Goal: Communication & Community: Share content

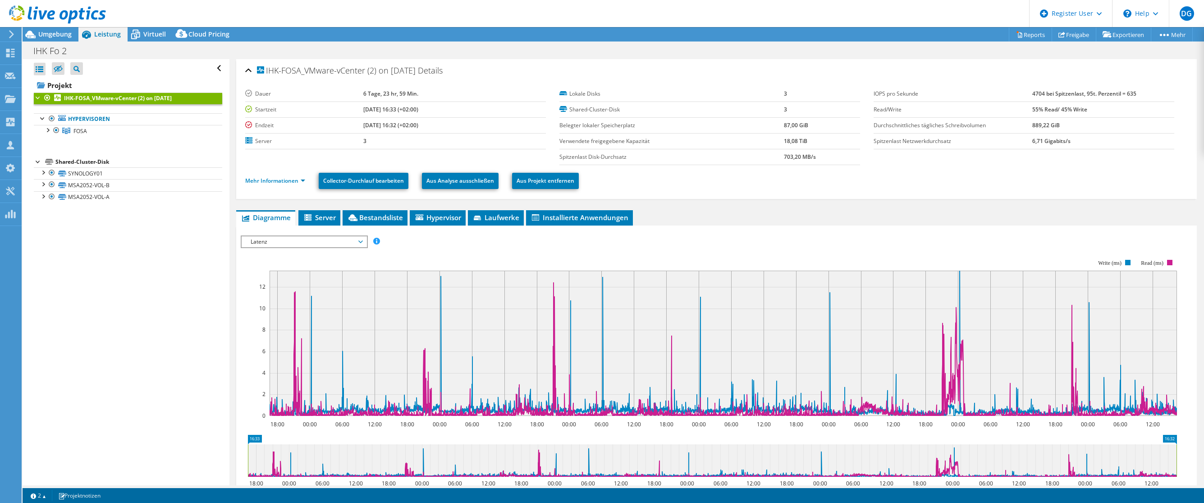
select select "USD"
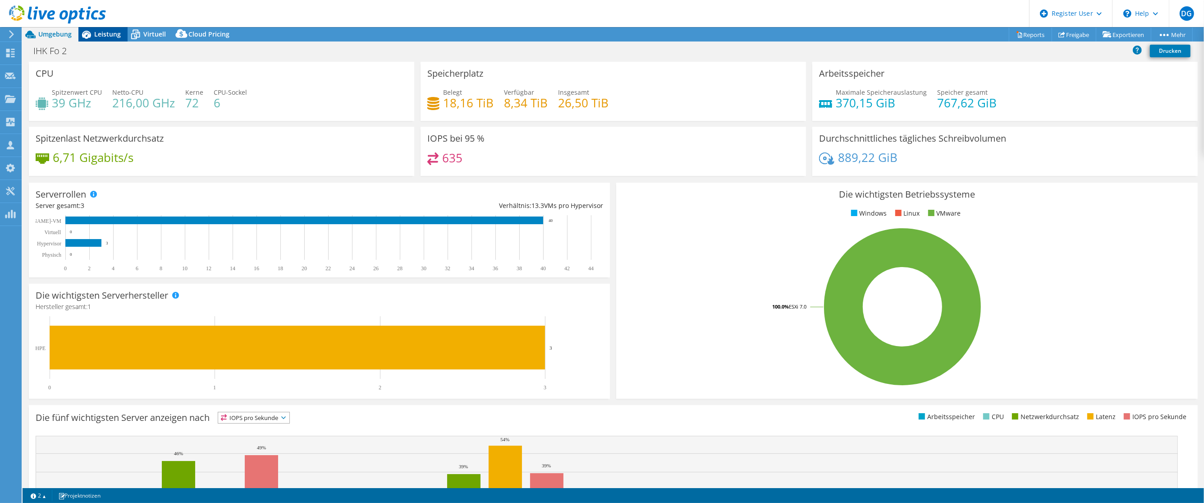
click at [109, 37] on span "Leistung" at bounding box center [107, 34] width 27 height 9
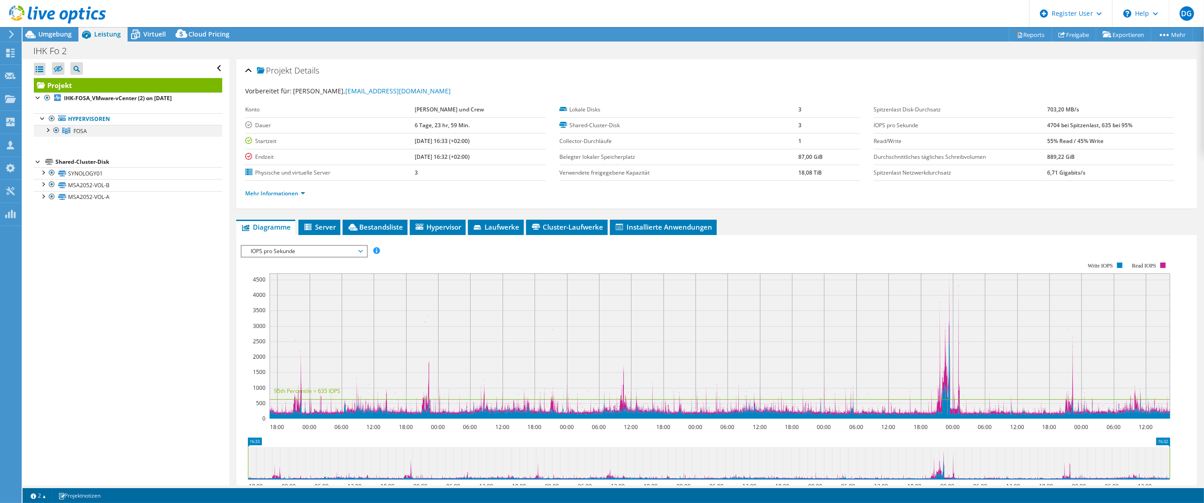
click at [47, 128] on div at bounding box center [47, 129] width 9 height 9
click at [41, 208] on div at bounding box center [42, 207] width 9 height 9
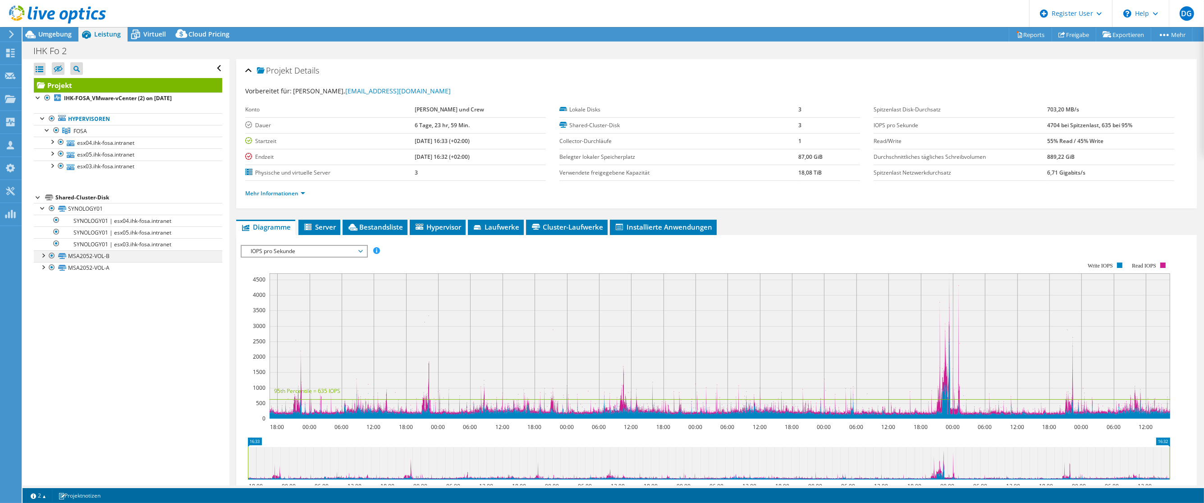
click at [43, 257] on div at bounding box center [42, 254] width 9 height 9
click at [46, 304] on div at bounding box center [42, 301] width 9 height 9
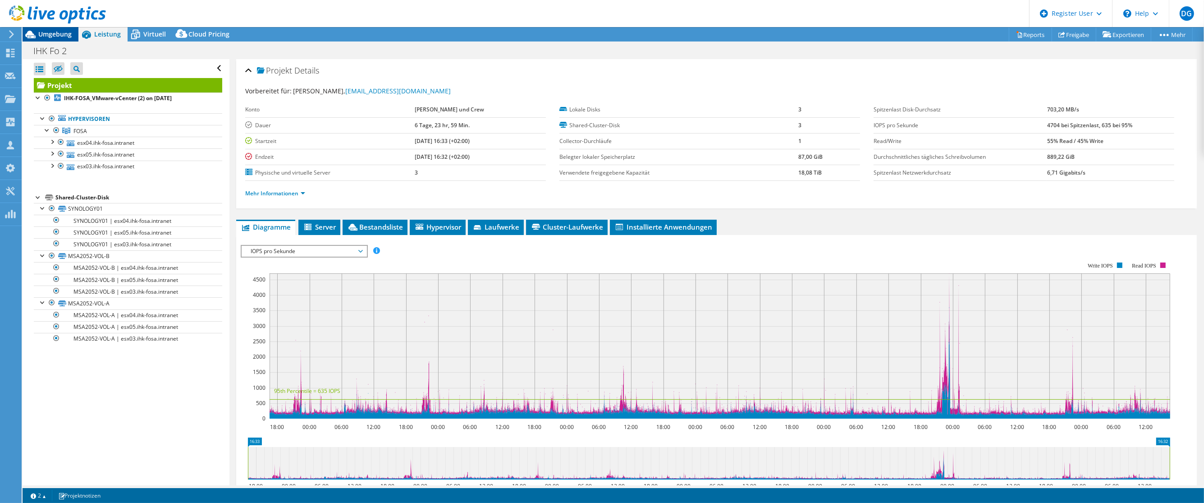
click at [54, 38] on div "Umgebung" at bounding box center [51, 34] width 56 height 14
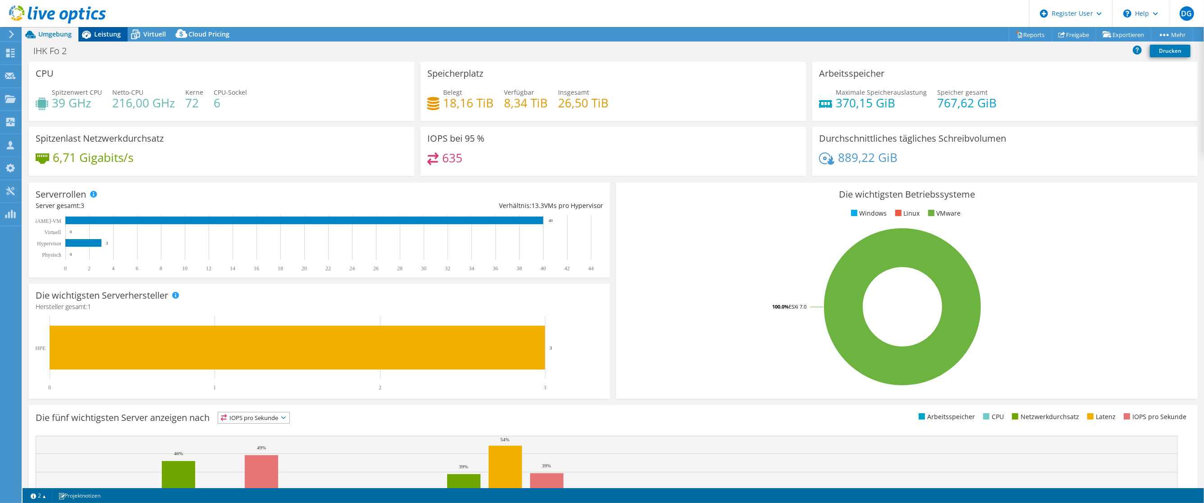
click at [106, 34] on span "Leistung" at bounding box center [107, 34] width 27 height 9
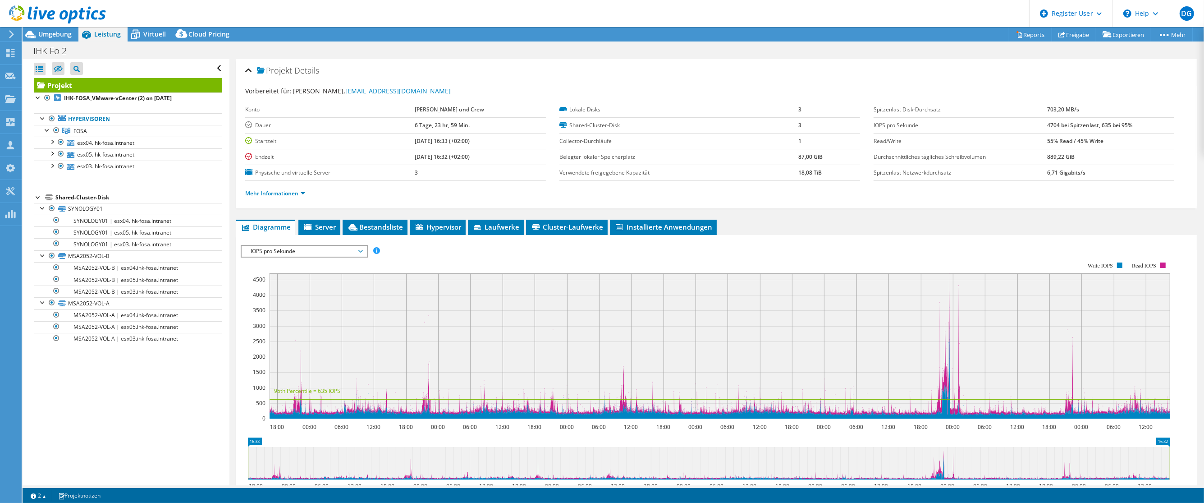
click at [272, 187] on ul "Mehr Informationen" at bounding box center [716, 192] width 943 height 12
click at [274, 194] on link "Mehr Informationen" at bounding box center [275, 193] width 60 height 8
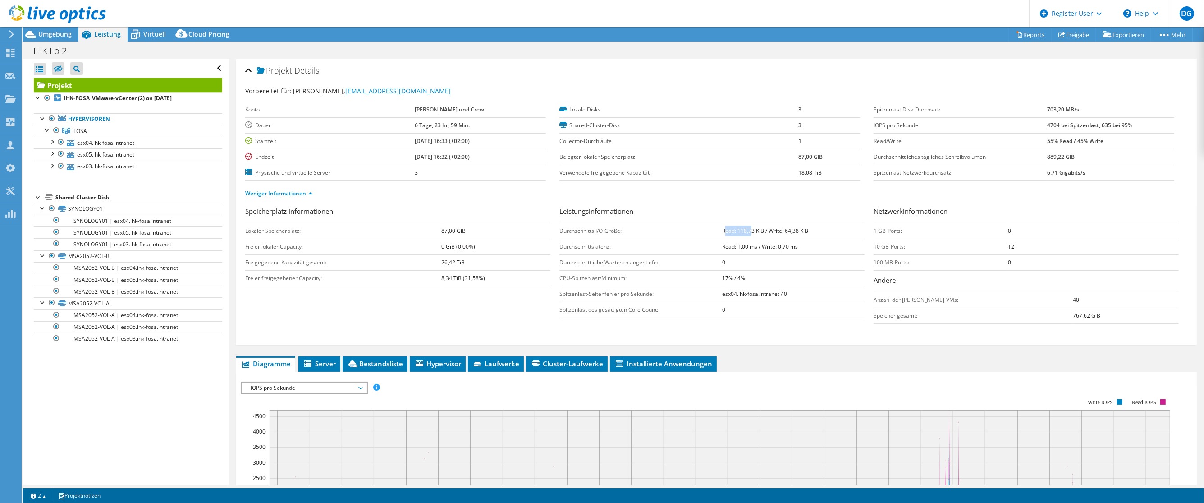
drag, startPoint x: 747, startPoint y: 228, endPoint x: 720, endPoint y: 233, distance: 28.4
click at [722, 233] on b "Read: 118,73 KiB / Write: 64,38 KiB" at bounding box center [765, 231] width 86 height 8
drag, startPoint x: 720, startPoint y: 233, endPoint x: 683, endPoint y: 237, distance: 36.2
click at [683, 237] on td "Durchschnitts I/O-Größe:" at bounding box center [640, 231] width 163 height 16
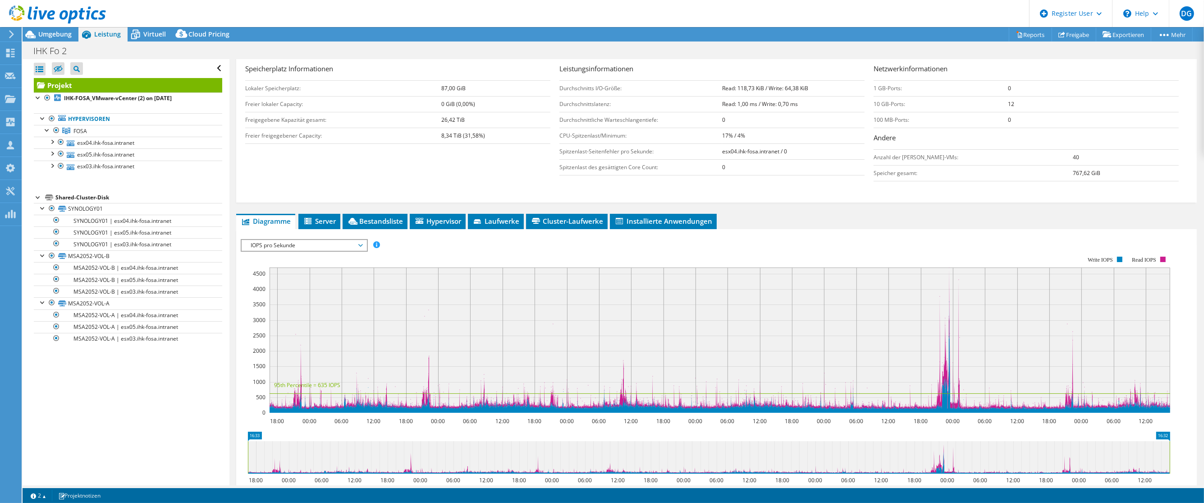
scroll to position [169, 0]
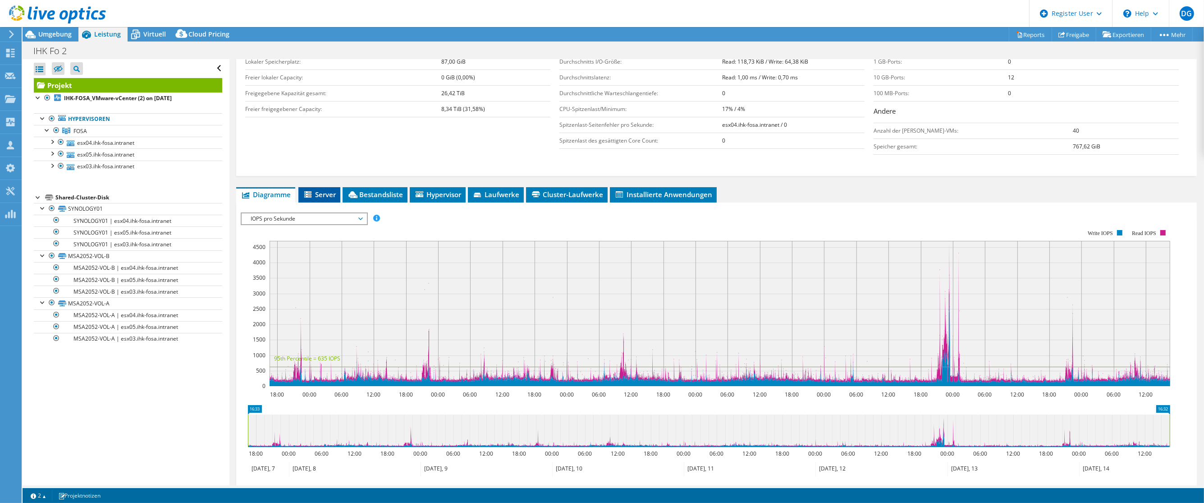
click at [306, 195] on icon at bounding box center [307, 194] width 7 height 6
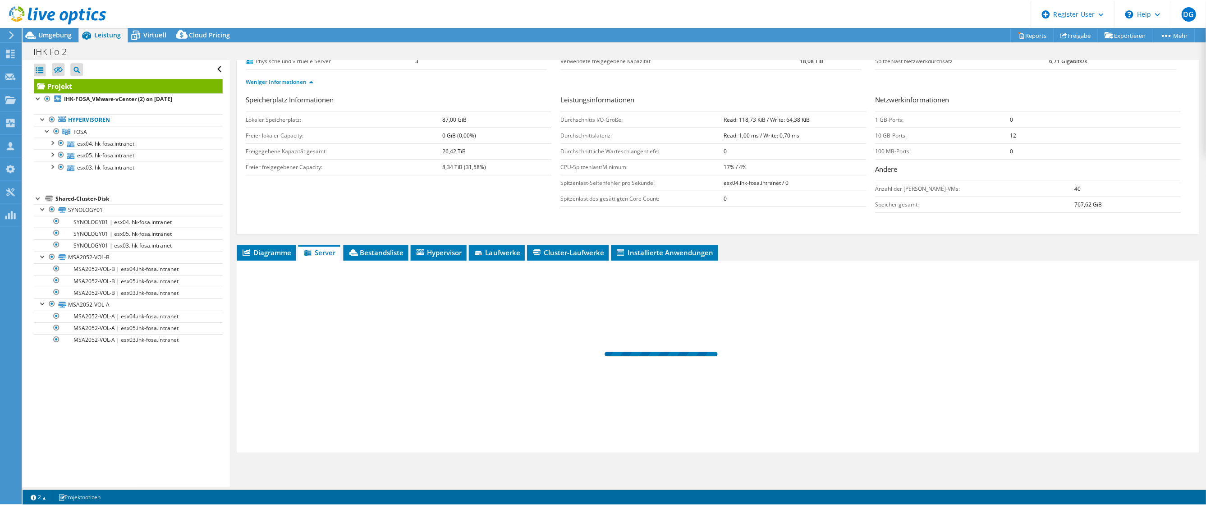
scroll to position [113, 0]
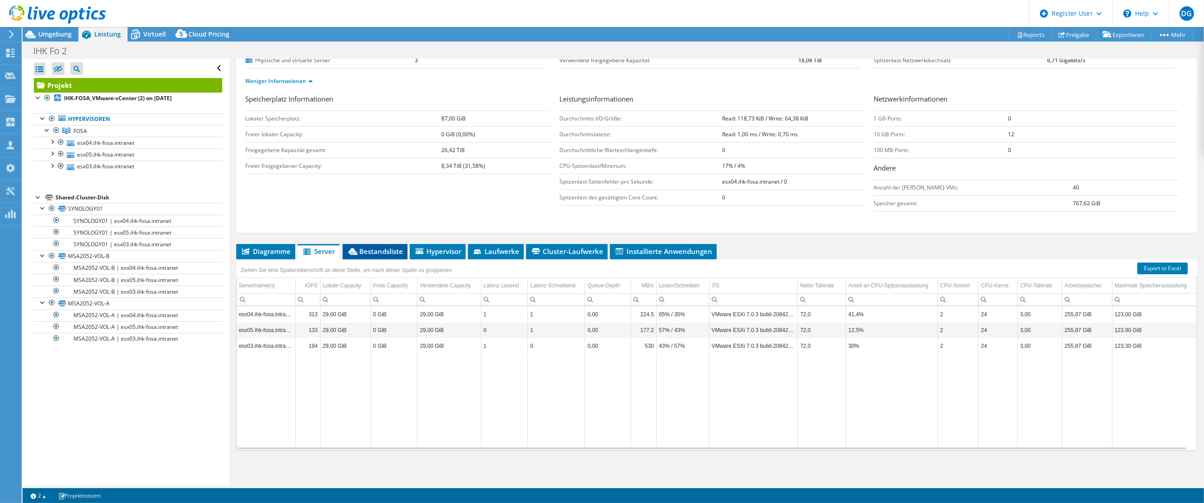
click at [359, 247] on span "Bestandsliste" at bounding box center [375, 251] width 56 height 9
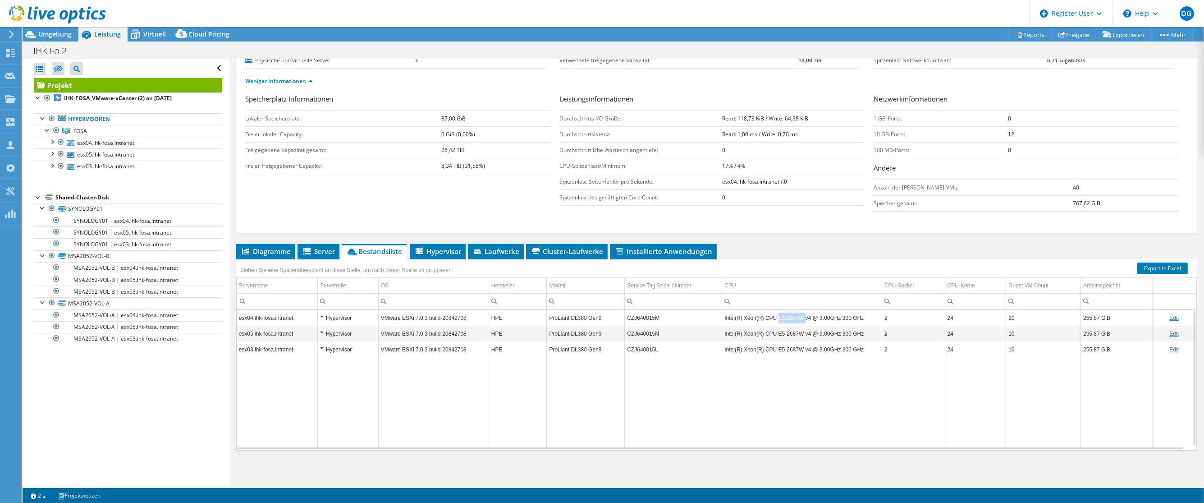
drag, startPoint x: 772, startPoint y: 318, endPoint x: 799, endPoint y: 318, distance: 27.0
click at [799, 318] on td "Intel(R) Xeon(R) CPU E5-2687W v4 @ 3.00GHz 300 GHz" at bounding box center [802, 318] width 160 height 16
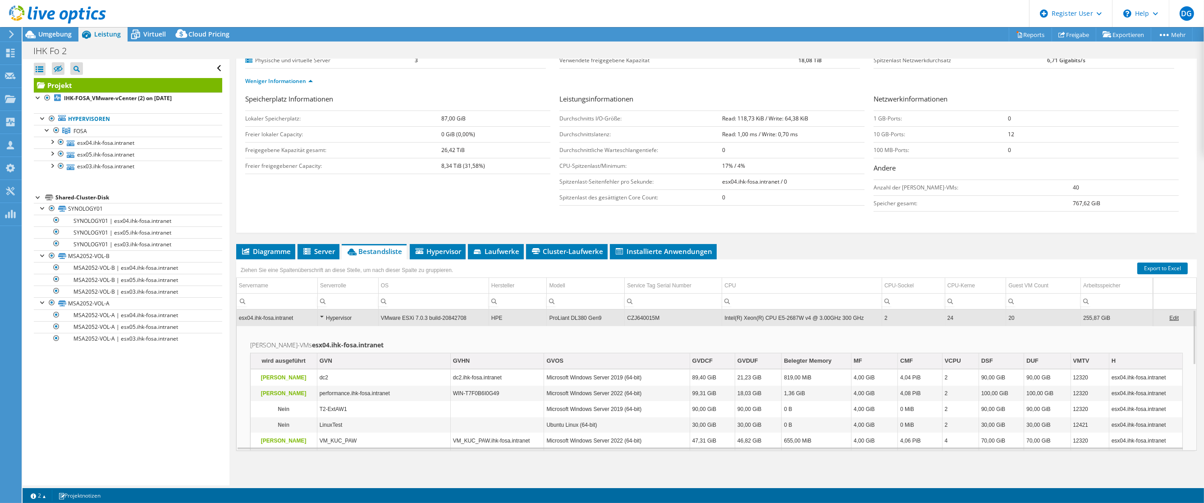
click at [768, 317] on td "Intel(R) Xeon(R) CPU E5-2687W v4 @ 3.00GHz 300 GHz" at bounding box center [802, 318] width 160 height 16
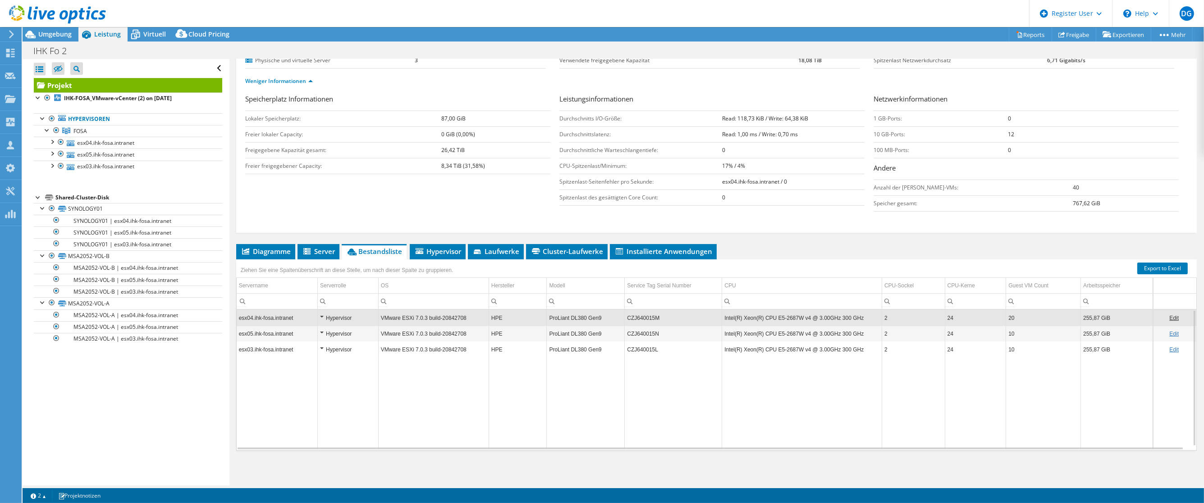
click at [768, 317] on td "Intel(R) Xeon(R) CPU E5-2687W v4 @ 3.00GHz 300 GHz" at bounding box center [802, 318] width 160 height 16
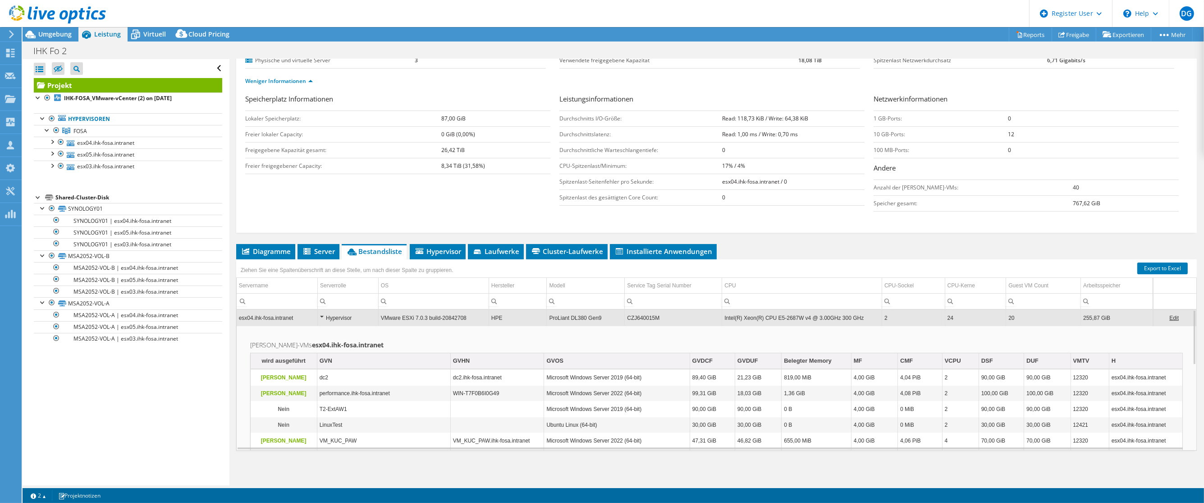
click at [691, 319] on td "CZJ640015M" at bounding box center [673, 318] width 97 height 16
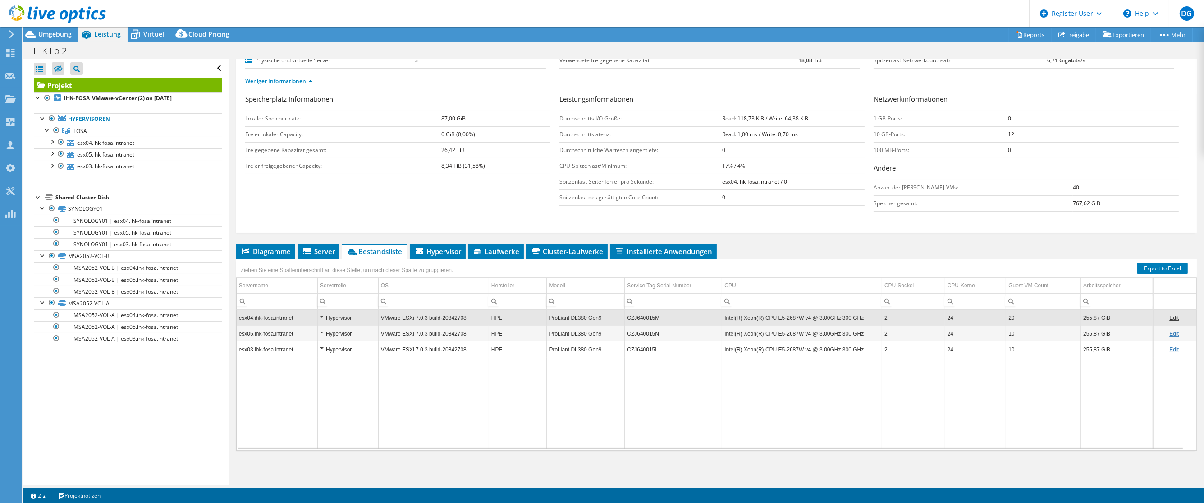
click at [1085, 411] on td "Data grid" at bounding box center [1117, 403] width 72 height 92
click at [43, 31] on span "Umgebung" at bounding box center [54, 34] width 33 height 9
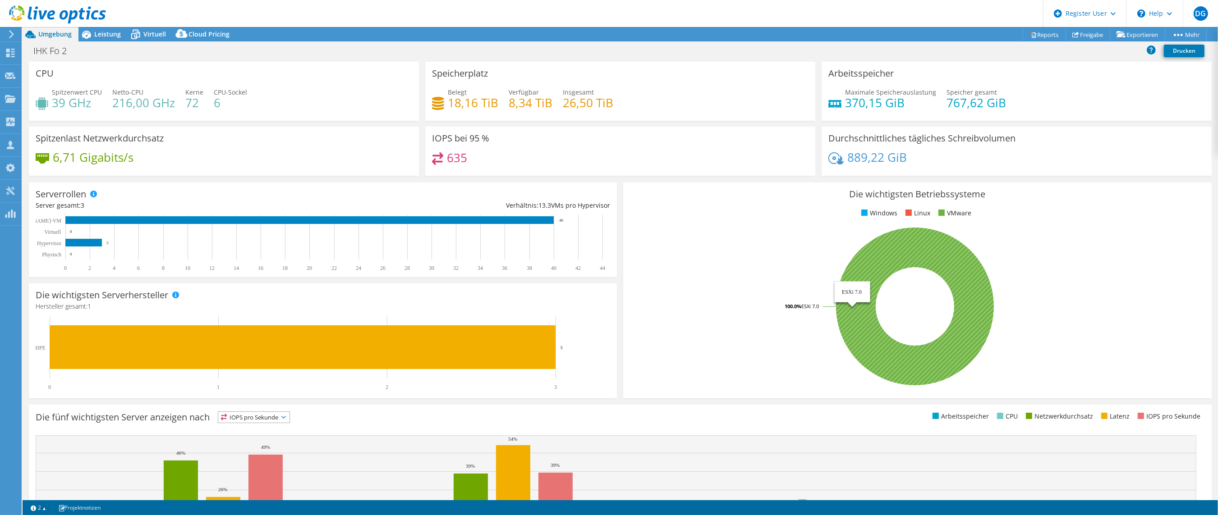
scroll to position [100, 0]
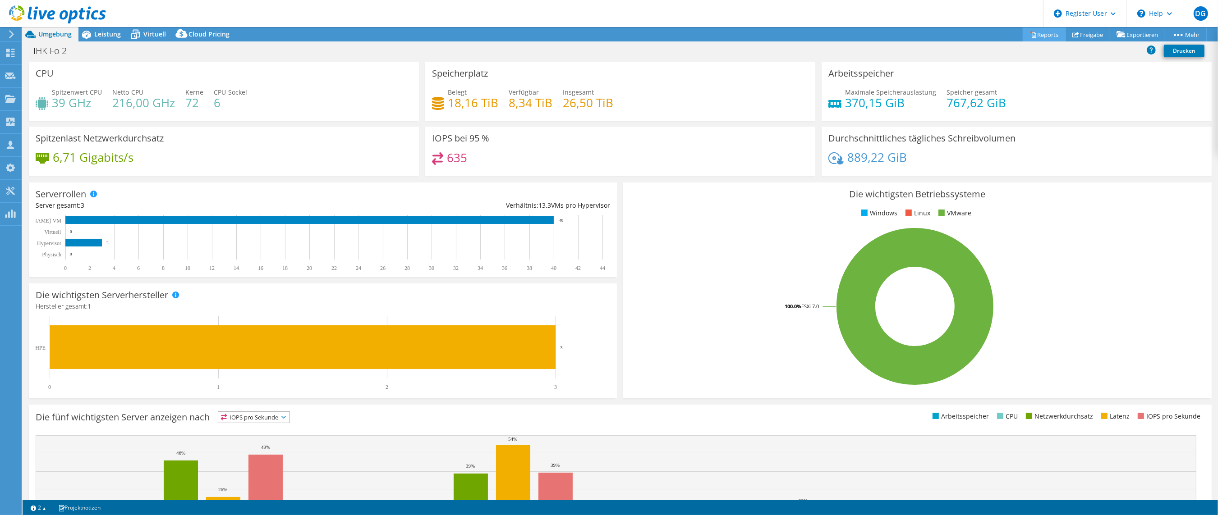
click at [1040, 35] on link "Reports" at bounding box center [1043, 34] width 43 height 14
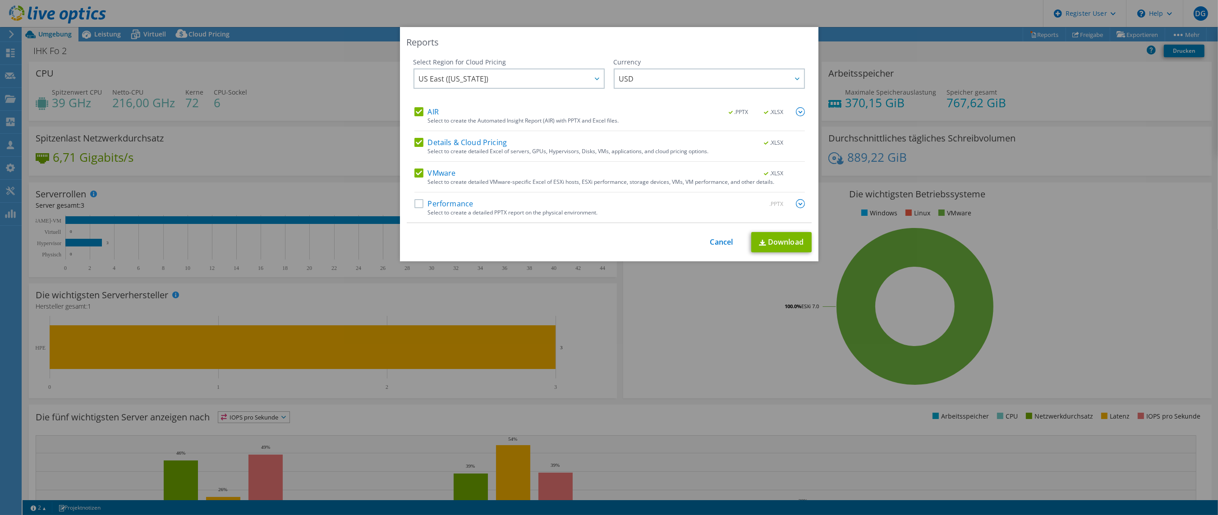
click at [415, 133] on div "AIR .PPTX .XLSX Select to create the Automated Insight Report (AIR) with PPTX a…" at bounding box center [609, 164] width 390 height 115
click at [416, 111] on label "AIR" at bounding box center [426, 111] width 24 height 9
click at [0, 0] on input "AIR" at bounding box center [0, 0] width 0 height 0
click at [414, 110] on label "AIR" at bounding box center [426, 111] width 24 height 9
click at [0, 0] on input "AIR" at bounding box center [0, 0] width 0 height 0
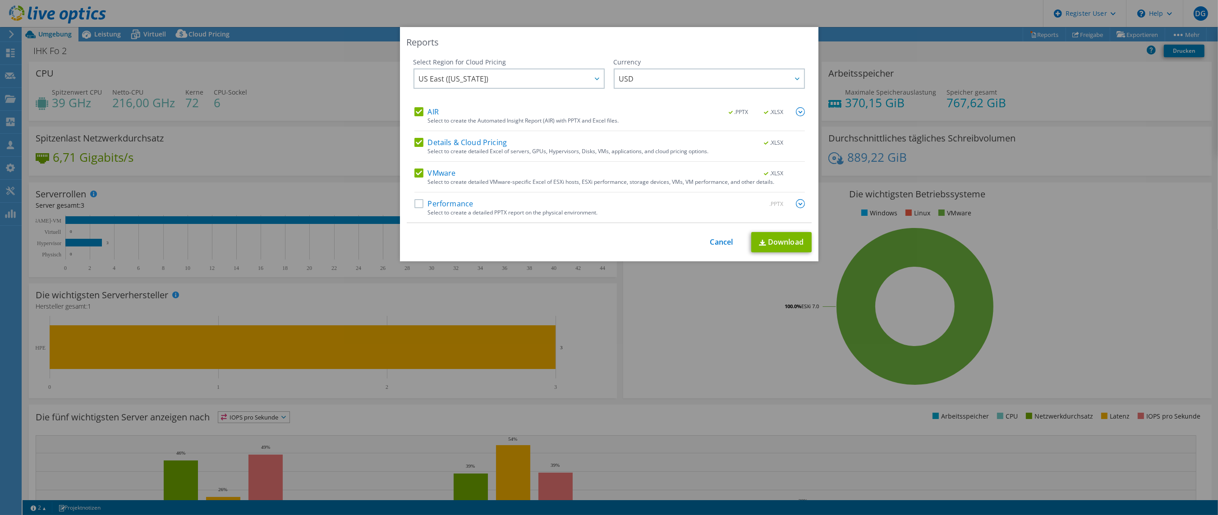
click at [416, 203] on label "Performance" at bounding box center [443, 203] width 59 height 9
click at [0, 0] on input "Performance" at bounding box center [0, 0] width 0 height 0
click at [709, 79] on span "USD" at bounding box center [711, 78] width 185 height 18
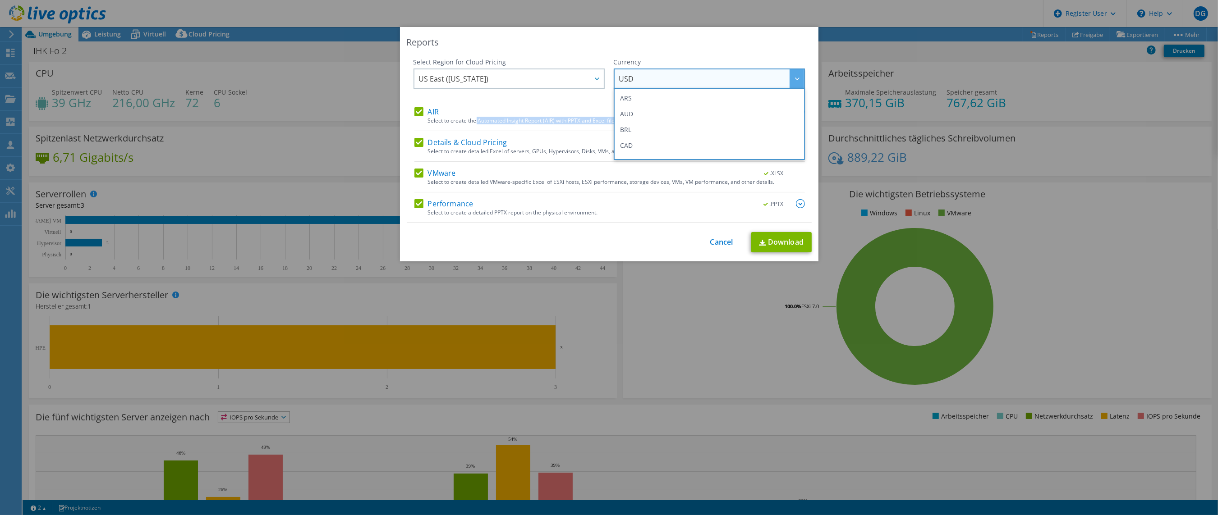
drag, startPoint x: 413, startPoint y: 138, endPoint x: 472, endPoint y: 126, distance: 59.3
click at [472, 126] on div "AIR .PPTX .XLSX Select to create the Automated Insight Report (AIR) with PPTX a…" at bounding box center [609, 164] width 390 height 115
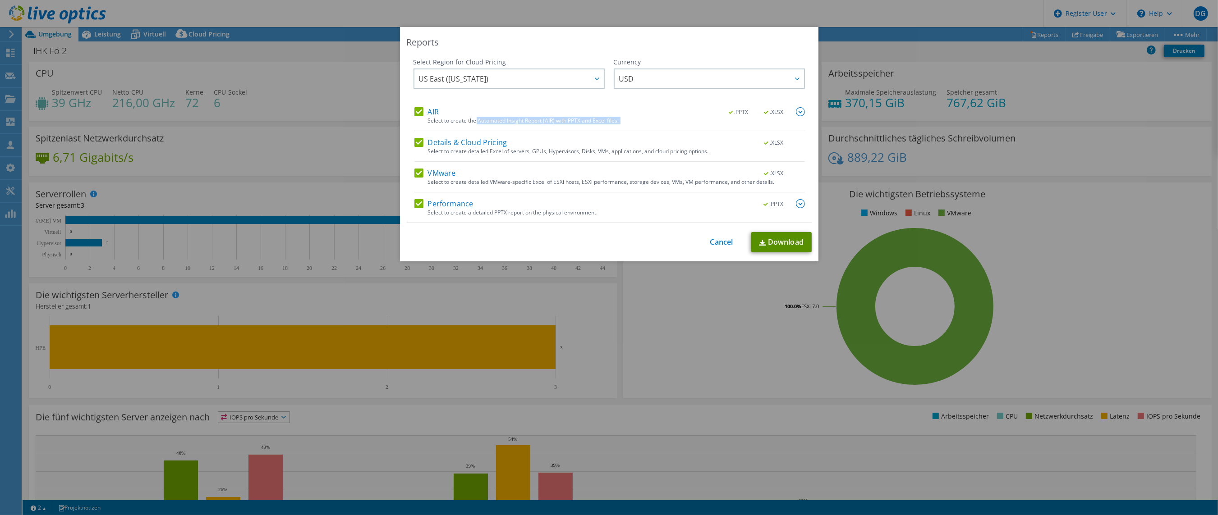
click at [781, 247] on link "Download" at bounding box center [781, 242] width 60 height 20
click at [720, 238] on link "Cancel" at bounding box center [721, 242] width 23 height 9
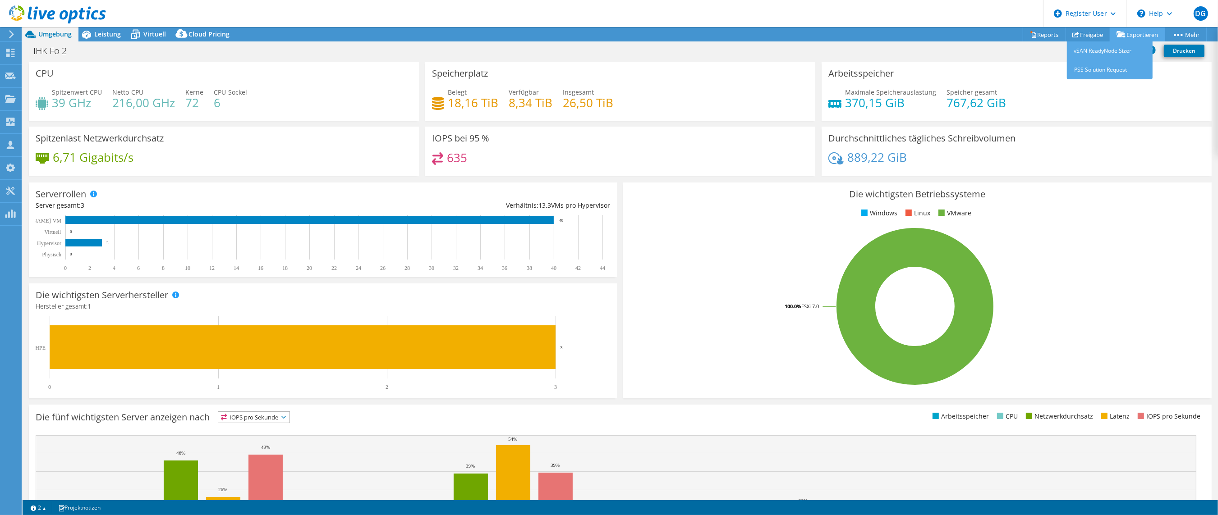
click at [1114, 28] on link "Exportieren" at bounding box center [1136, 34] width 55 height 14
click at [1113, 65] on link "PSS Solution Request" at bounding box center [1110, 69] width 86 height 19
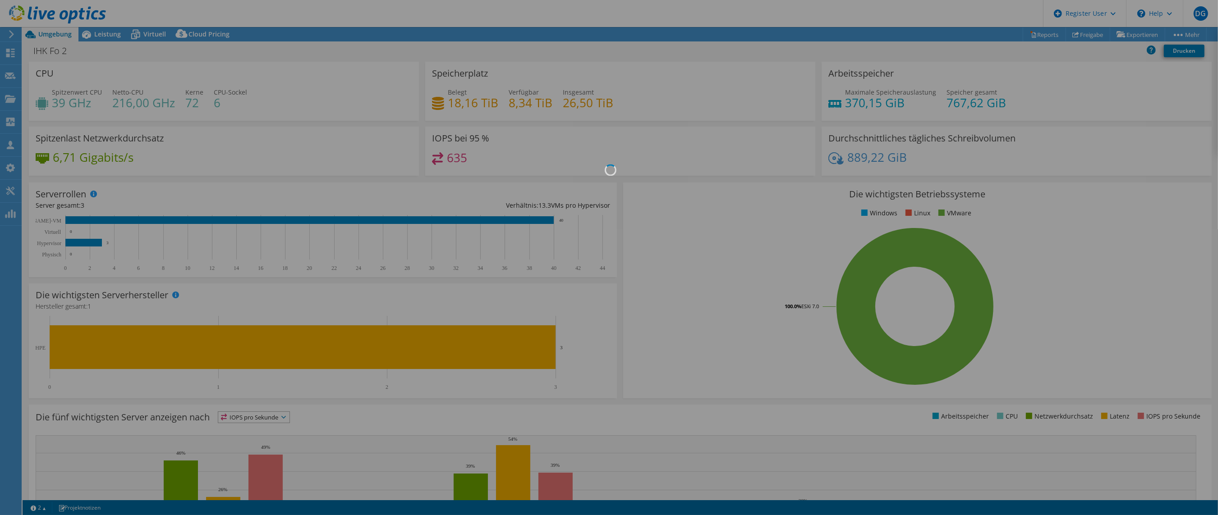
click at [910, 52] on div at bounding box center [609, 257] width 1218 height 515
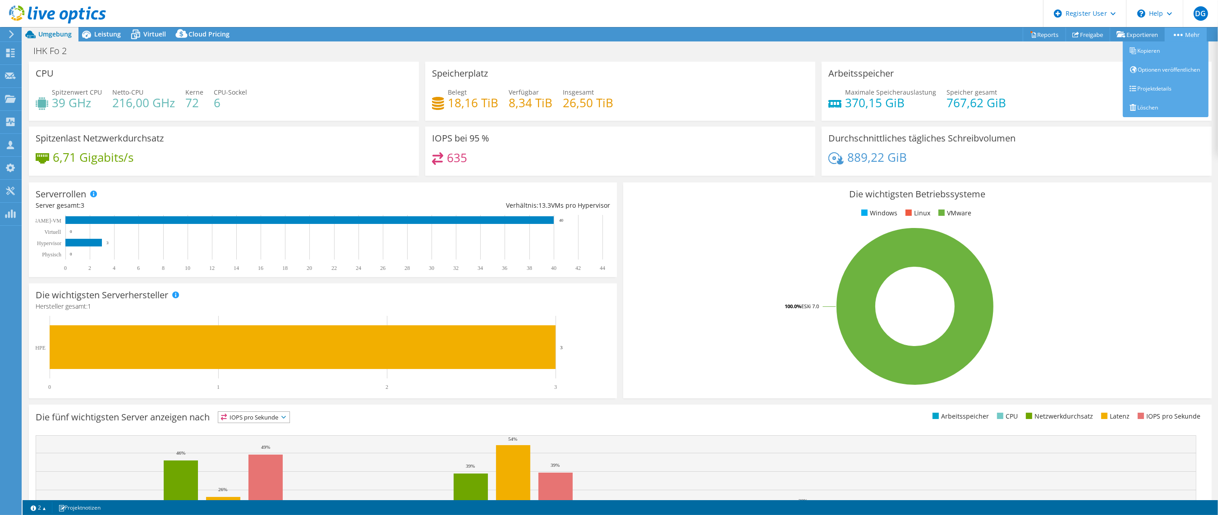
click at [1195, 32] on link "Mehr" at bounding box center [1185, 34] width 42 height 14
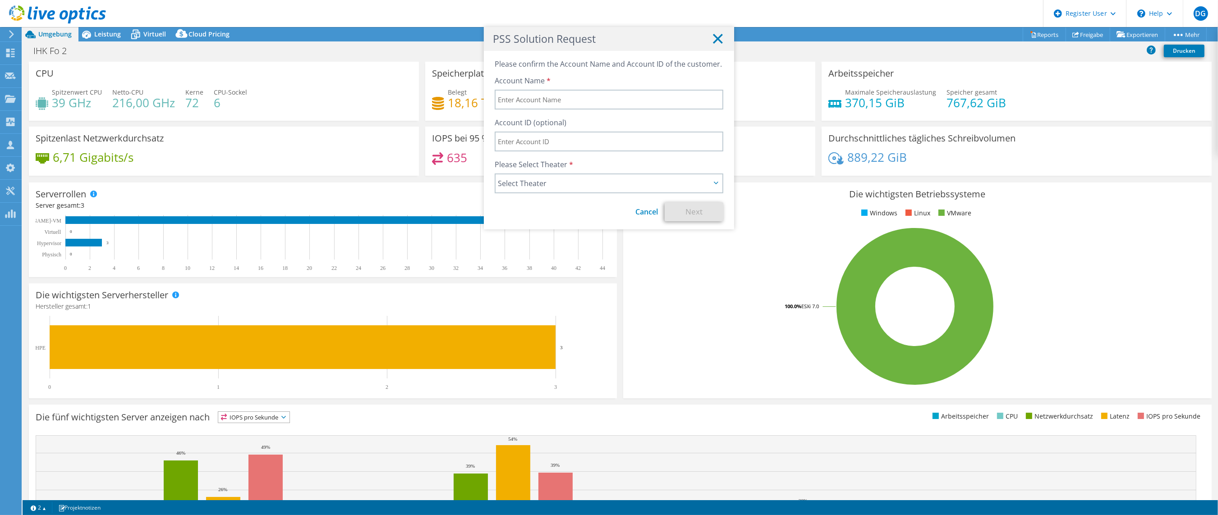
click at [713, 36] on icon at bounding box center [718, 39] width 10 height 10
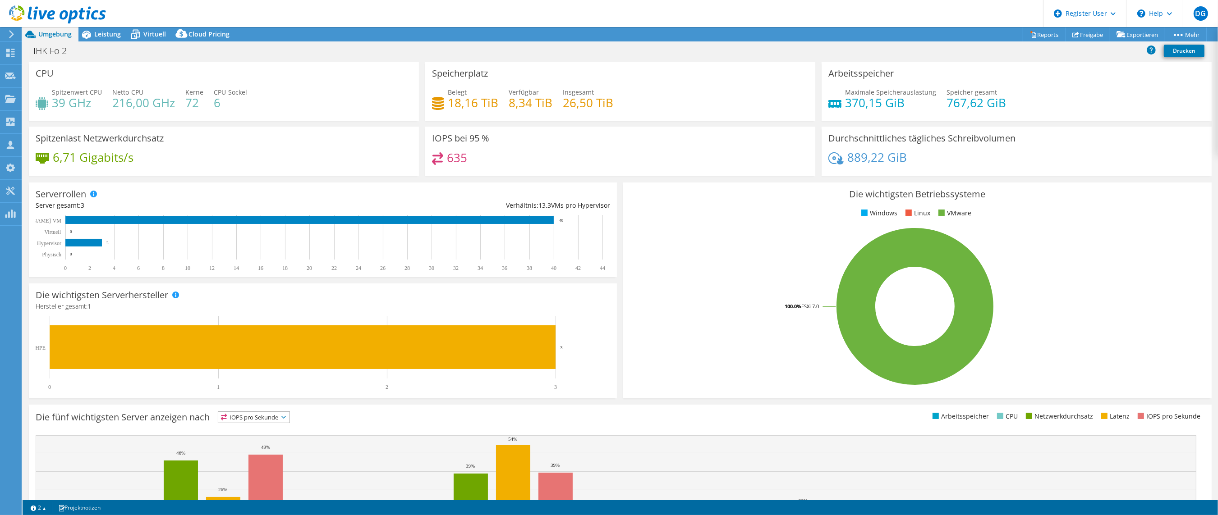
click at [737, 59] on div "IHK Fo 2 Drucken" at bounding box center [620, 50] width 1195 height 17
drag, startPoint x: 478, startPoint y: 140, endPoint x: 460, endPoint y: 140, distance: 18.0
click at [460, 140] on h3 "IOPS bei 95 %" at bounding box center [460, 138] width 57 height 10
drag, startPoint x: 460, startPoint y: 140, endPoint x: 500, endPoint y: 141, distance: 39.7
click at [500, 141] on div "IOPS bei 95 % 635" at bounding box center [620, 151] width 390 height 49
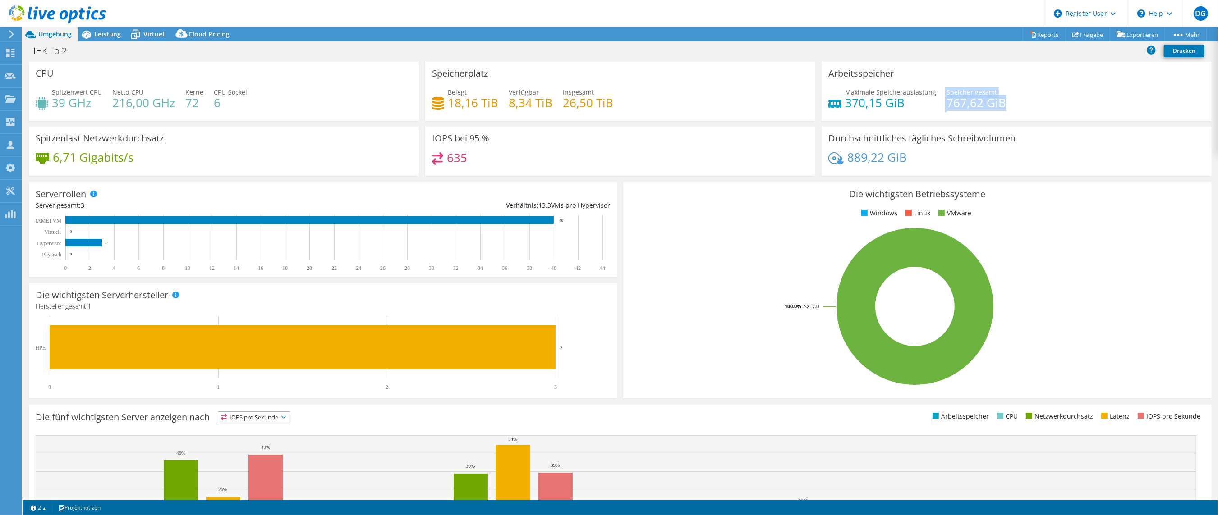
drag, startPoint x: 935, startPoint y: 104, endPoint x: 995, endPoint y: 104, distance: 59.5
click at [995, 104] on div "Maximale Speicherauslastung 370,15 GiB Speicher gesamt 767,62 GiB" at bounding box center [1016, 101] width 376 height 29
click at [879, 108] on h4 "370,15 GiB" at bounding box center [890, 103] width 91 height 10
drag, startPoint x: 837, startPoint y: 100, endPoint x: 900, endPoint y: 102, distance: 63.1
click at [900, 102] on div "Maximale Speicherauslastung 370,15 GiB" at bounding box center [882, 97] width 108 height 20
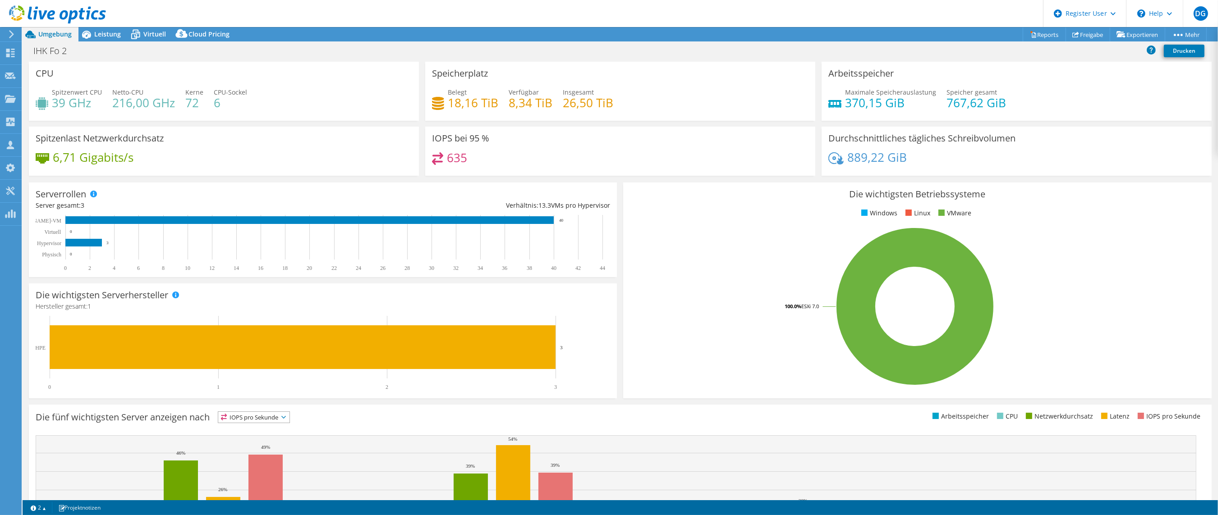
drag, startPoint x: 900, startPoint y: 102, endPoint x: 903, endPoint y: 111, distance: 9.7
click at [903, 111] on div "Maximale Speicherauslastung 370,15 GiB Speicher gesamt 767,62 GiB" at bounding box center [1016, 101] width 376 height 29
drag, startPoint x: 112, startPoint y: 102, endPoint x: 174, endPoint y: 97, distance: 62.9
click at [174, 97] on div "Spitzenwert CPU 39 GHz Netto-CPU 216,00 GHz Kerne 72 CPU-Sockel 6" at bounding box center [224, 101] width 376 height 29
drag, startPoint x: 174, startPoint y: 98, endPoint x: 141, endPoint y: 81, distance: 37.3
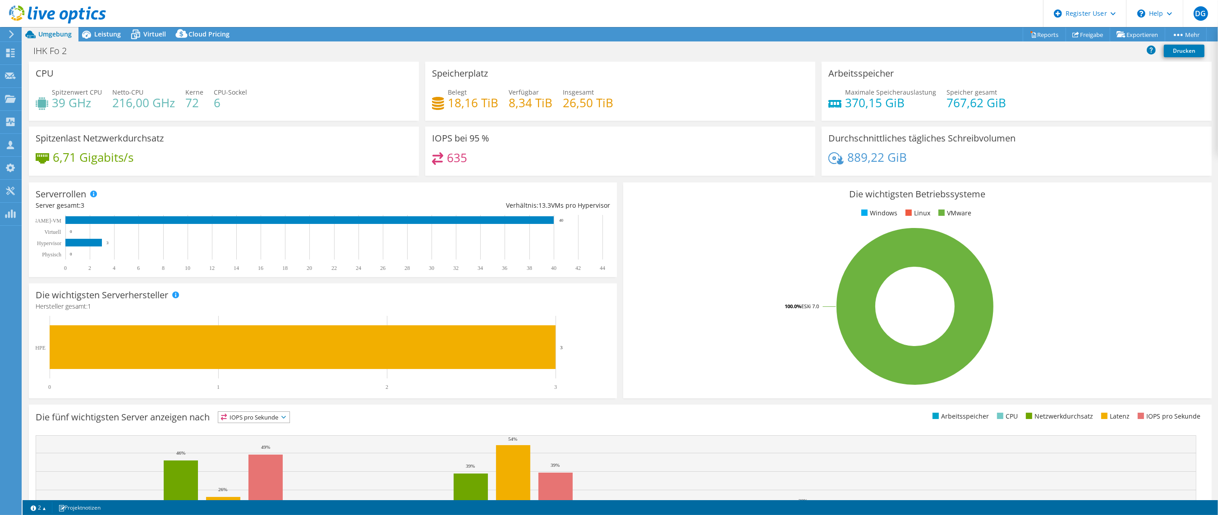
click at [141, 81] on div "CPU Spitzenwert CPU 39 GHz Netto-CPU 216,00 GHz Kerne 72 CPU-Sockel 6" at bounding box center [224, 91] width 390 height 59
drag, startPoint x: 53, startPoint y: 96, endPoint x: 91, endPoint y: 96, distance: 37.9
click at [91, 96] on div "Spitzenwert CPU 39 GHz" at bounding box center [77, 97] width 50 height 20
drag, startPoint x: 91, startPoint y: 96, endPoint x: 55, endPoint y: 104, distance: 36.5
click at [55, 103] on h4 "39 GHz" at bounding box center [77, 103] width 50 height 10
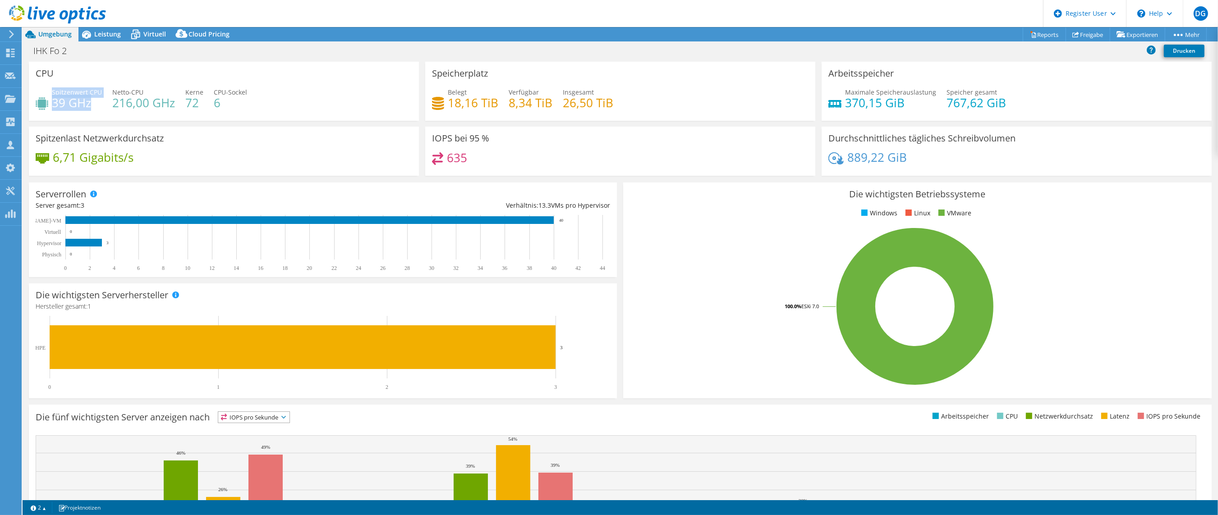
drag, startPoint x: 51, startPoint y: 104, endPoint x: 89, endPoint y: 103, distance: 37.9
click at [89, 103] on div "Spitzenwert CPU 39 GHz" at bounding box center [69, 97] width 66 height 20
click at [90, 101] on h4 "39 GHz" at bounding box center [77, 103] width 50 height 10
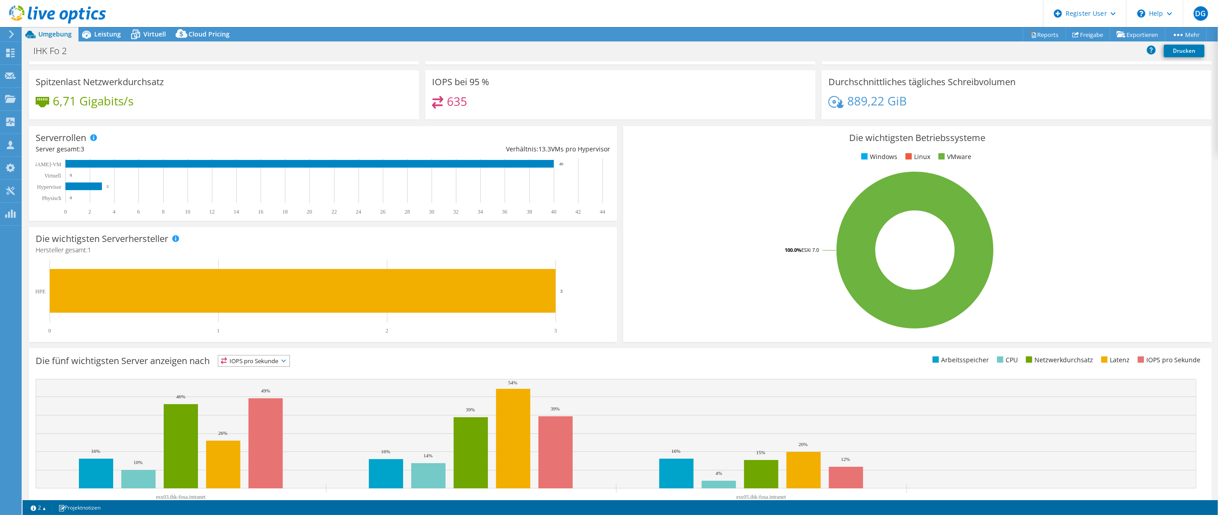
scroll to position [86, 0]
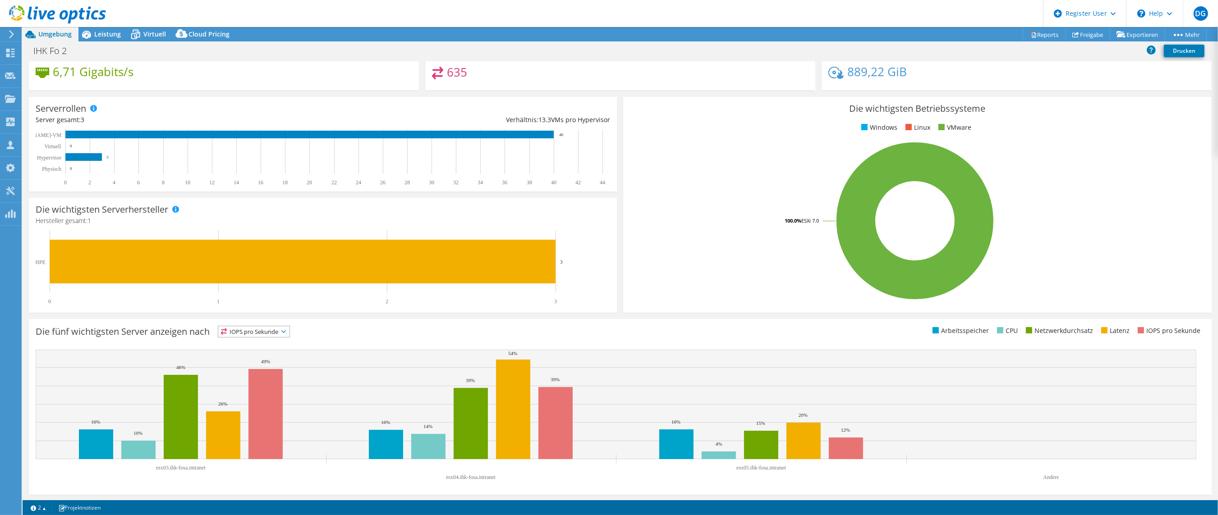
click at [900, 340] on div "Die fünf wichtigsten Server anzeigen nach IOPS pro Sekunde IOPS pro Sekunde" at bounding box center [620, 333] width 1169 height 15
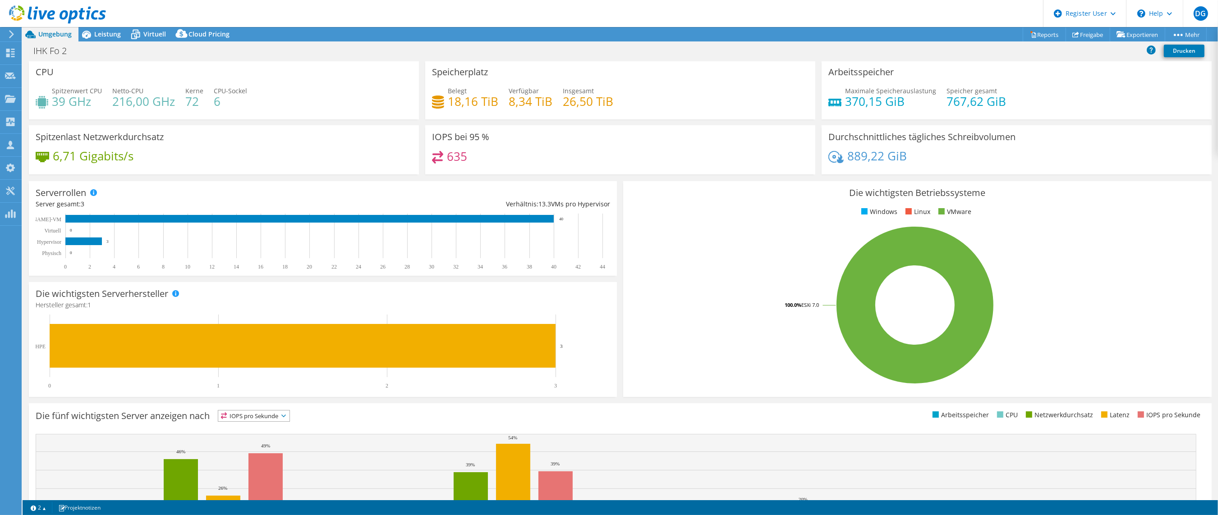
scroll to position [0, 0]
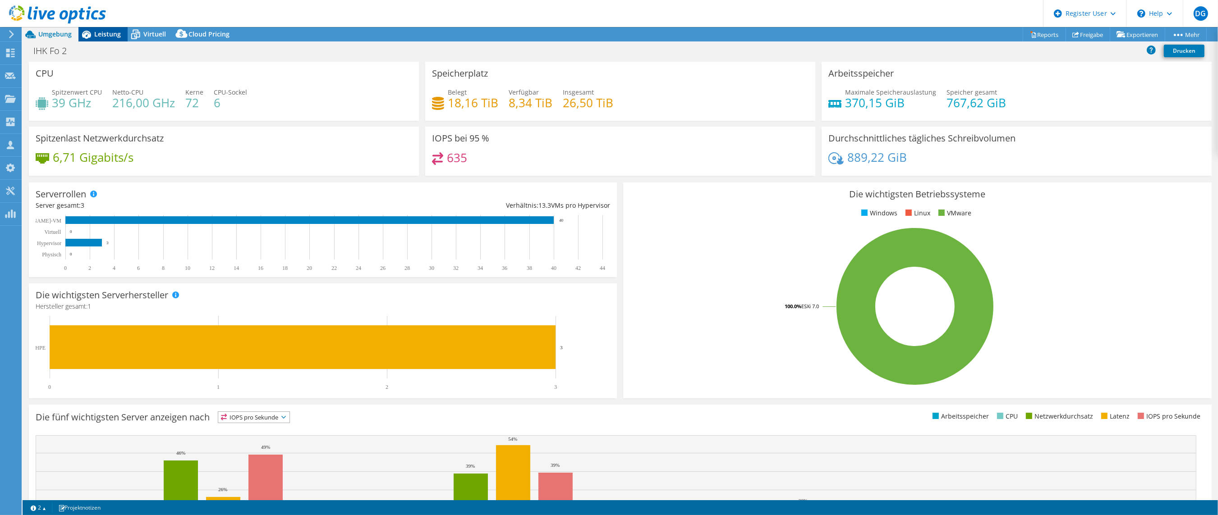
click at [98, 34] on span "Leistung" at bounding box center [107, 34] width 27 height 9
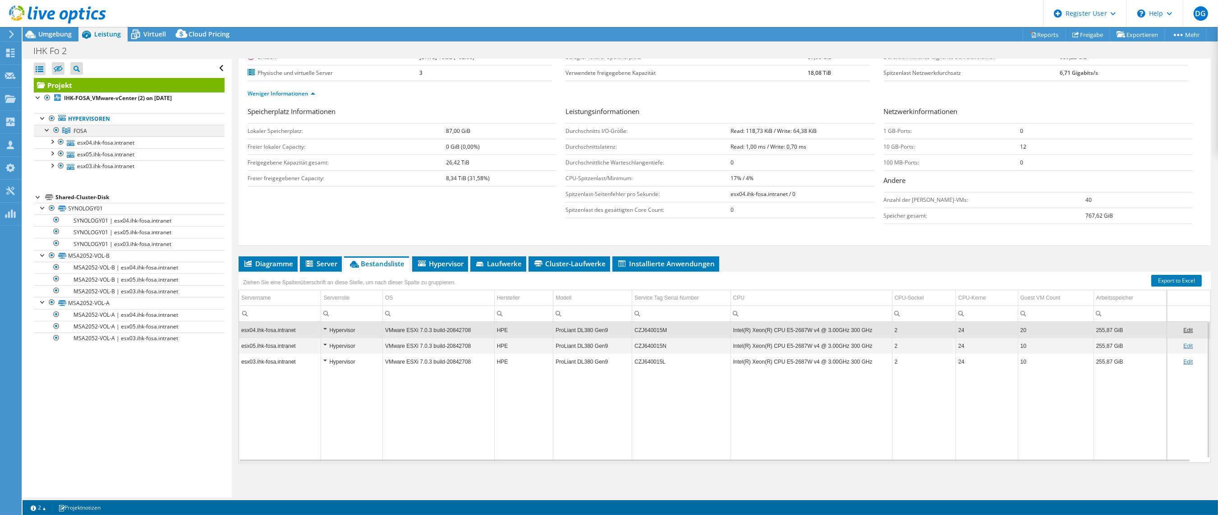
click at [46, 130] on div at bounding box center [47, 129] width 9 height 9
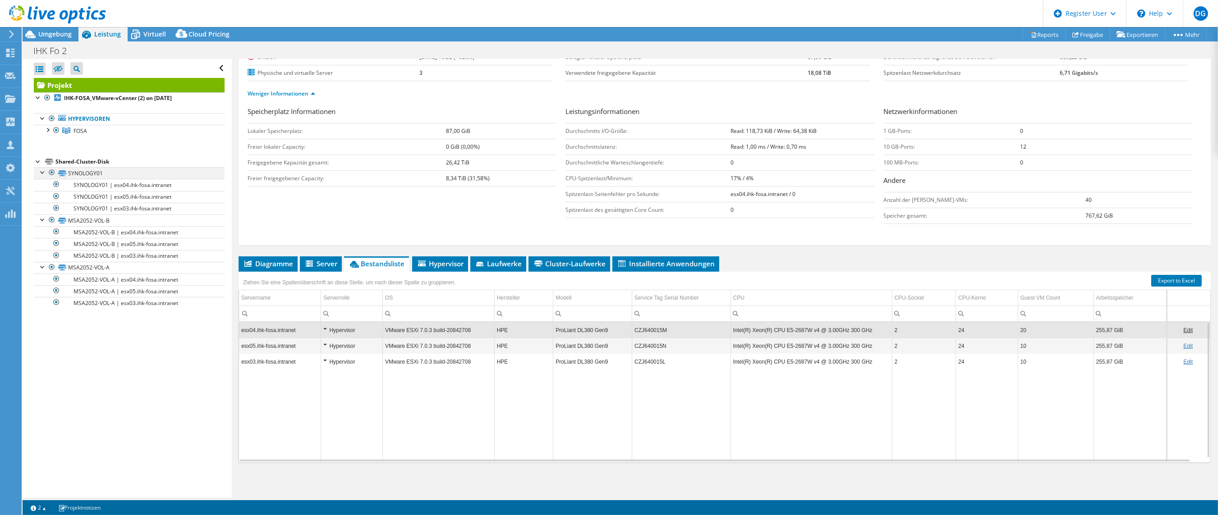
click at [39, 172] on div at bounding box center [42, 171] width 9 height 9
click at [42, 183] on div at bounding box center [42, 183] width 9 height 9
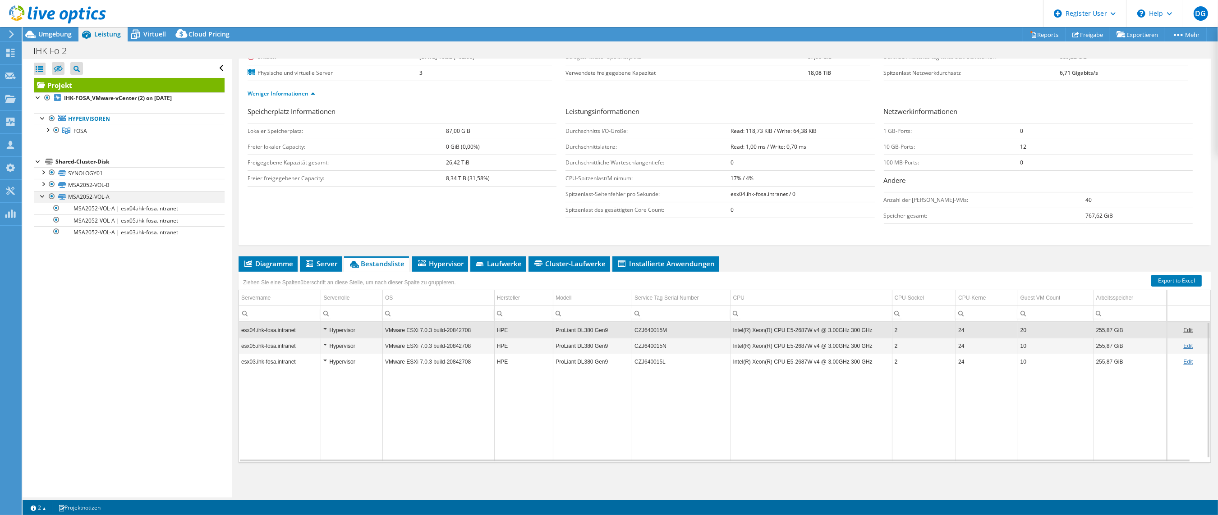
click at [38, 196] on div at bounding box center [42, 195] width 9 height 9
click at [271, 261] on span "Diagramme" at bounding box center [268, 263] width 50 height 9
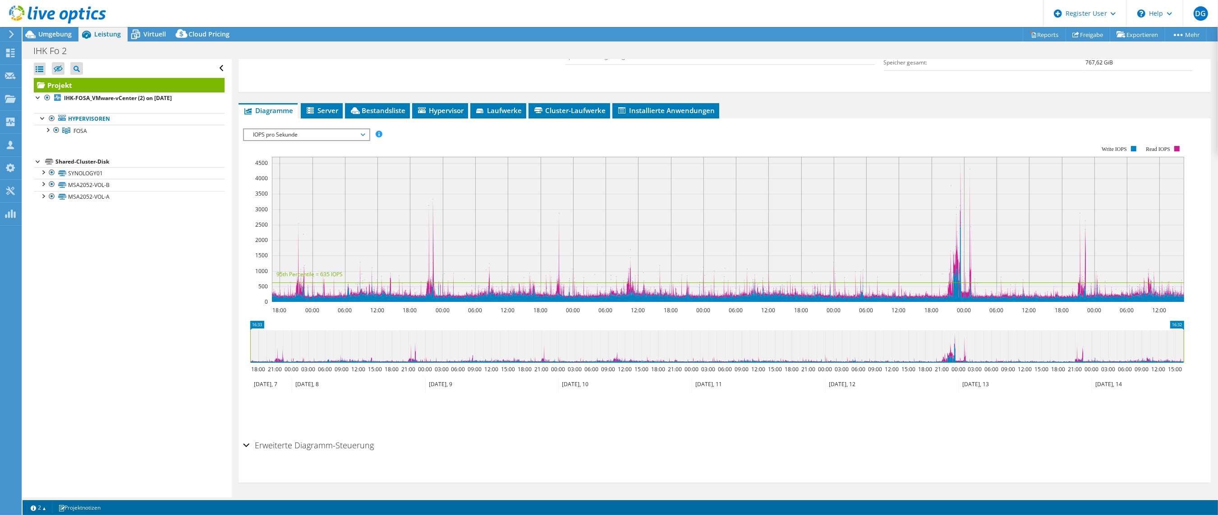
scroll to position [254, 0]
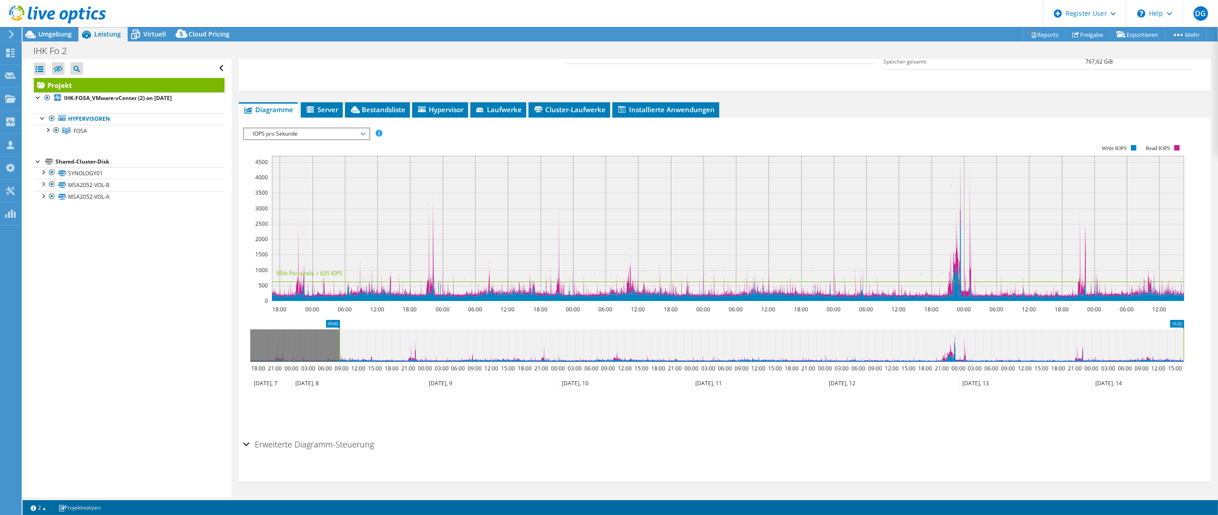
drag, startPoint x: 249, startPoint y: 348, endPoint x: 339, endPoint y: 350, distance: 89.3
click at [339, 350] on rect at bounding box center [340, 346] width 4 height 32
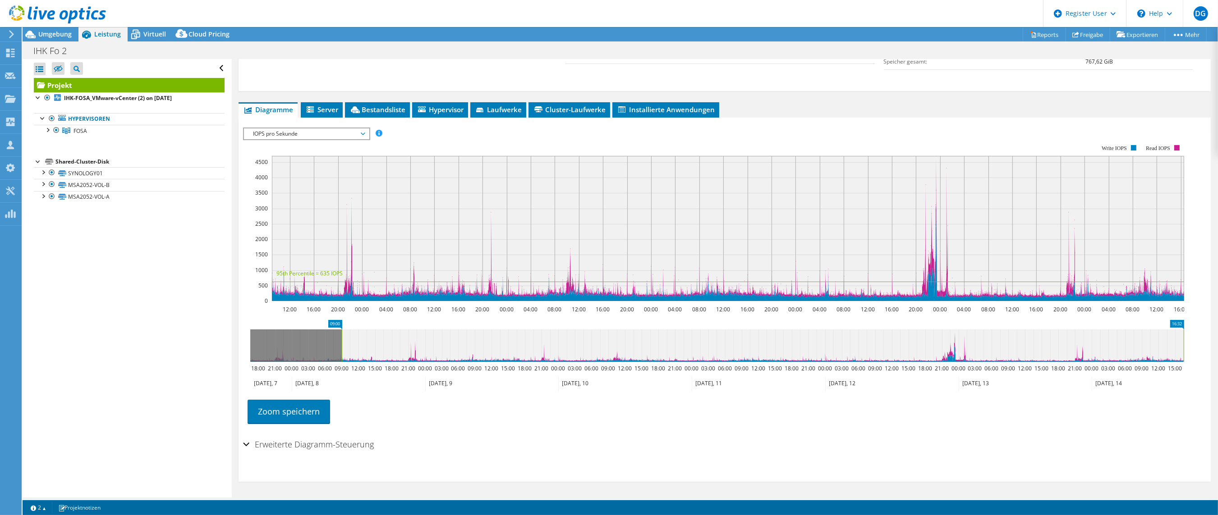
drag, startPoint x: 1184, startPoint y: 345, endPoint x: 1189, endPoint y: 345, distance: 5.0
click at [1186, 345] on icon "09:00 16:32 18:00 21:00 00:00 03:00 06:00 09:00 12:00 15:00 18:00 21:00 00:00 0…" at bounding box center [717, 356] width 948 height 72
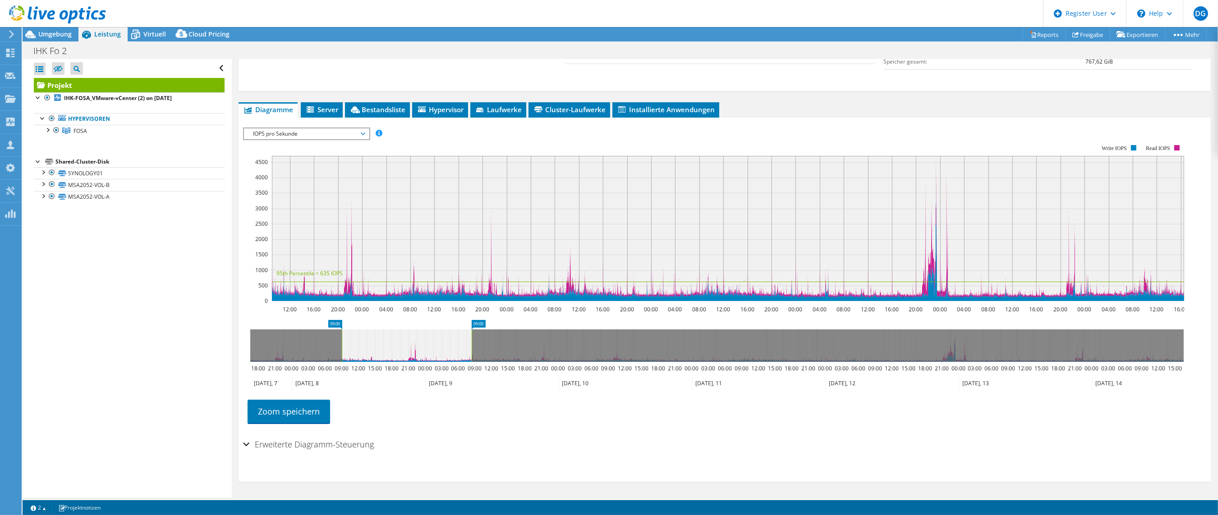
drag, startPoint x: 1183, startPoint y: 334, endPoint x: 472, endPoint y: 361, distance: 712.4
click at [472, 361] on rect at bounding box center [472, 346] width 4 height 32
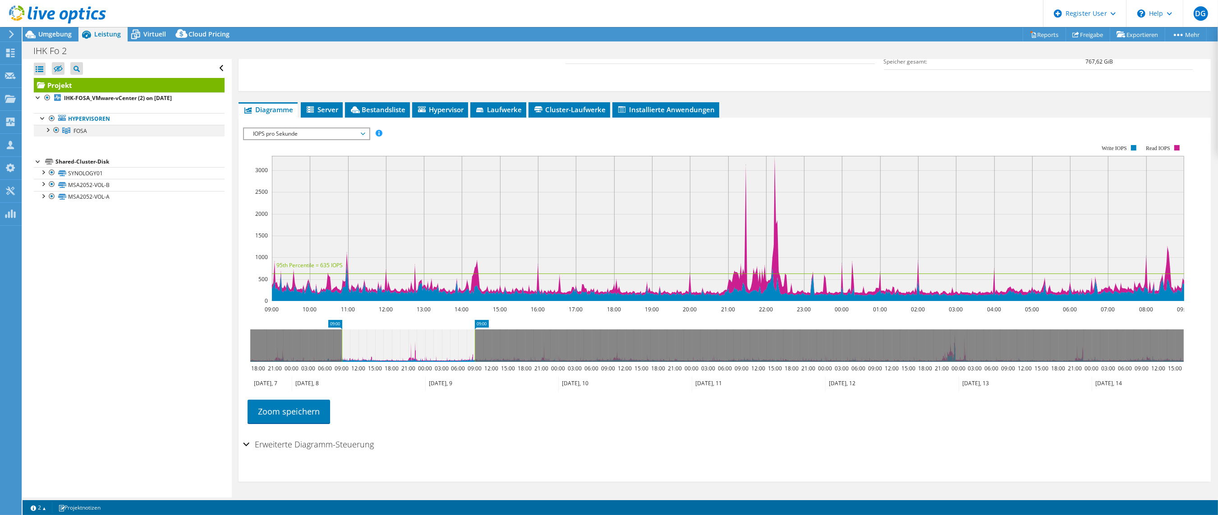
click at [46, 128] on div at bounding box center [47, 129] width 9 height 9
click at [288, 132] on span "IOPS pro Sekunde" at bounding box center [306, 133] width 116 height 11
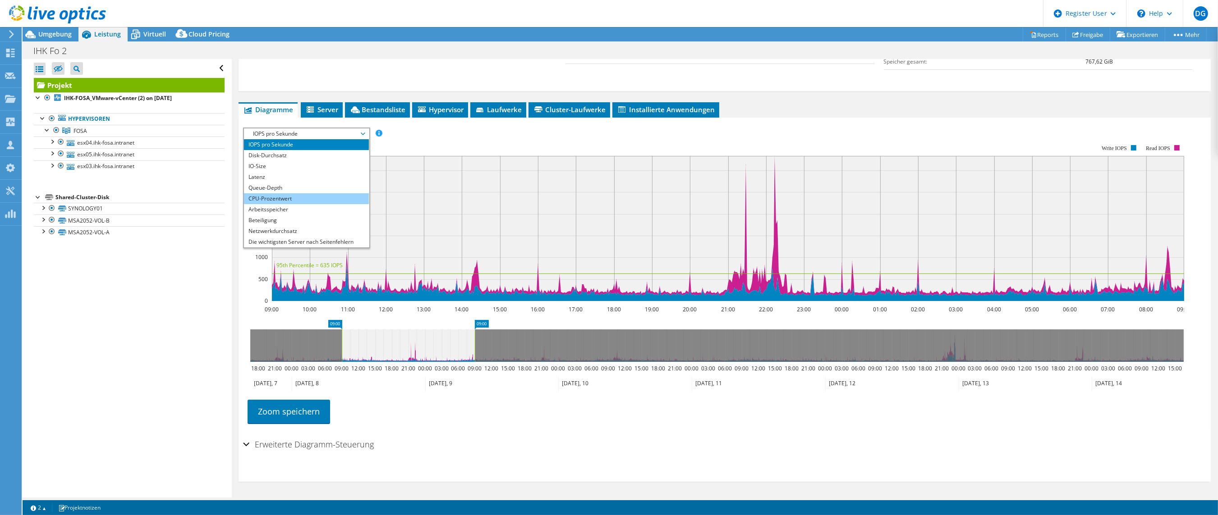
click at [290, 197] on li "CPU-Prozentwert" at bounding box center [306, 198] width 125 height 11
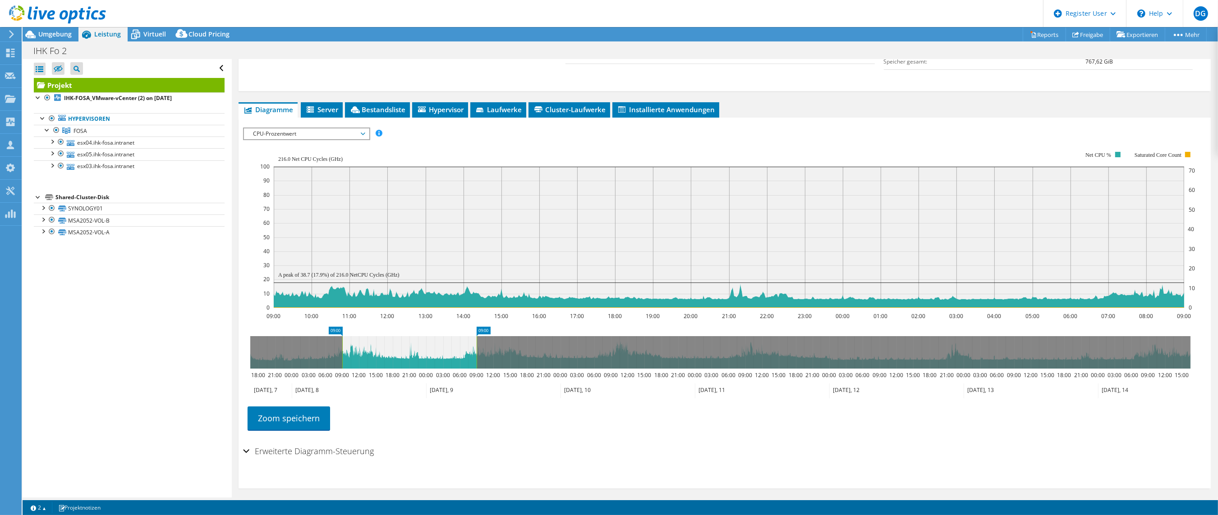
click at [321, 132] on span "CPU-Prozentwert" at bounding box center [306, 133] width 116 height 11
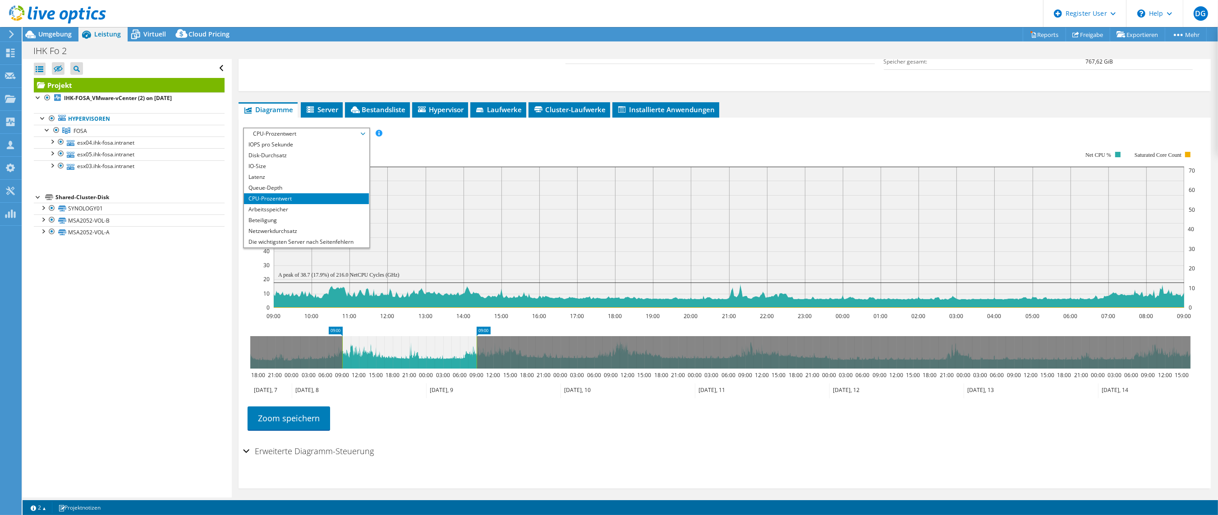
click at [486, 148] on rect at bounding box center [727, 230] width 935 height 180
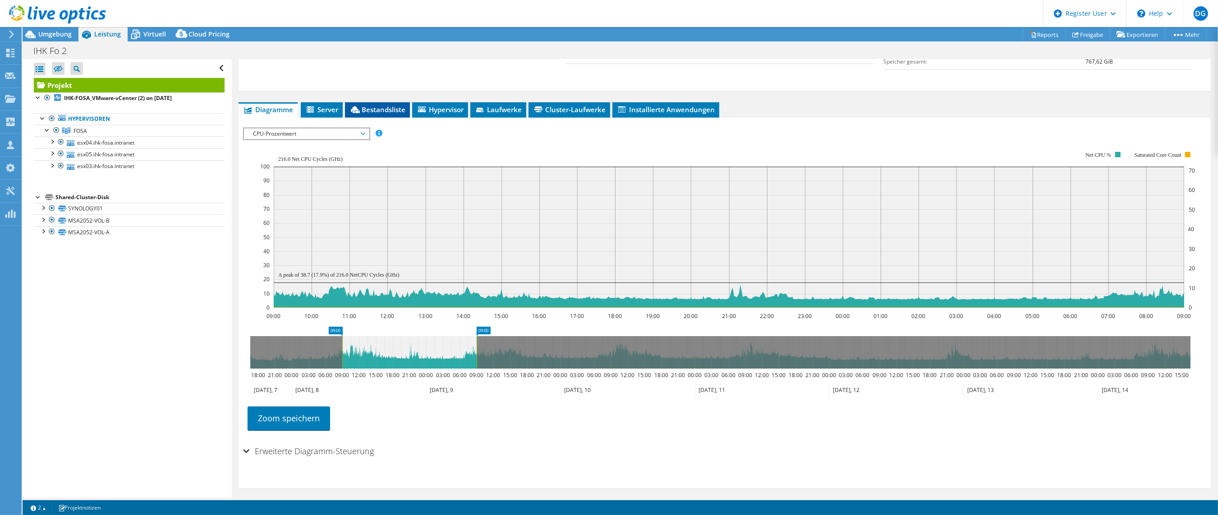
click at [389, 110] on span "Bestandsliste" at bounding box center [377, 109] width 56 height 9
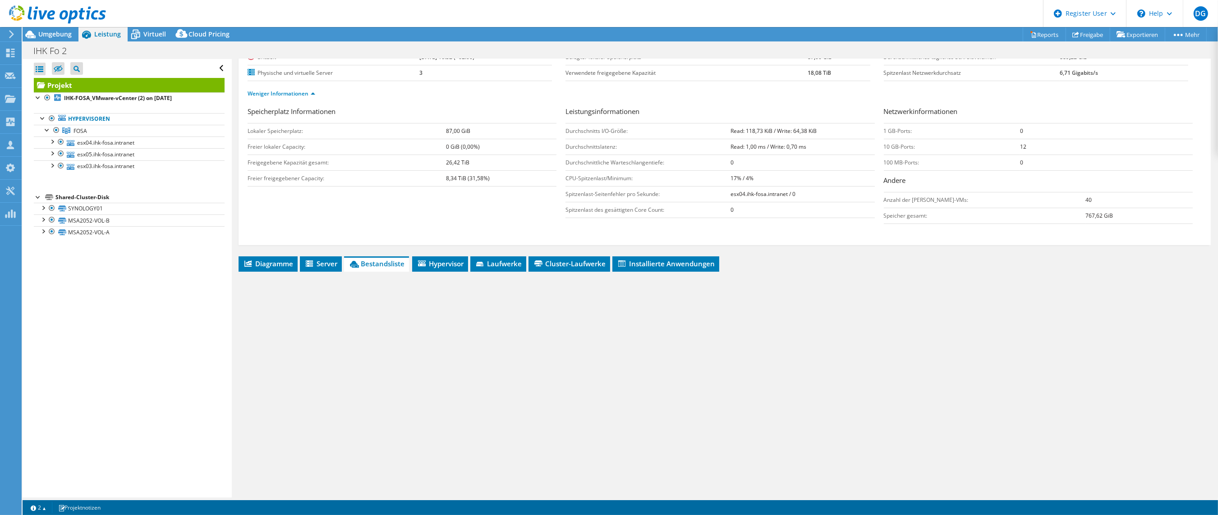
scroll to position [100, 0]
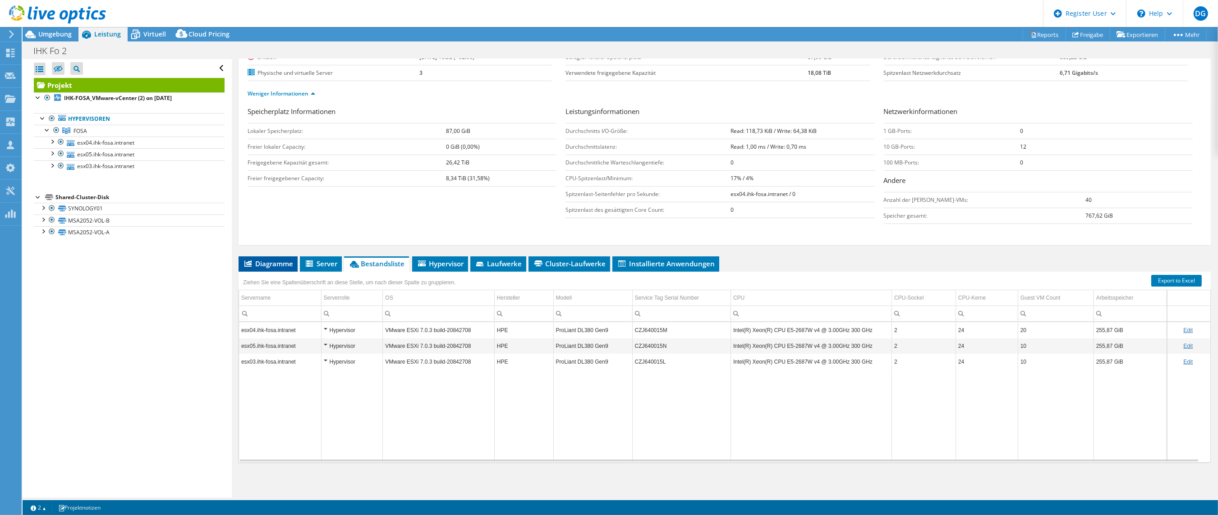
click at [272, 257] on li "Diagramme" at bounding box center [267, 264] width 59 height 15
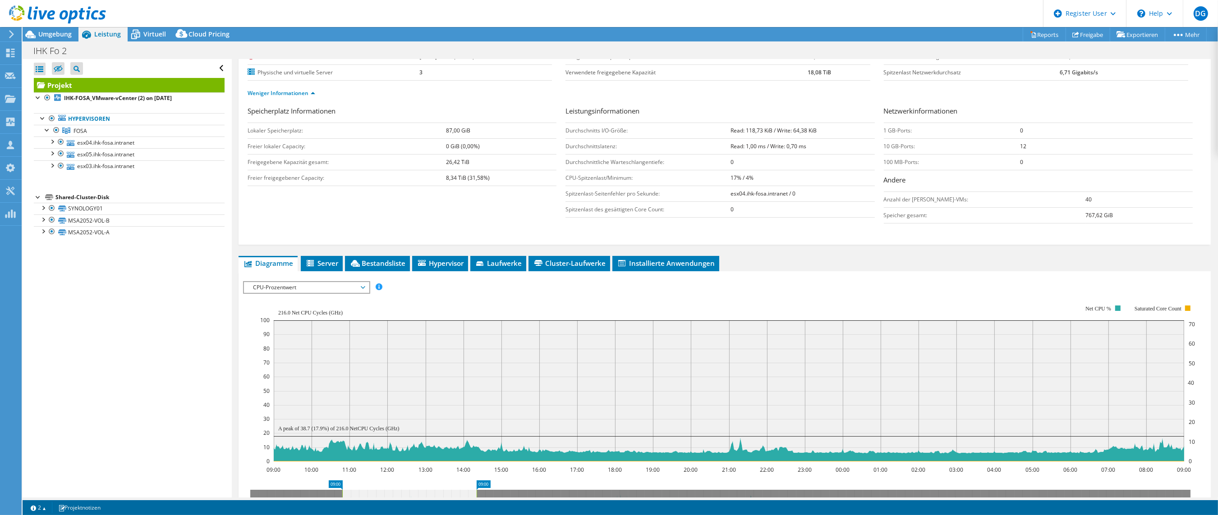
scroll to position [254, 0]
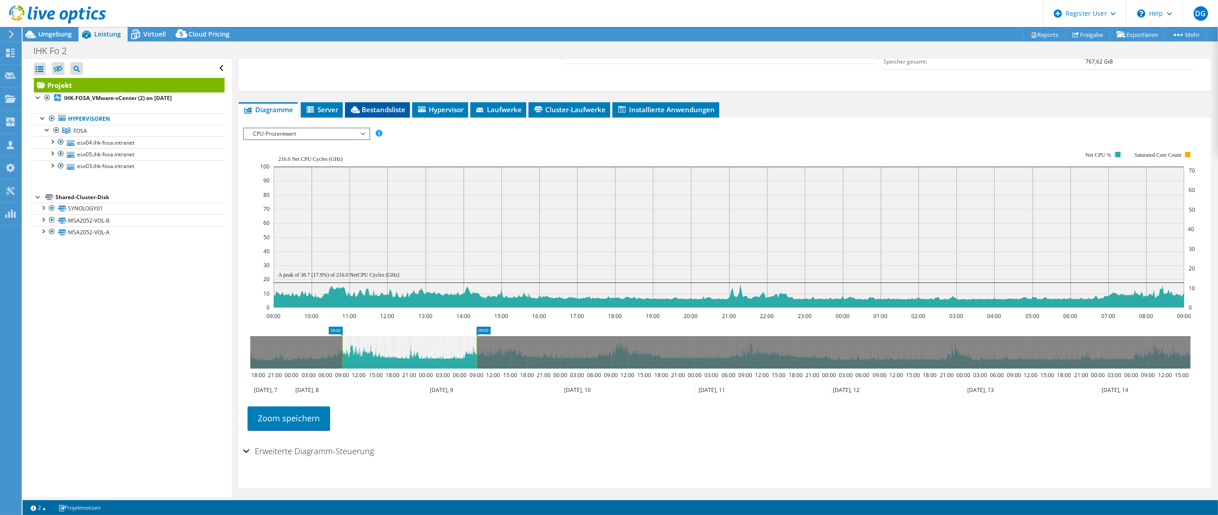
click at [362, 111] on span "Bestandsliste" at bounding box center [377, 109] width 56 height 9
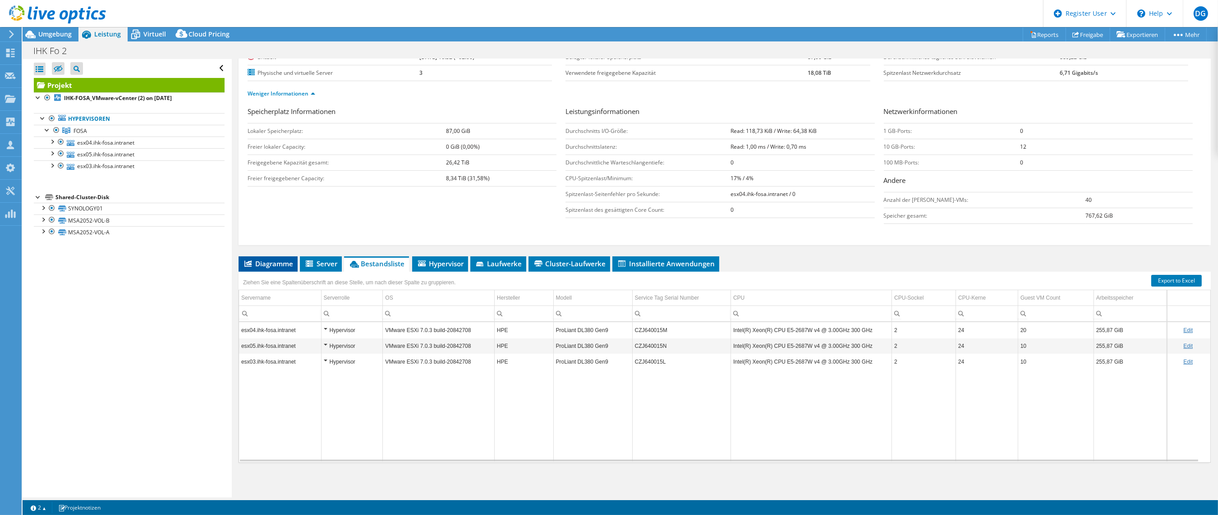
click at [255, 267] on span "Diagramme" at bounding box center [268, 263] width 50 height 9
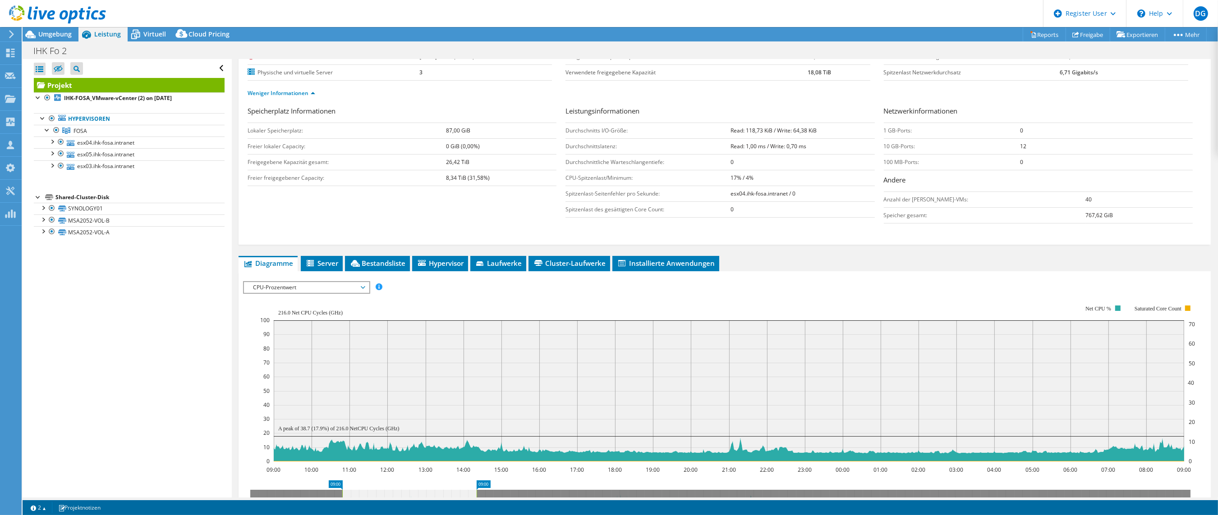
scroll to position [254, 0]
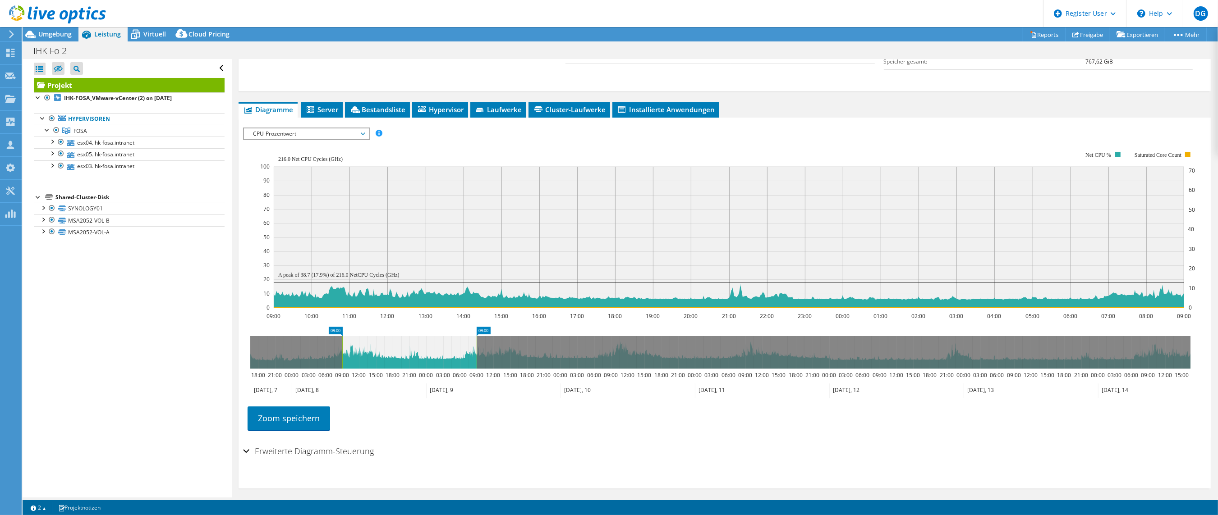
click at [268, 126] on div "IOPS pro Sekunde Disk-Durchsatz IO-Size Latenz Queue-Depth CPU-Prozentwert Arbe…" at bounding box center [724, 282] width 963 height 319
click at [270, 134] on span "CPU-Prozentwert" at bounding box center [306, 133] width 116 height 11
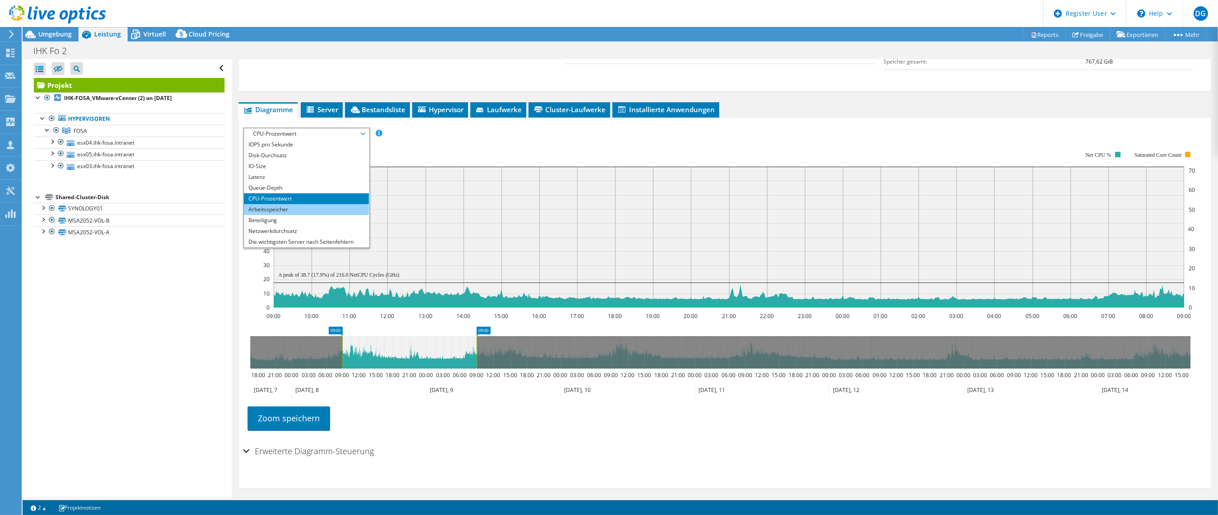
click at [273, 205] on li "Arbeitsspeicher" at bounding box center [306, 209] width 125 height 11
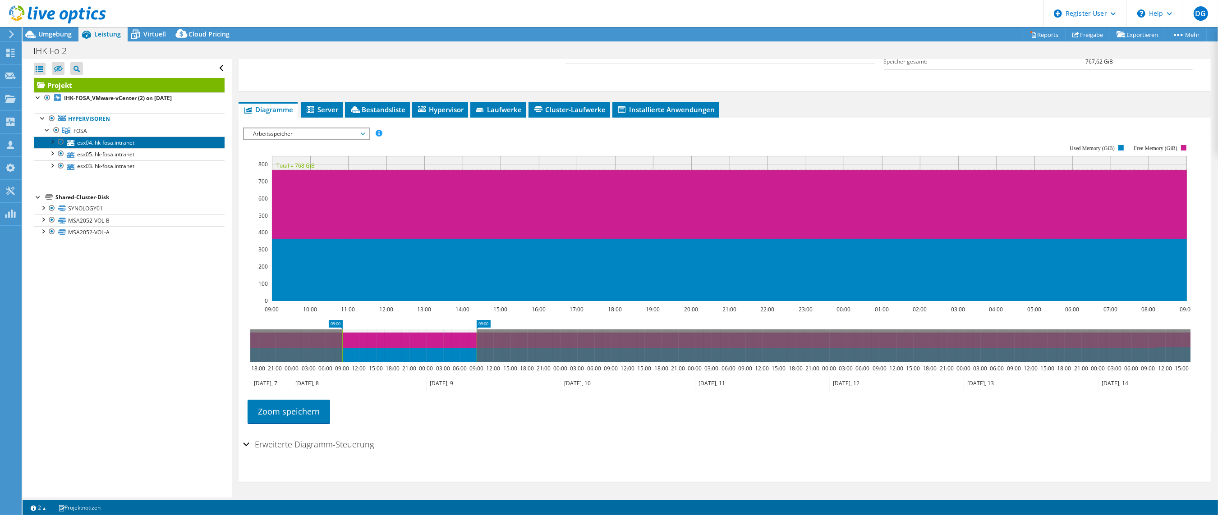
click at [52, 147] on link "esx04.ihk-fosa.intranet" at bounding box center [129, 143] width 191 height 12
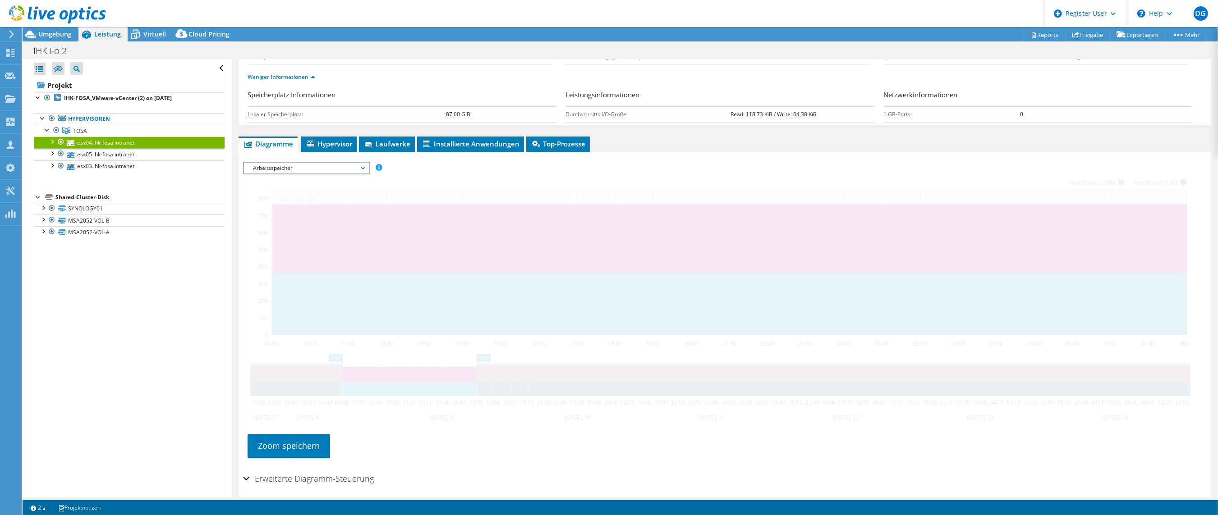
scroll to position [91, 0]
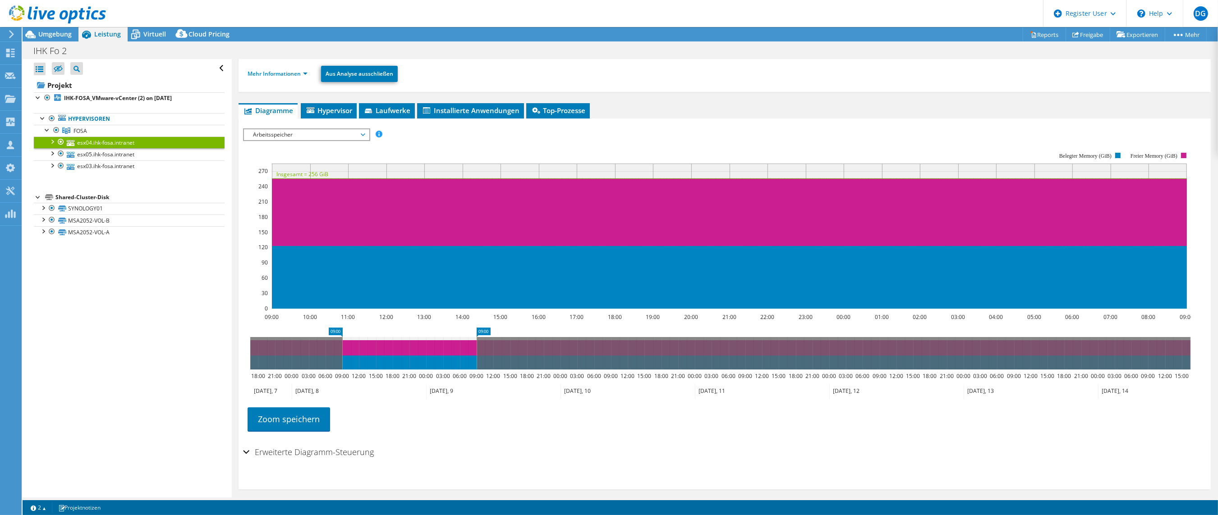
click at [104, 275] on div "Alle öffnen Alle schließen Ausgeschlossene Knoten verbergen Projektbaumfilter" at bounding box center [127, 278] width 209 height 439
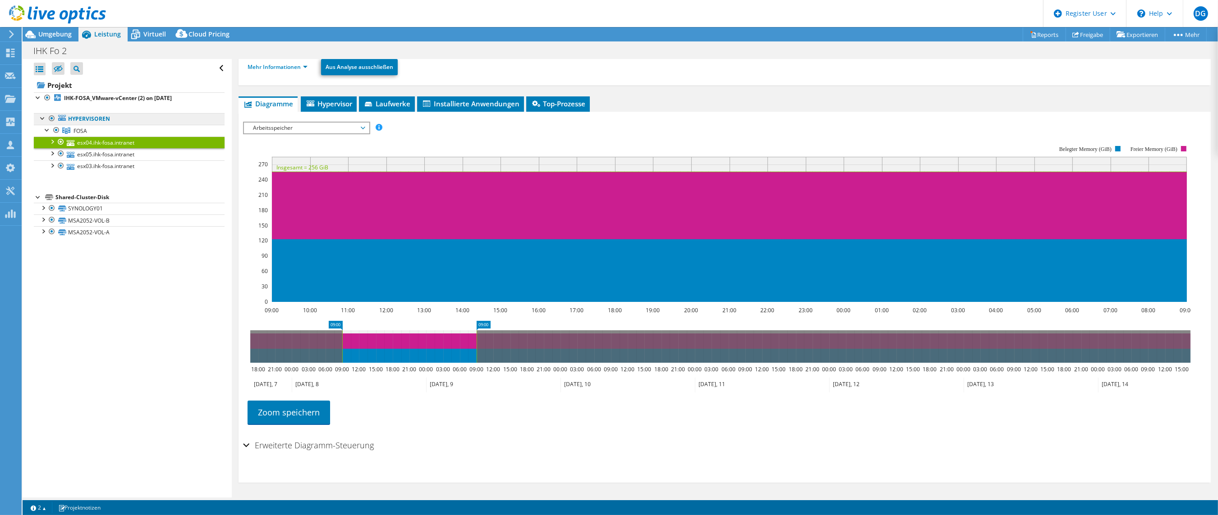
click at [88, 122] on link "Hypervisoren" at bounding box center [129, 119] width 191 height 12
click at [91, 133] on link "FOSA" at bounding box center [129, 131] width 191 height 12
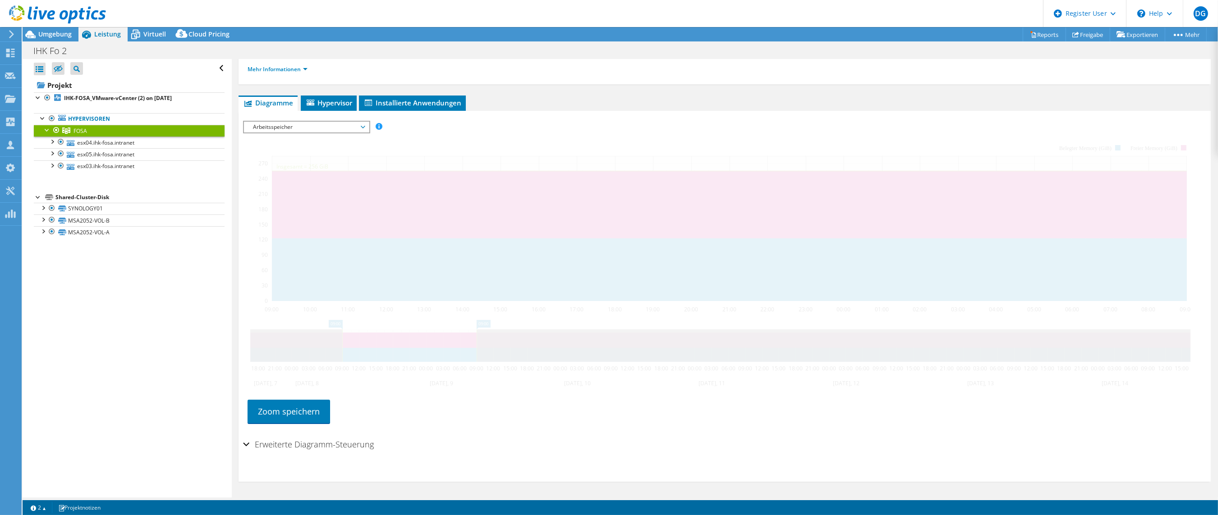
scroll to position [92, 0]
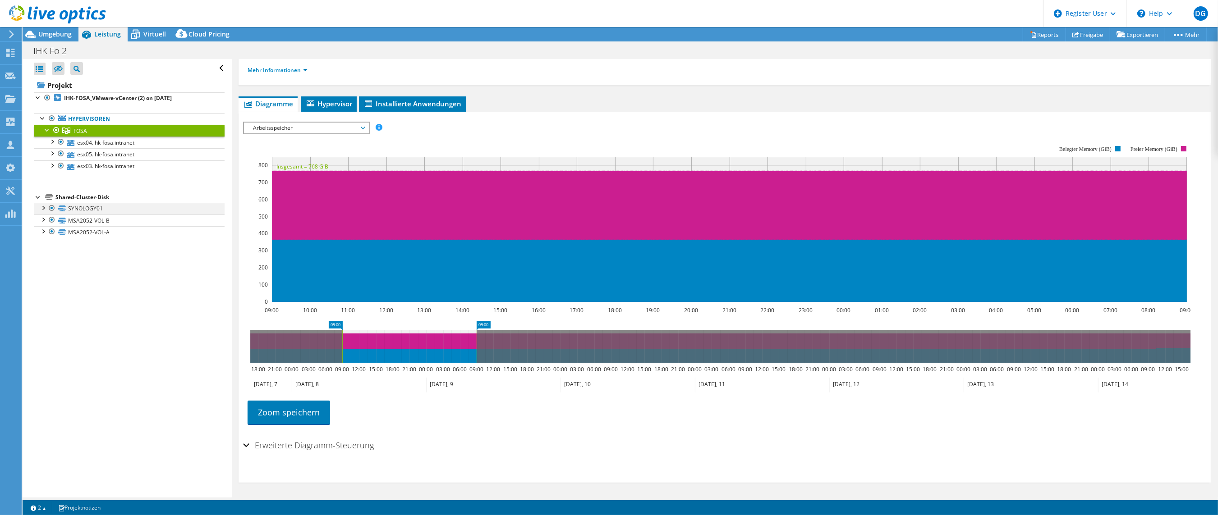
click at [41, 208] on div at bounding box center [42, 207] width 9 height 9
click at [42, 255] on div at bounding box center [42, 254] width 9 height 9
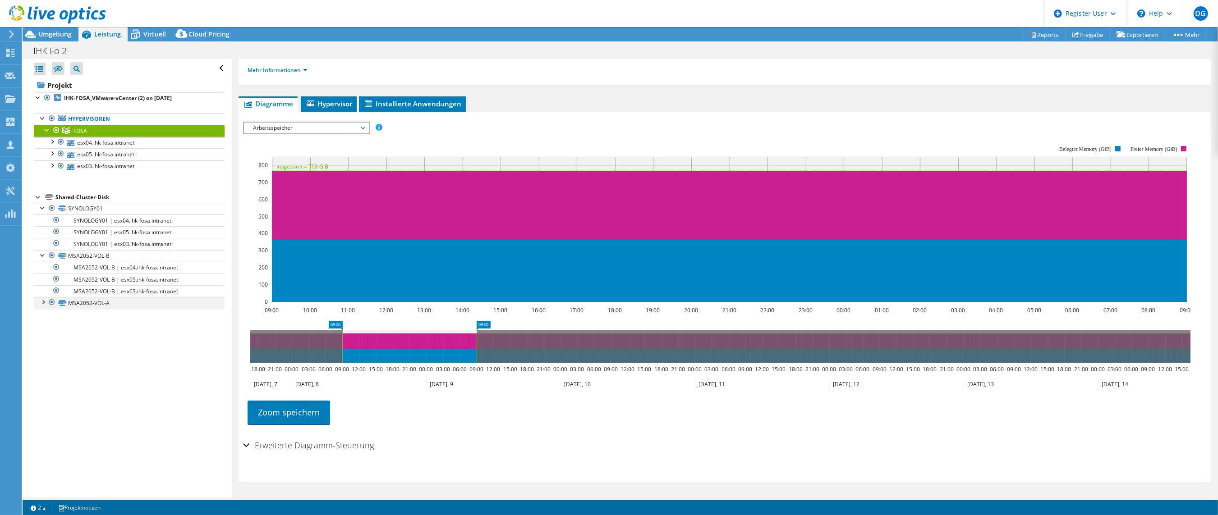
click at [43, 305] on div at bounding box center [42, 301] width 9 height 9
click at [35, 101] on div at bounding box center [38, 96] width 9 height 9
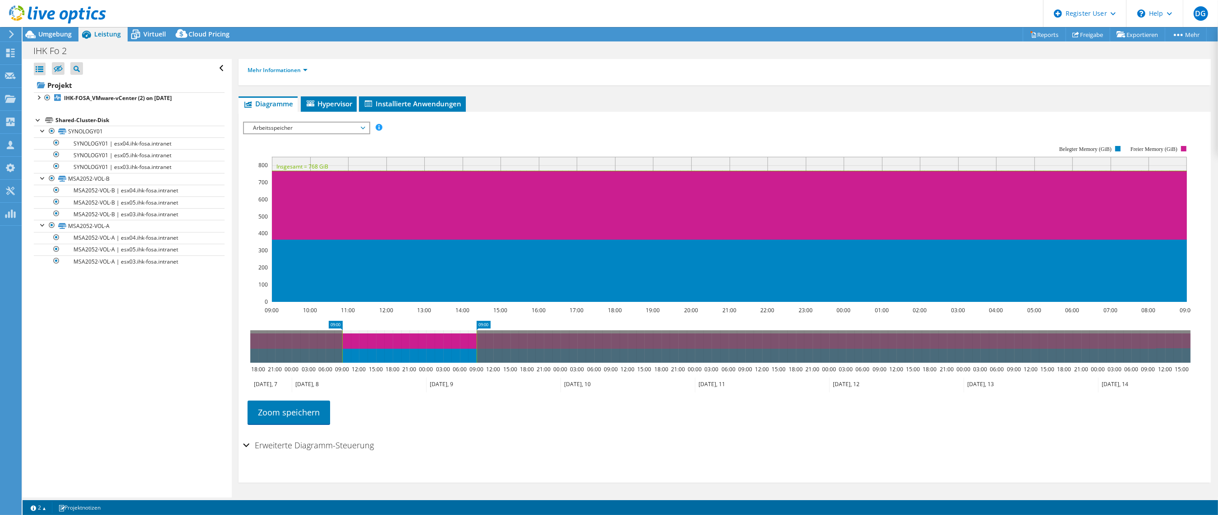
click at [37, 121] on div at bounding box center [38, 119] width 9 height 9
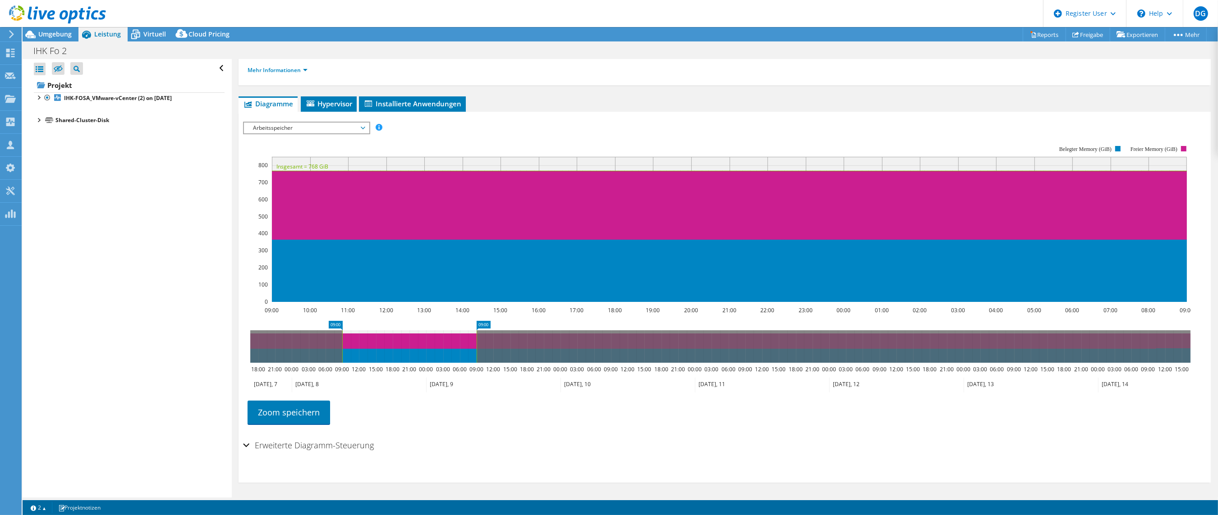
click at [37, 119] on div at bounding box center [38, 119] width 9 height 9
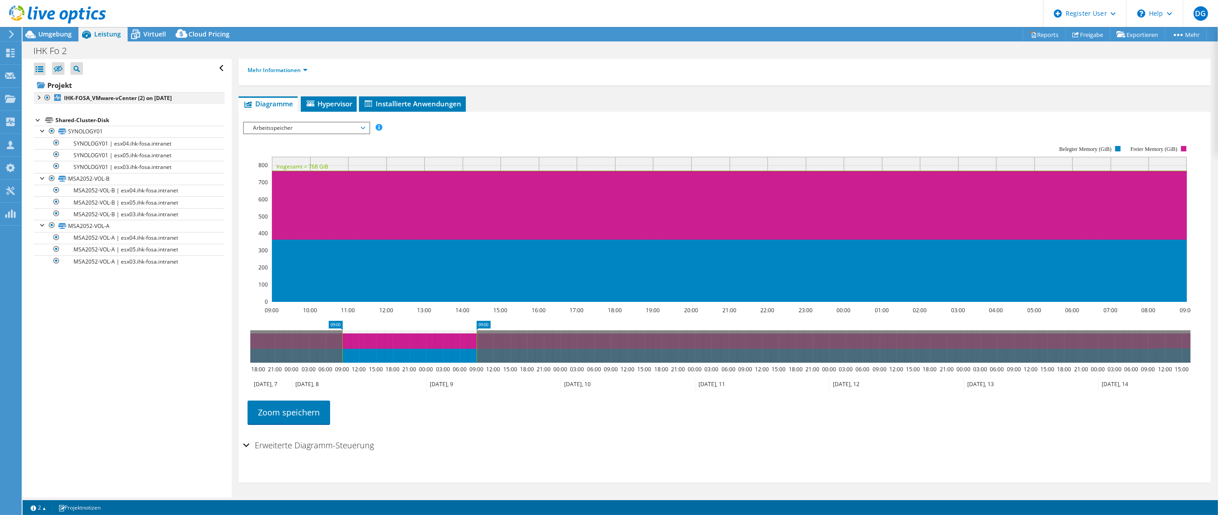
click at [41, 96] on div at bounding box center [38, 96] width 9 height 9
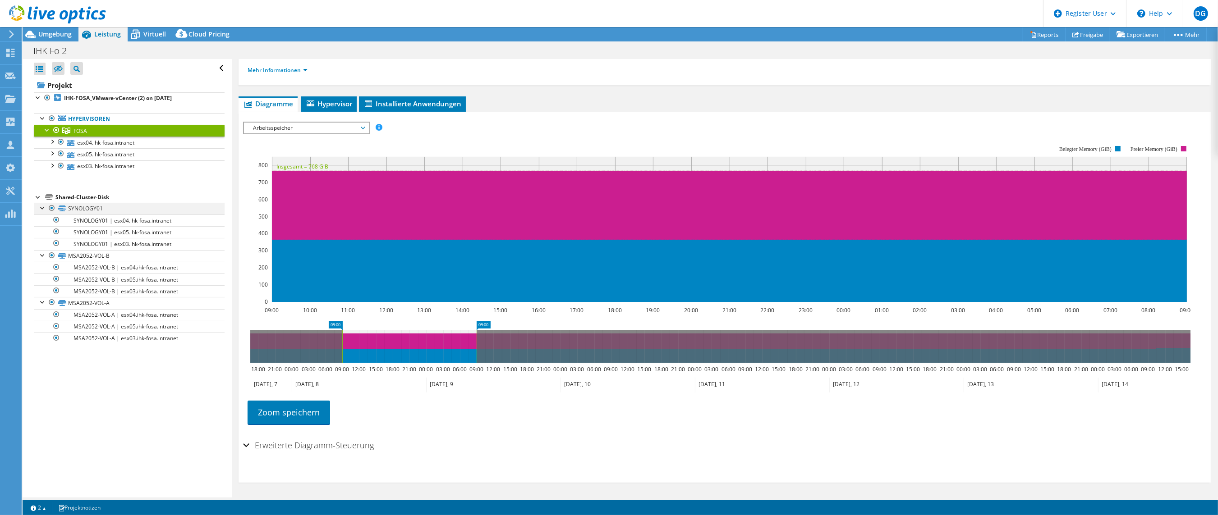
click at [39, 211] on div at bounding box center [42, 207] width 9 height 9
click at [39, 221] on div at bounding box center [42, 219] width 9 height 9
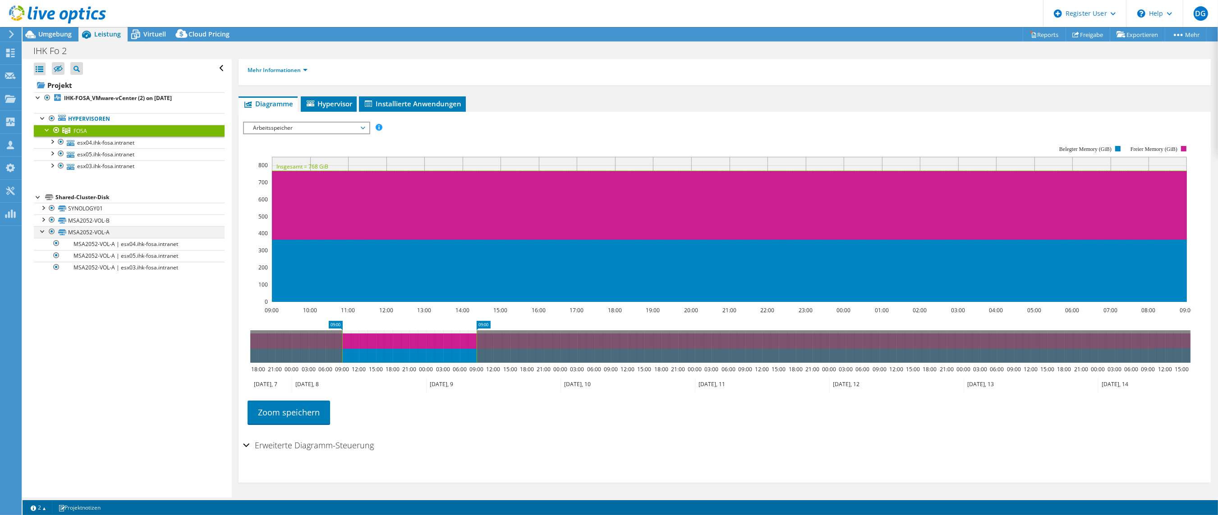
click at [41, 232] on div at bounding box center [42, 230] width 9 height 9
click at [62, 37] on span "Umgebung" at bounding box center [54, 34] width 33 height 9
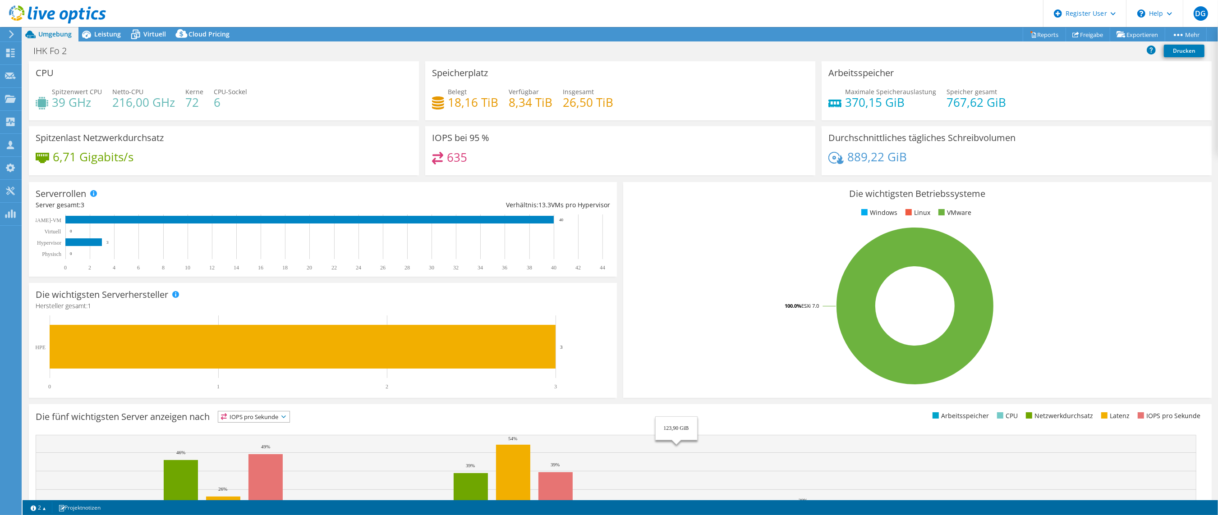
scroll to position [0, 0]
click at [105, 37] on span "Leistung" at bounding box center [107, 34] width 27 height 9
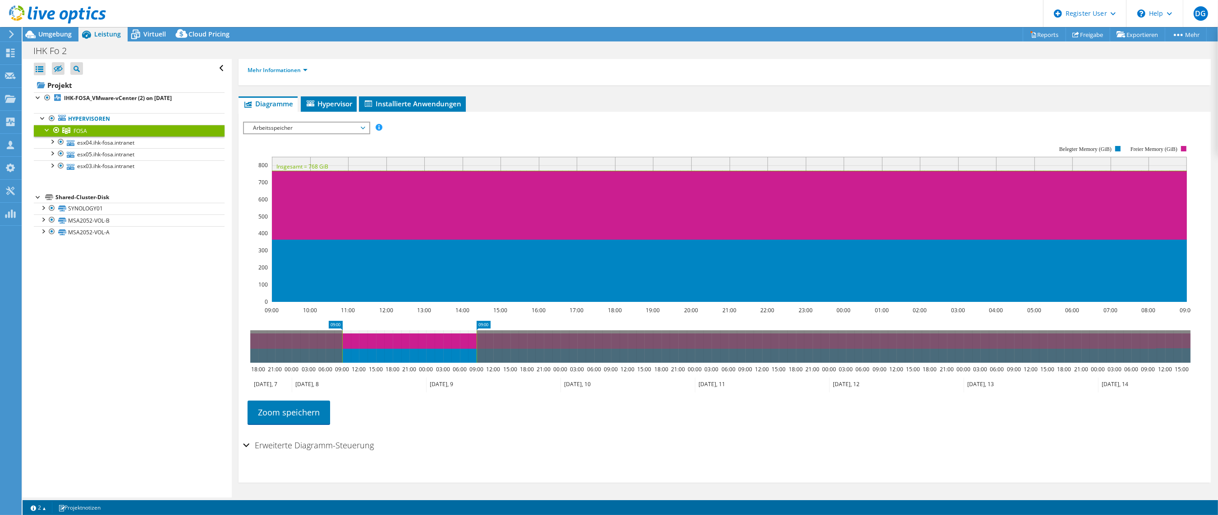
click at [300, 124] on span "Arbeitsspeicher" at bounding box center [306, 128] width 116 height 11
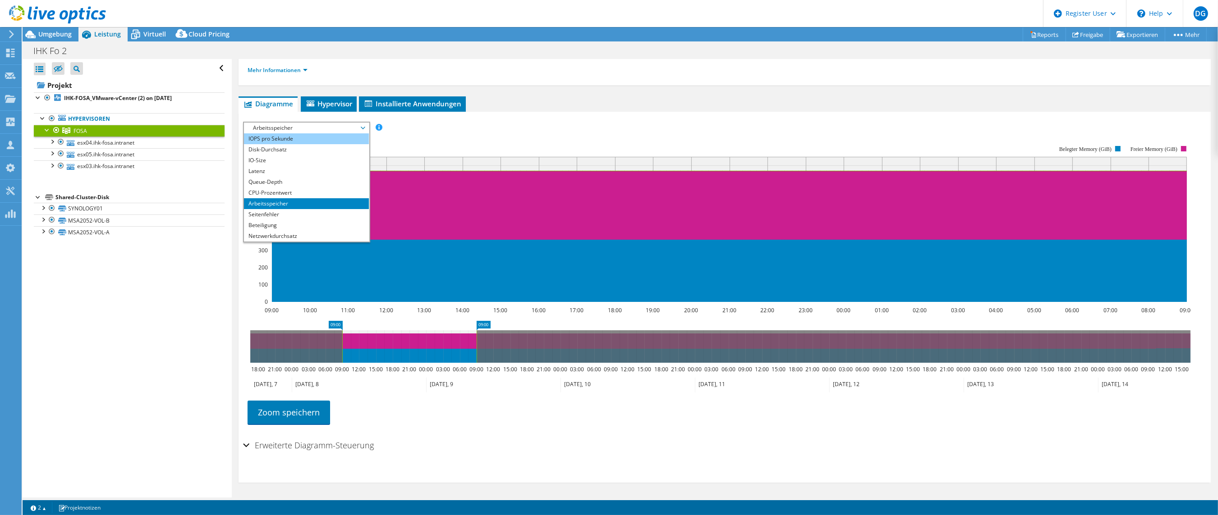
click at [284, 141] on li "IOPS pro Sekunde" at bounding box center [306, 138] width 125 height 11
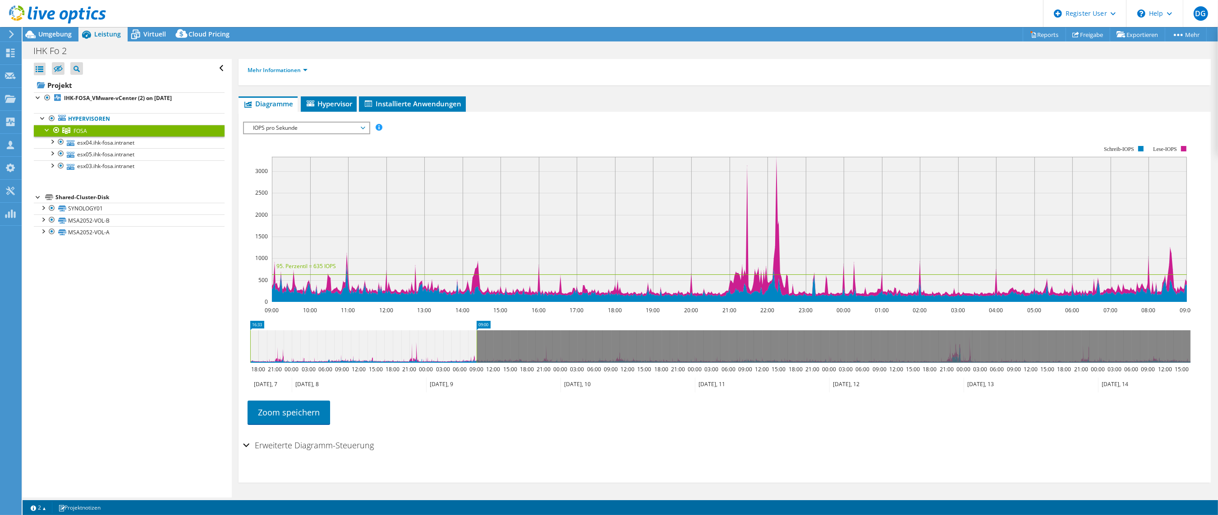
drag, startPoint x: 343, startPoint y: 345, endPoint x: 440, endPoint y: 346, distance: 97.8
click at [221, 345] on div "Alle öffnen Alle schließen Ausgeschlossene Knoten verbergen Projektbaumfilter" at bounding box center [620, 278] width 1195 height 439
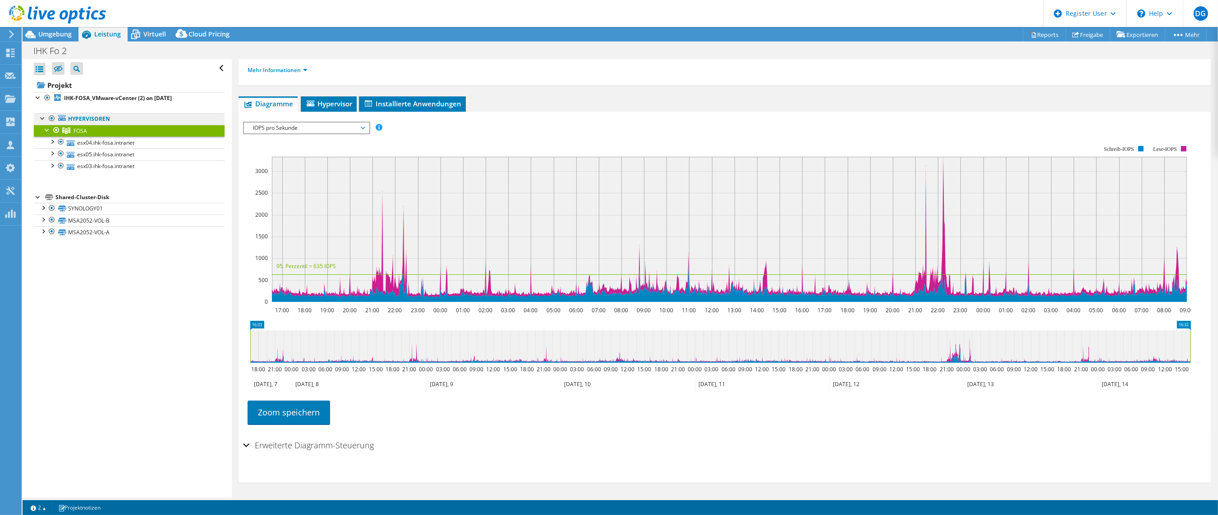
drag, startPoint x: 477, startPoint y: 340, endPoint x: 210, endPoint y: 113, distance: 350.2
click at [1204, 307] on html "DG Dell-Benutzer Daniel Giersemehl Daniel.Giersemehl@DELL.com Dell My Profile L…" at bounding box center [609, 257] width 1218 height 515
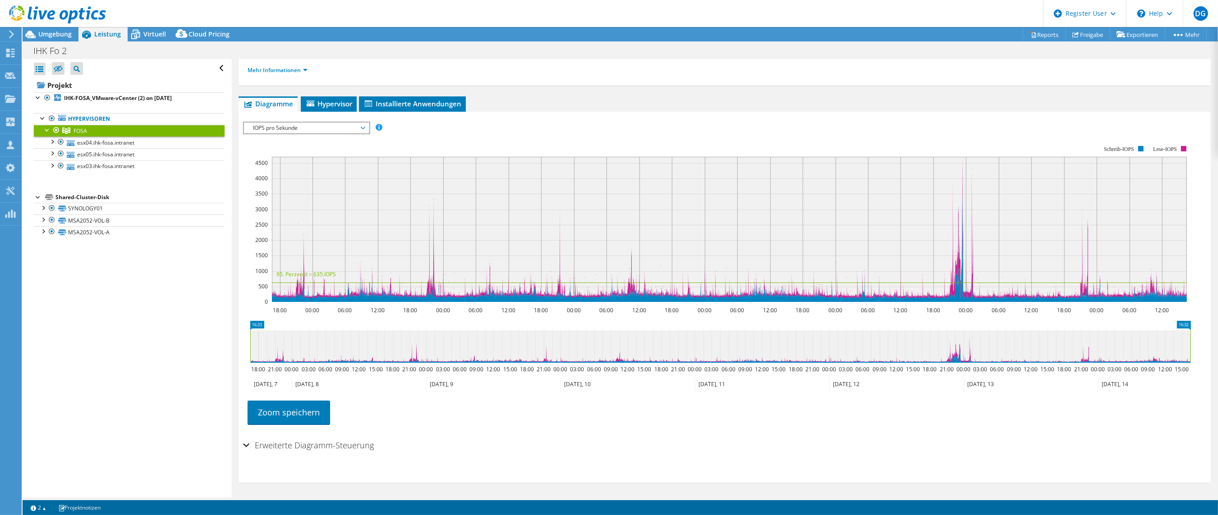
click at [37, 12] on icon at bounding box center [57, 14] width 97 height 18
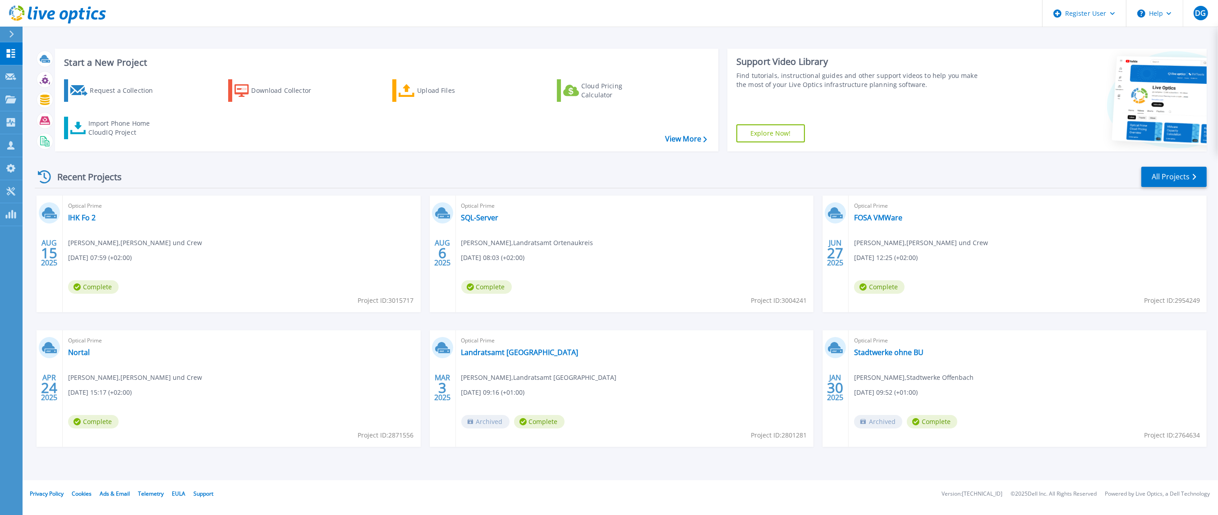
click at [550, 45] on div "Start a New Project Request a Collection Download Collector Upload Files Cloud …" at bounding box center [621, 99] width 1172 height 117
click at [87, 219] on link "IHK Fo 2" at bounding box center [81, 217] width 27 height 9
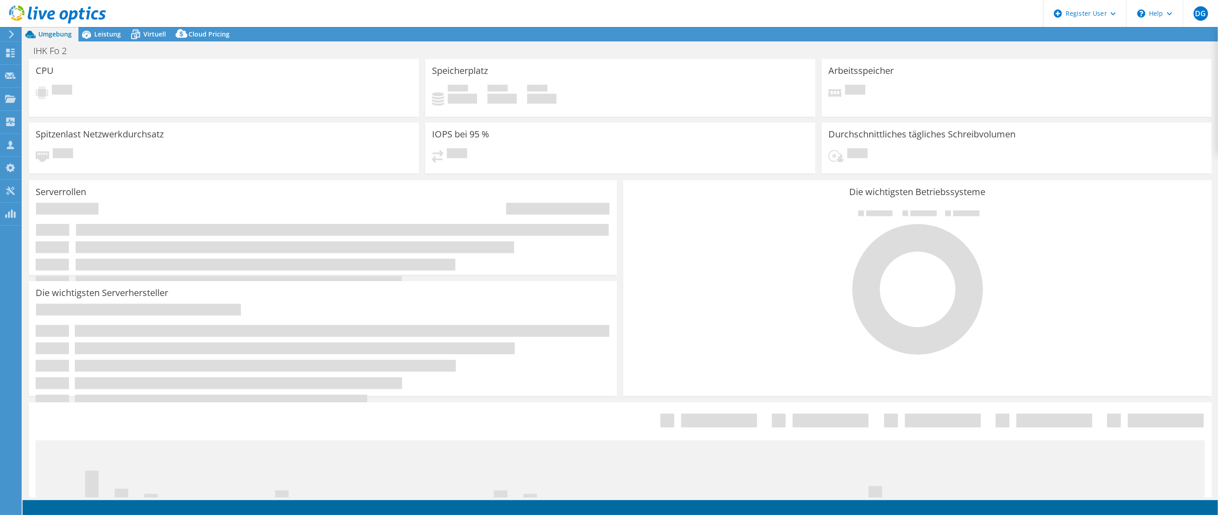
select select "USD"
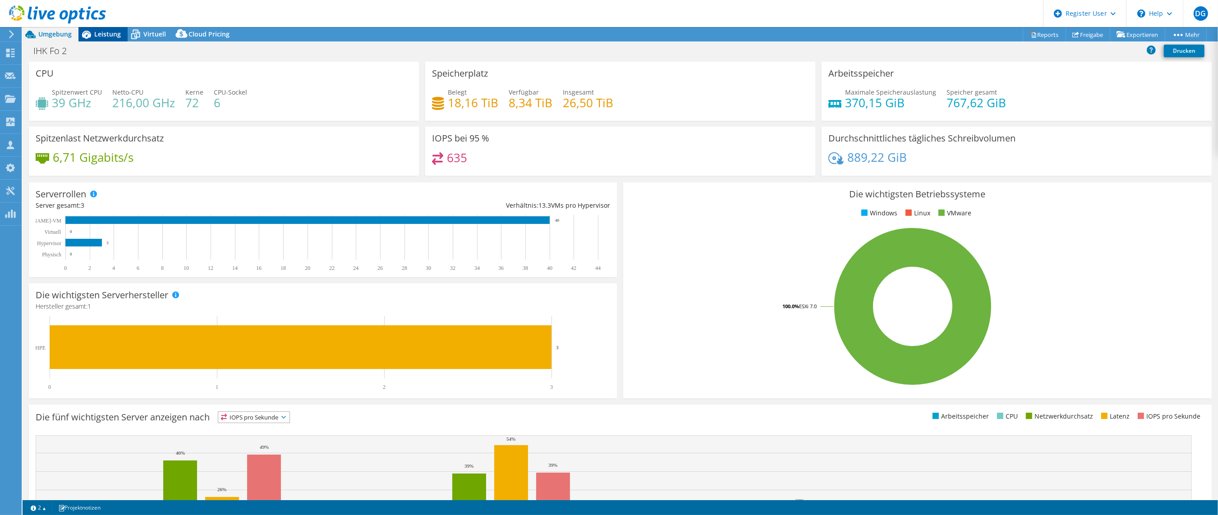
click at [104, 37] on span "Leistung" at bounding box center [107, 34] width 27 height 9
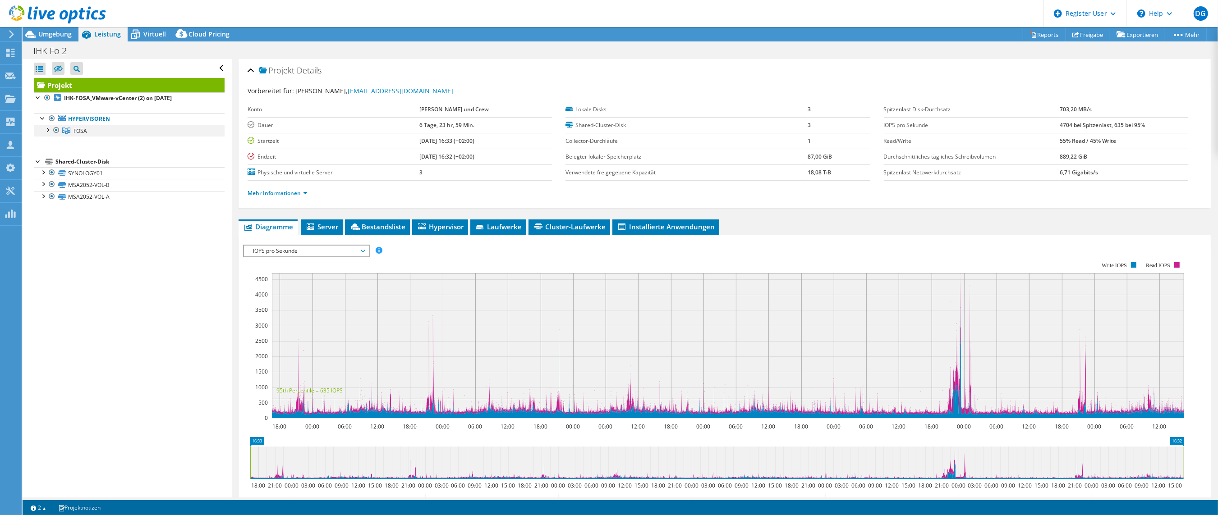
click at [48, 128] on div at bounding box center [47, 129] width 9 height 9
click at [61, 141] on div at bounding box center [60, 142] width 9 height 11
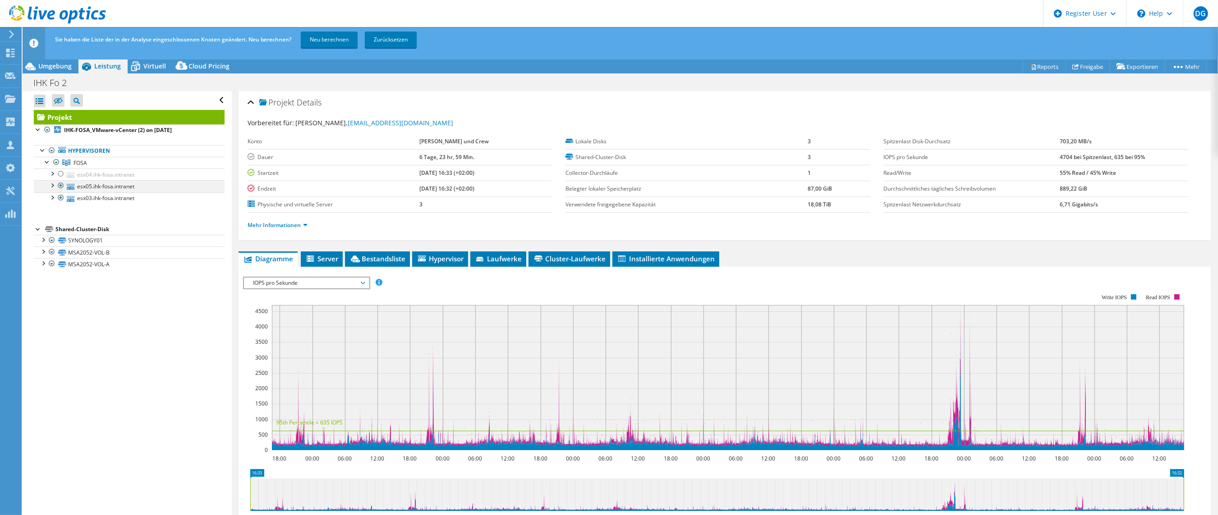
click at [59, 186] on div at bounding box center [60, 185] width 9 height 11
click at [310, 37] on link "Neu berechnen" at bounding box center [329, 40] width 57 height 16
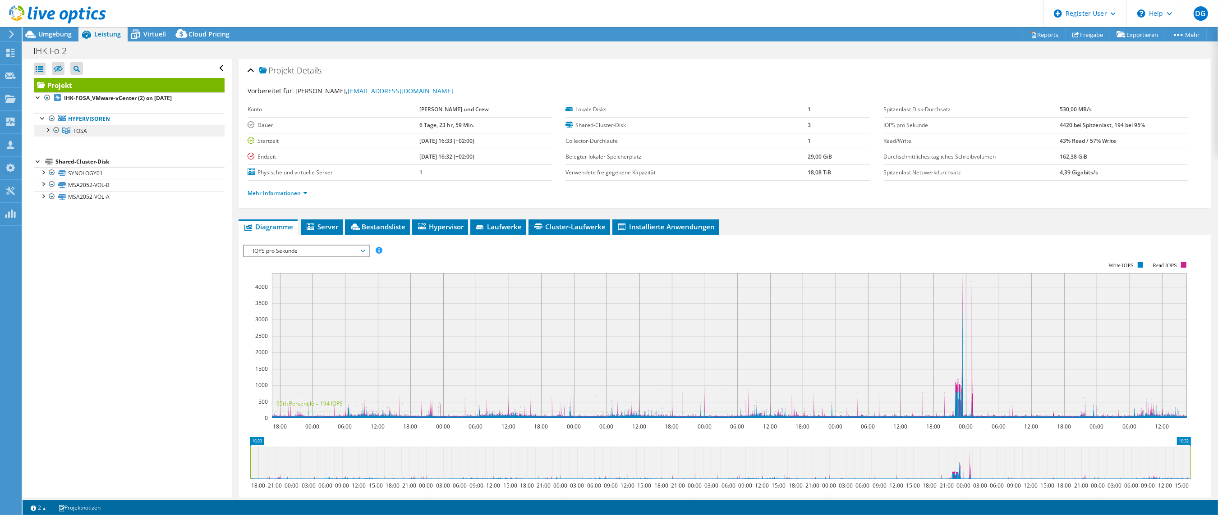
click at [46, 134] on link "FOSA" at bounding box center [129, 131] width 191 height 12
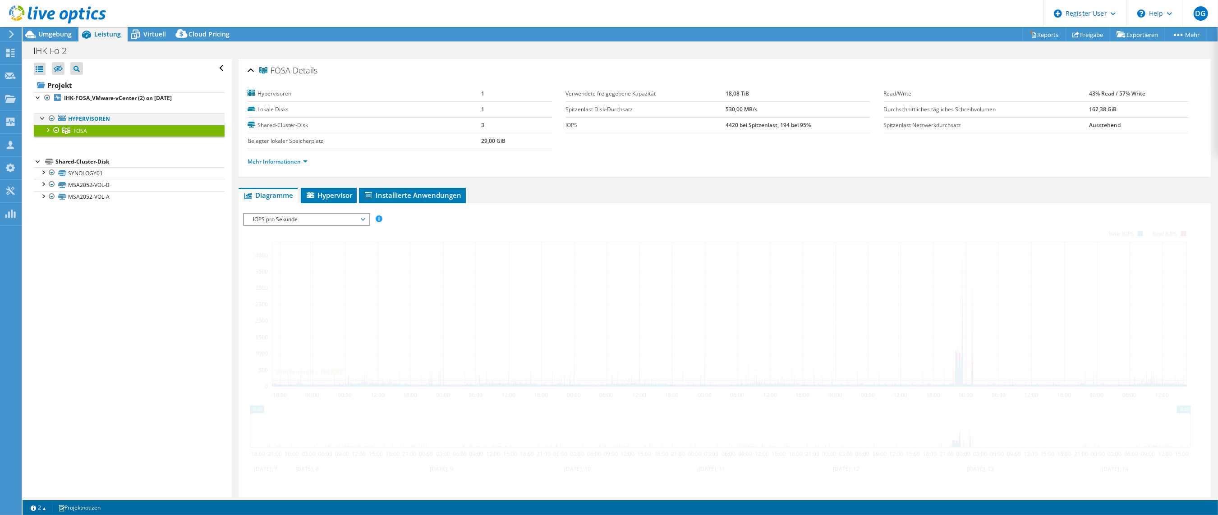
click at [42, 120] on div at bounding box center [42, 117] width 9 height 9
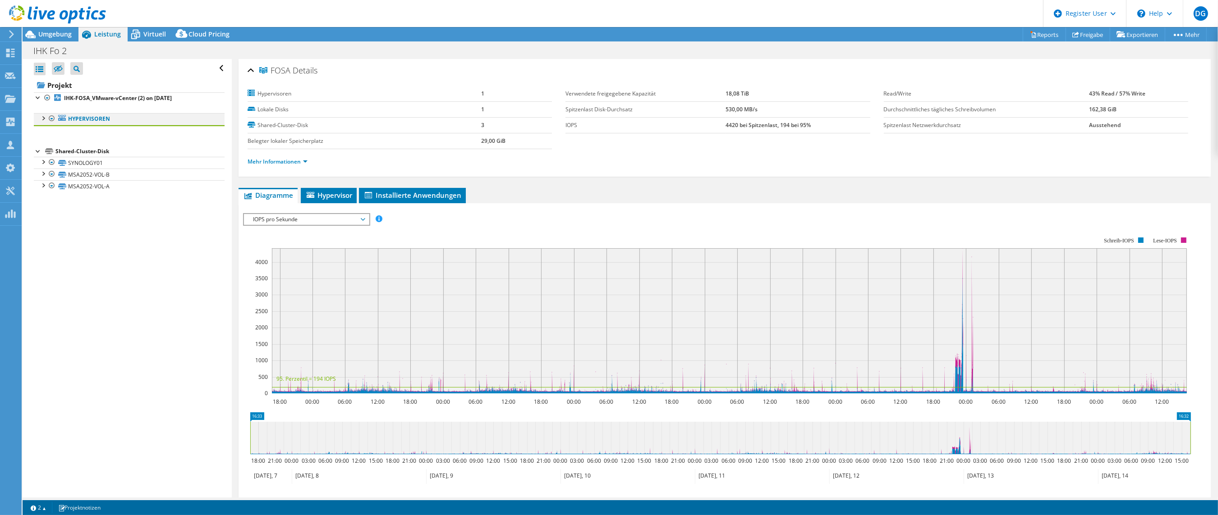
click at [41, 119] on div at bounding box center [42, 117] width 9 height 9
click at [46, 130] on div at bounding box center [47, 129] width 9 height 9
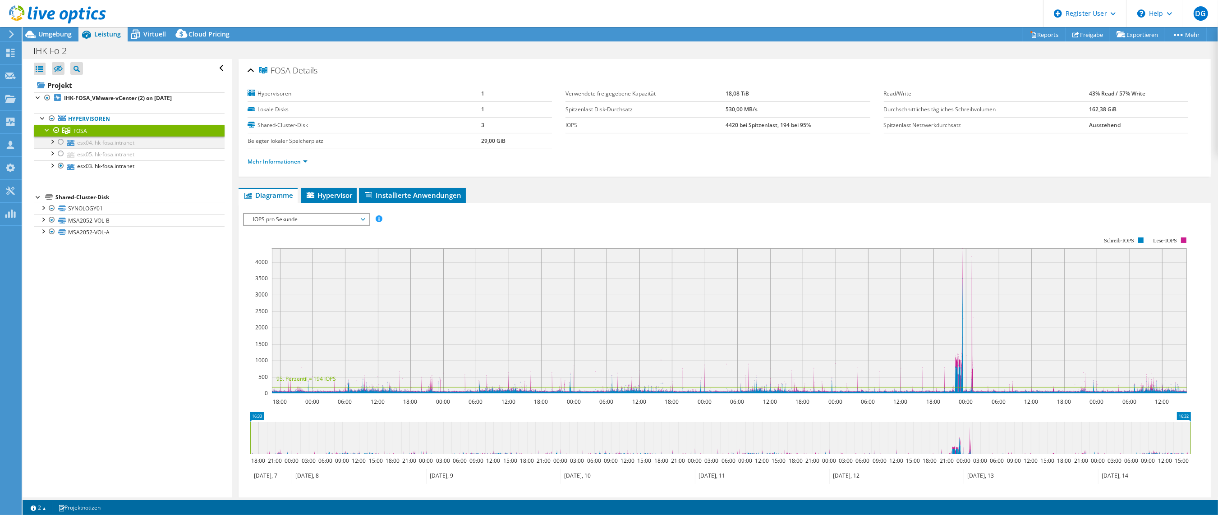
click at [60, 143] on div at bounding box center [60, 142] width 9 height 11
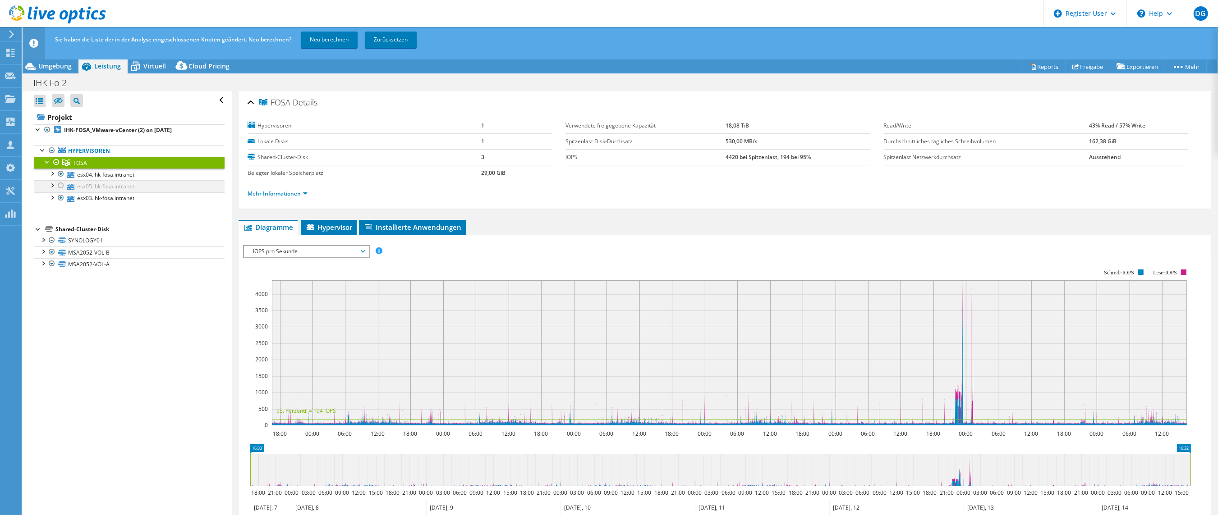
click at [60, 186] on div at bounding box center [60, 185] width 9 height 11
click at [319, 43] on link "Neu berechnen" at bounding box center [329, 40] width 57 height 16
click at [1109, 14] on div "Register User" at bounding box center [1084, 13] width 83 height 27
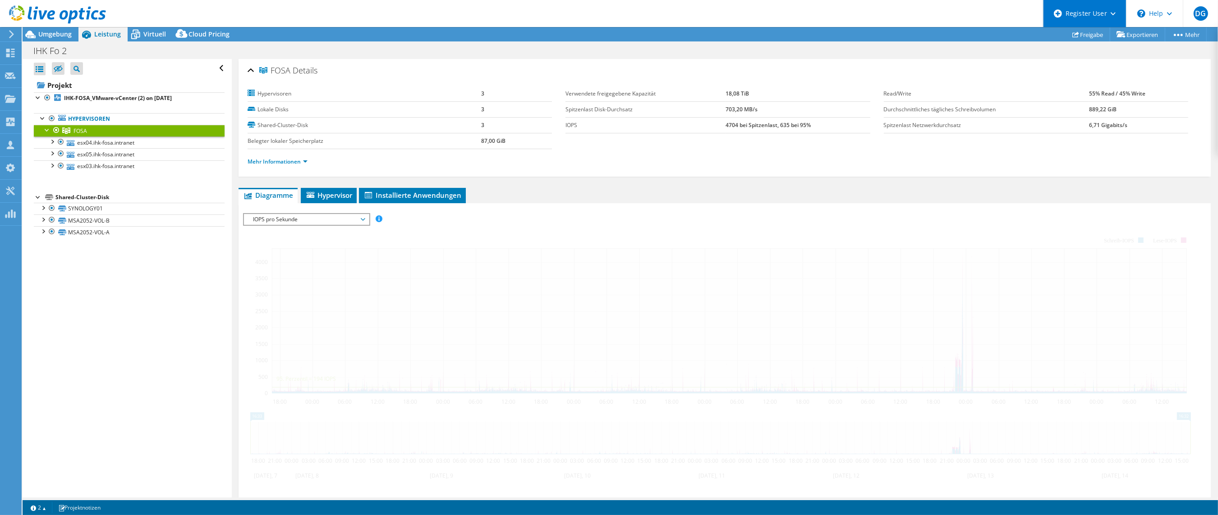
click at [1080, 14] on div "Register User" at bounding box center [1084, 13] width 83 height 27
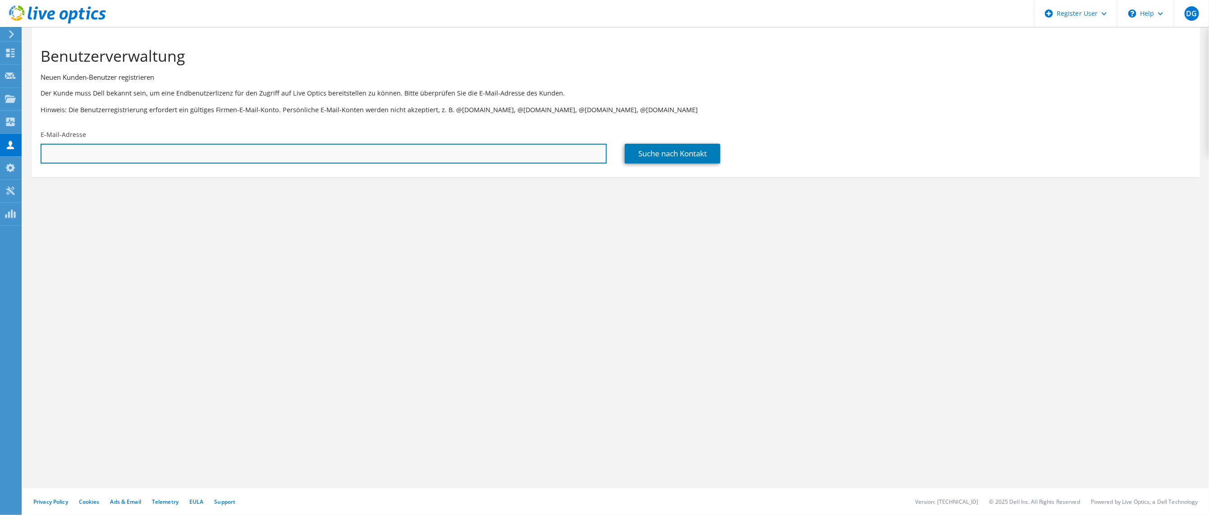
click at [541, 154] on input "text" at bounding box center [324, 154] width 566 height 20
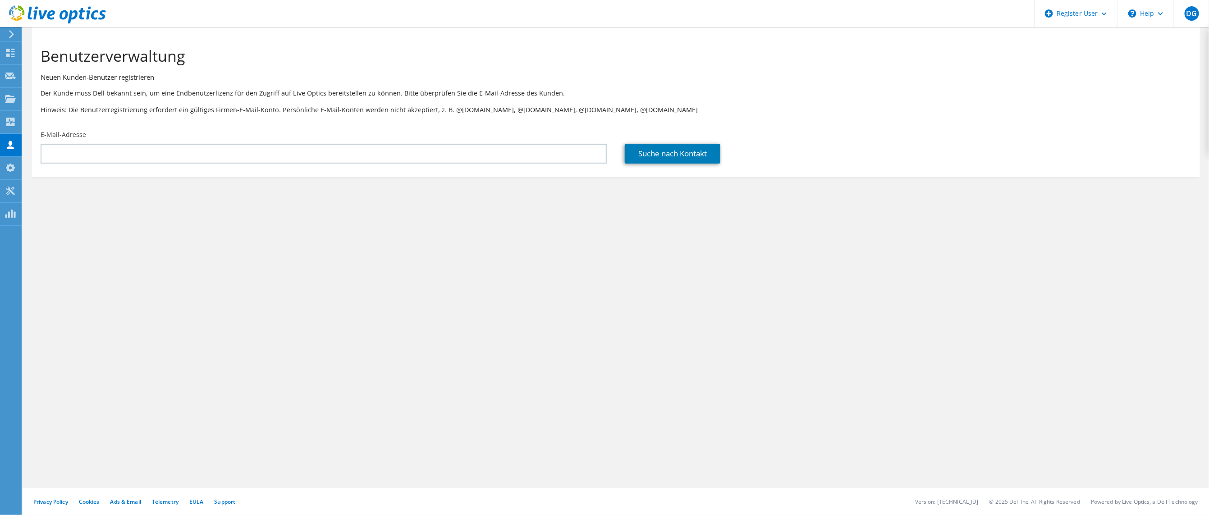
click at [914, 88] on p "Der Kunde muss Dell bekannt sein, um eine Endbenutzerlizenz für den Zugriff auf…" at bounding box center [616, 93] width 1150 height 10
click at [57, 14] on icon at bounding box center [57, 14] width 97 height 18
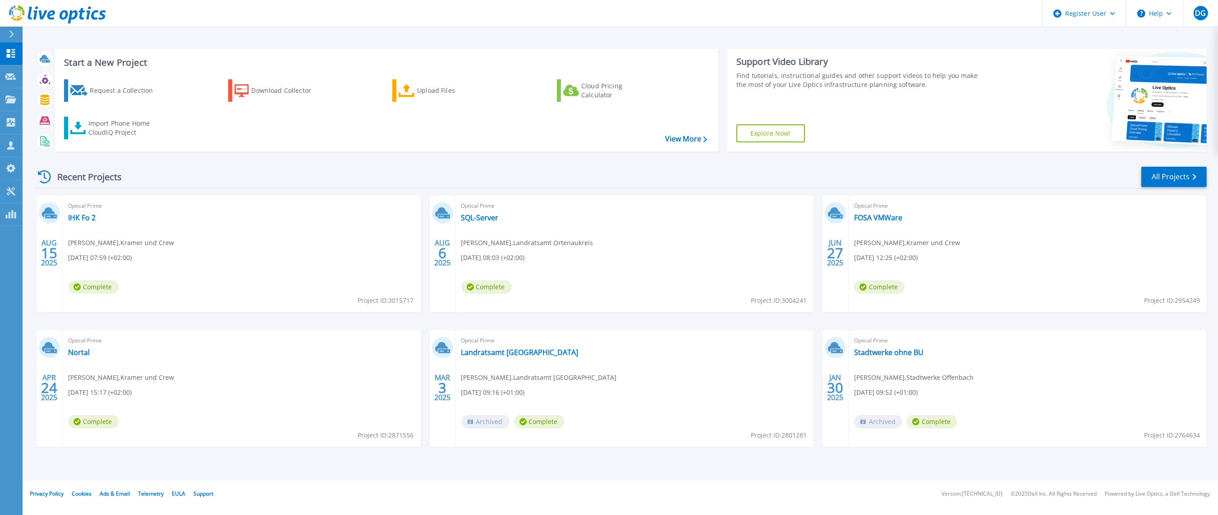
click at [61, 220] on div "[DATE]" at bounding box center [50, 254] width 26 height 117
click at [91, 214] on link "IHK Fo 2" at bounding box center [81, 217] width 27 height 9
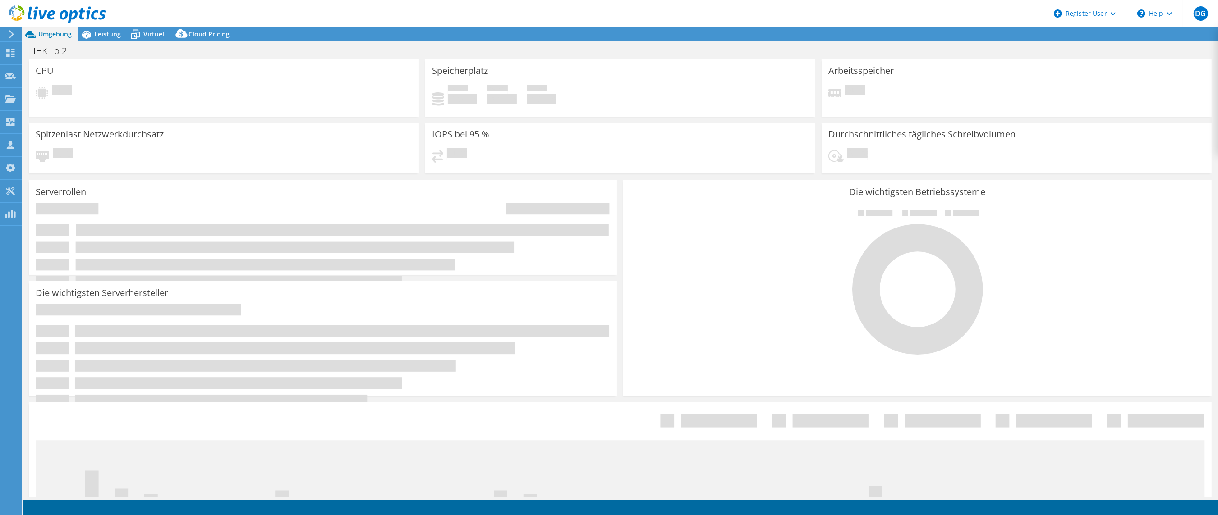
select select "USD"
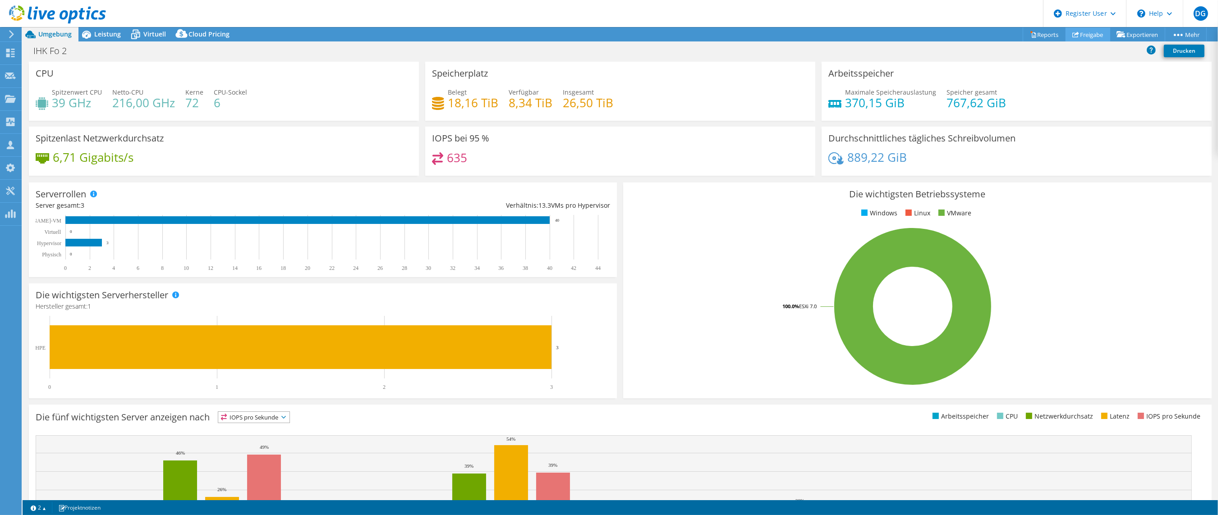
drag, startPoint x: 1132, startPoint y: 26, endPoint x: 1086, endPoint y: 32, distance: 46.3
click at [1086, 32] on link "Freigabe" at bounding box center [1087, 34] width 45 height 14
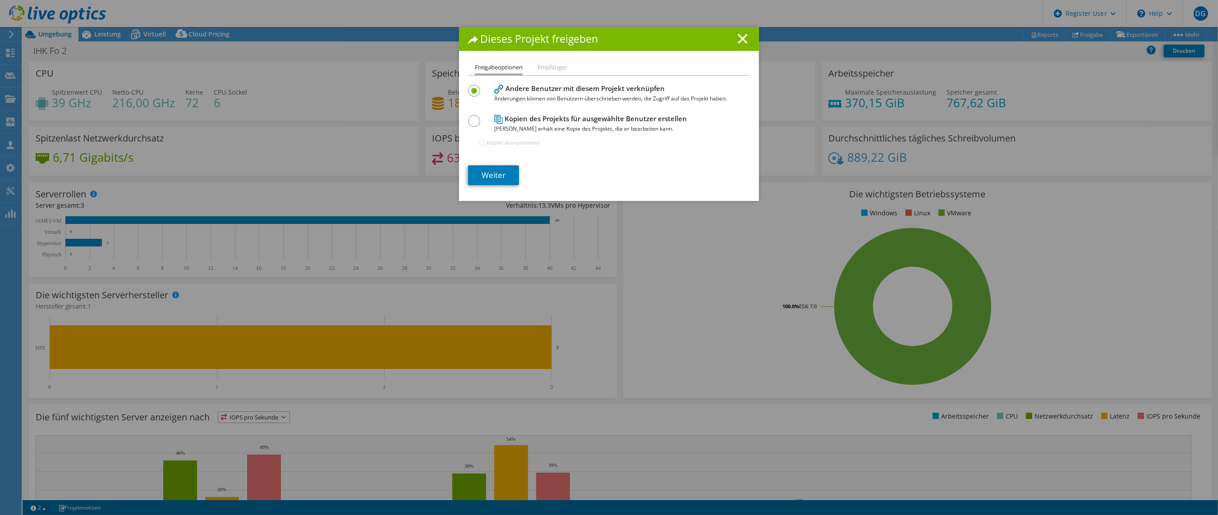
click at [472, 117] on label at bounding box center [476, 116] width 16 height 2
click at [0, 0] on input "radio" at bounding box center [0, 0] width 0 height 0
click at [487, 172] on link "Weiter" at bounding box center [493, 175] width 51 height 20
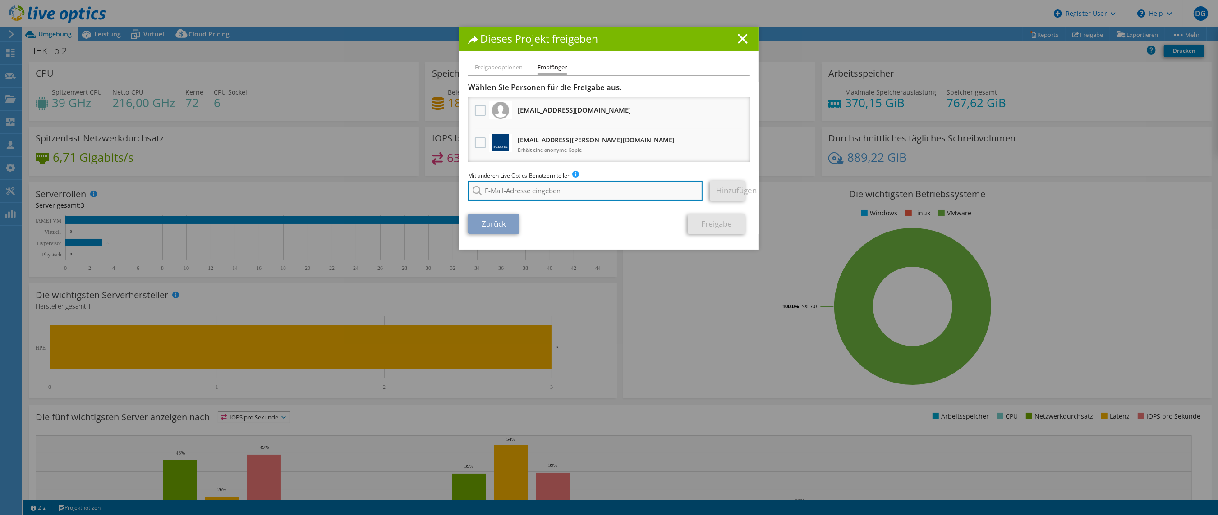
click at [502, 188] on input "search" at bounding box center [585, 191] width 234 height 20
paste input "[PERSON_NAME];"
click at [584, 186] on input "[PERSON_NAME];" at bounding box center [585, 191] width 234 height 20
type input "T"
click at [544, 190] on input "search" at bounding box center [585, 191] width 234 height 20
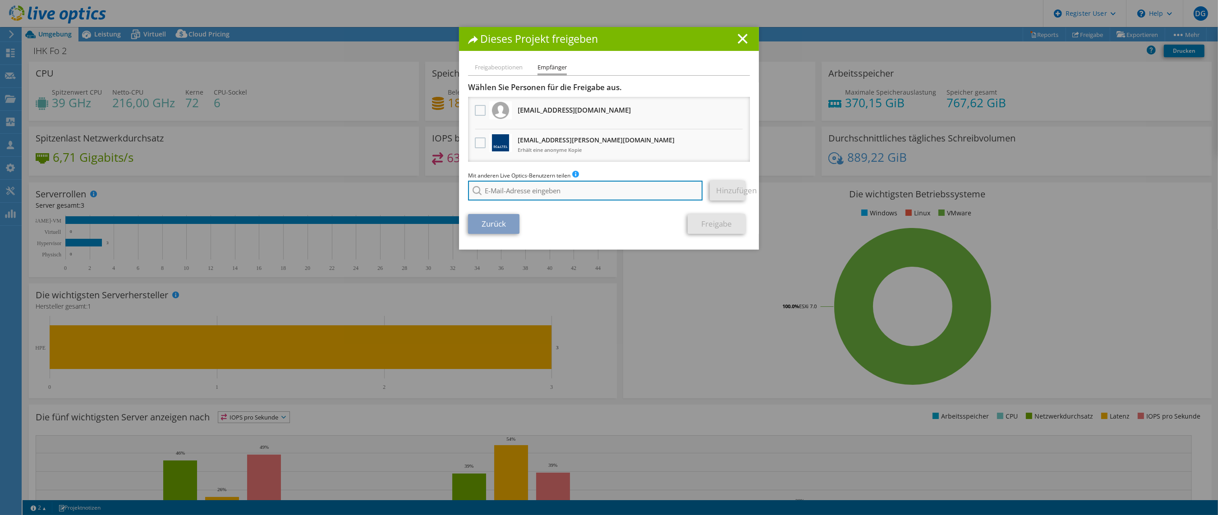
paste input "[PERSON_NAME];"
type input "[PERSON_NAME];"
drag, startPoint x: 544, startPoint y: 190, endPoint x: 394, endPoint y: 188, distance: 149.2
click at [394, 188] on div "Dieses Projekt freigeben Freigabeoptionen Empfänger Andere Benutzer mit diesem …" at bounding box center [609, 257] width 1218 height 461
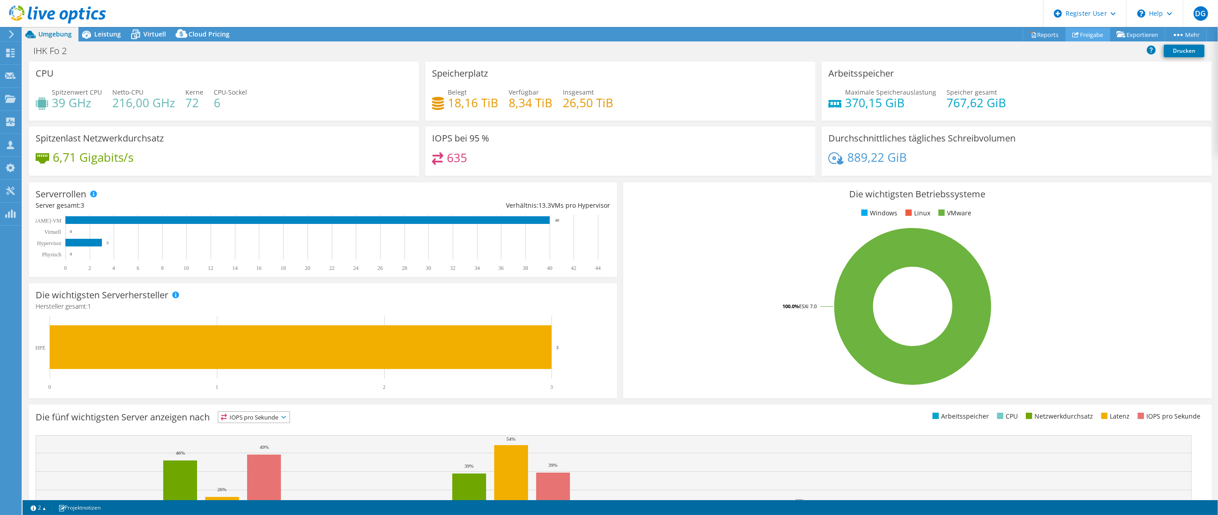
click at [1081, 28] on link "Freigabe" at bounding box center [1087, 34] width 45 height 14
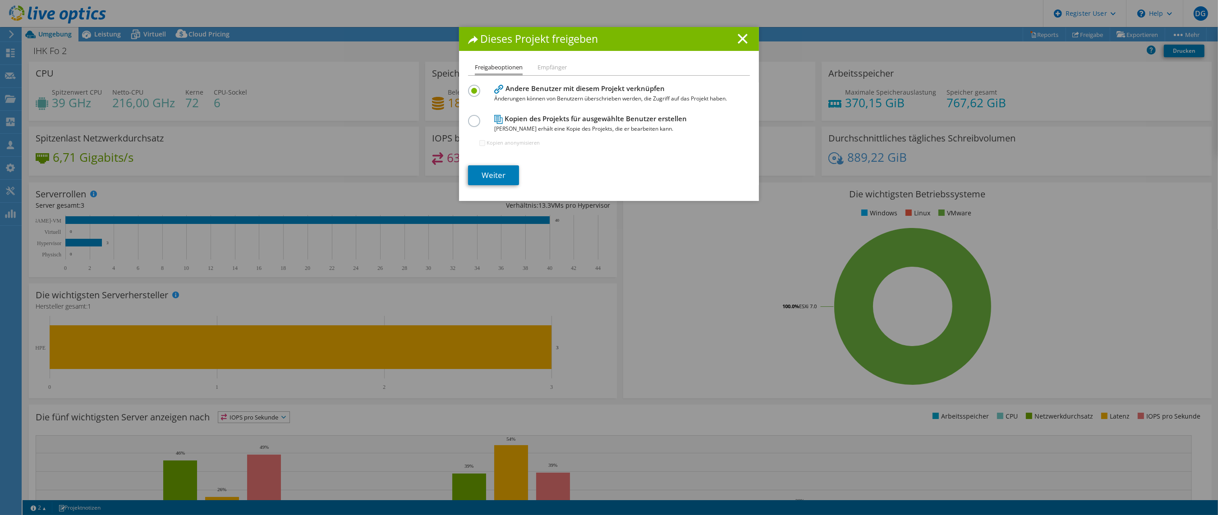
click at [469, 117] on label at bounding box center [476, 116] width 16 height 2
click at [0, 0] on input "radio" at bounding box center [0, 0] width 0 height 0
click at [478, 172] on link "Weiter" at bounding box center [493, 175] width 51 height 20
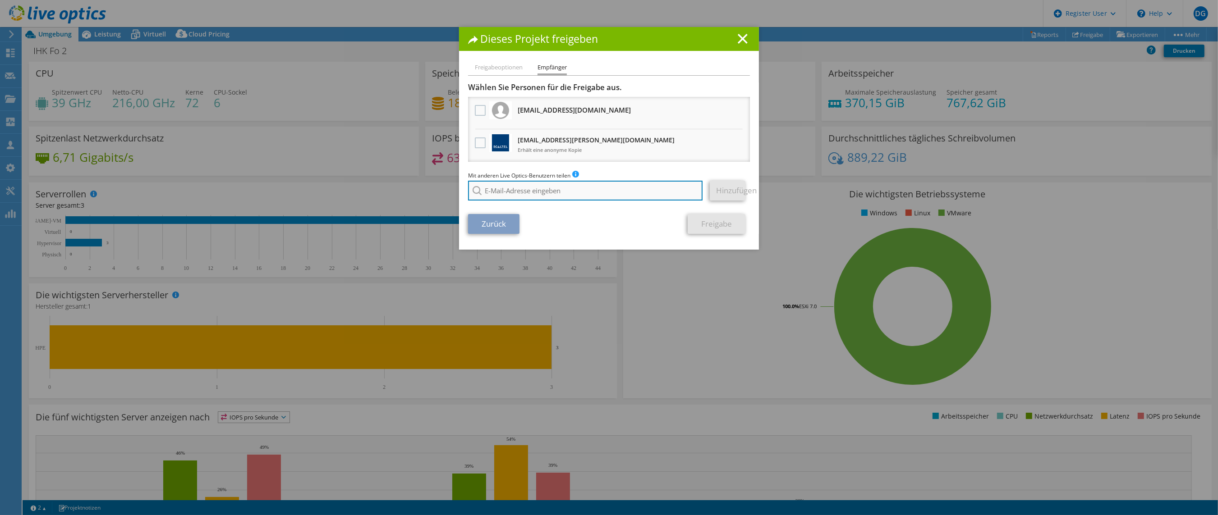
click at [504, 191] on input "search" at bounding box center [585, 191] width 234 height 20
paste input "[PERSON_NAME][EMAIL_ADDRESS][DOMAIN_NAME]"
type input "[PERSON_NAME][EMAIL_ADDRESS][DOMAIN_NAME]"
click at [725, 183] on link "Hinzufügen" at bounding box center [728, 191] width 36 height 20
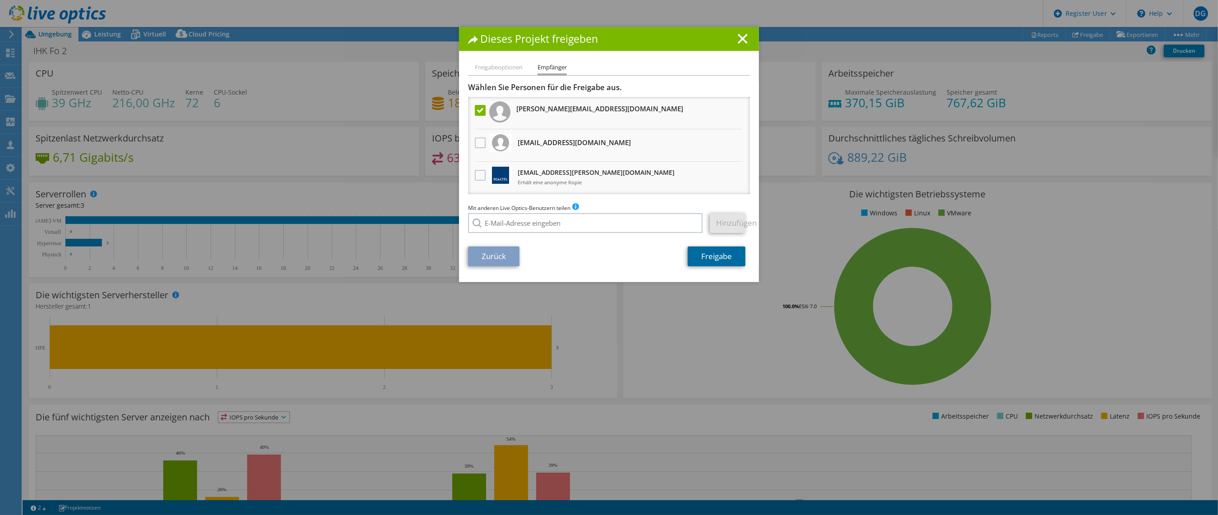
click at [724, 250] on link "Freigabe" at bounding box center [716, 257] width 58 height 20
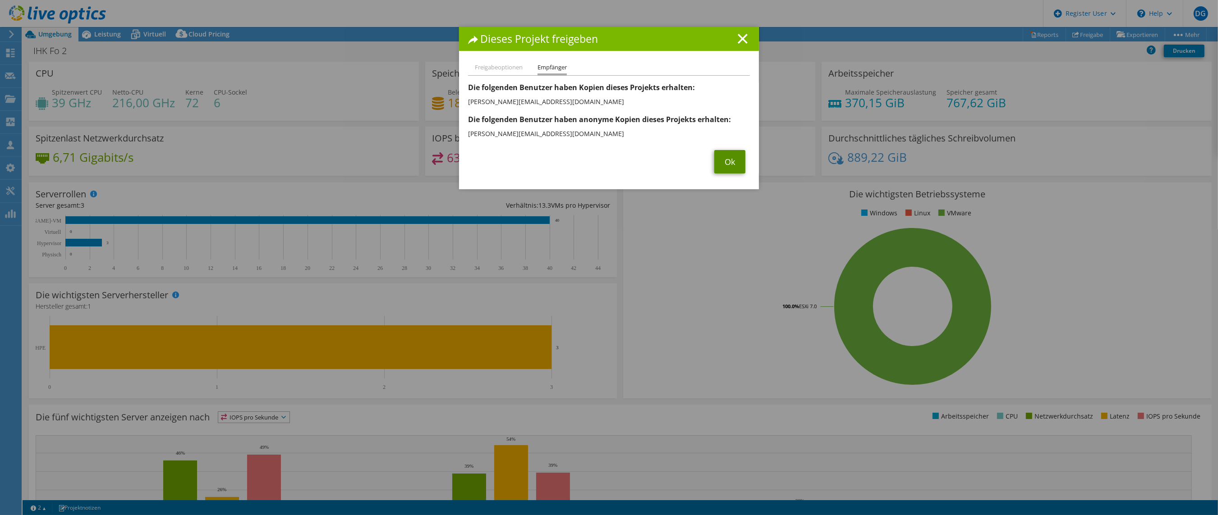
click at [729, 161] on link "Ok" at bounding box center [729, 161] width 31 height 23
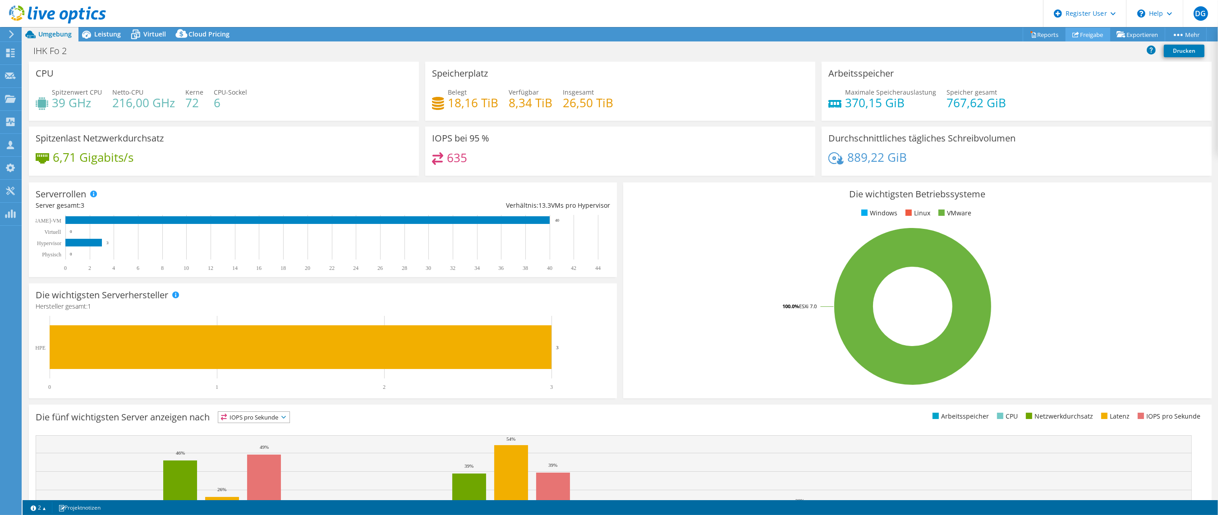
click at [1083, 34] on link "Freigabe" at bounding box center [1087, 34] width 45 height 14
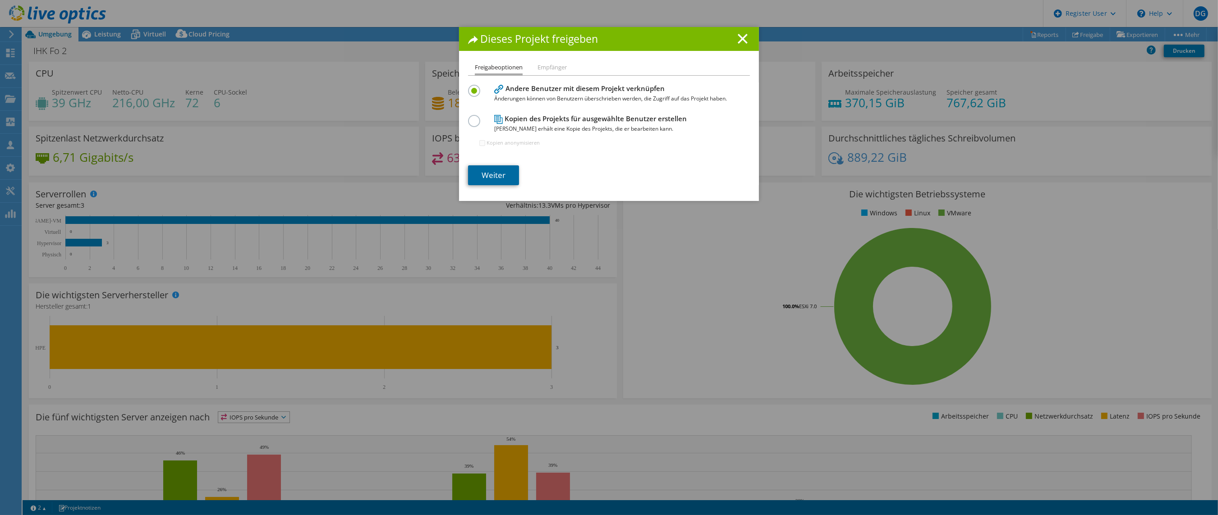
click at [489, 171] on link "Weiter" at bounding box center [493, 175] width 51 height 20
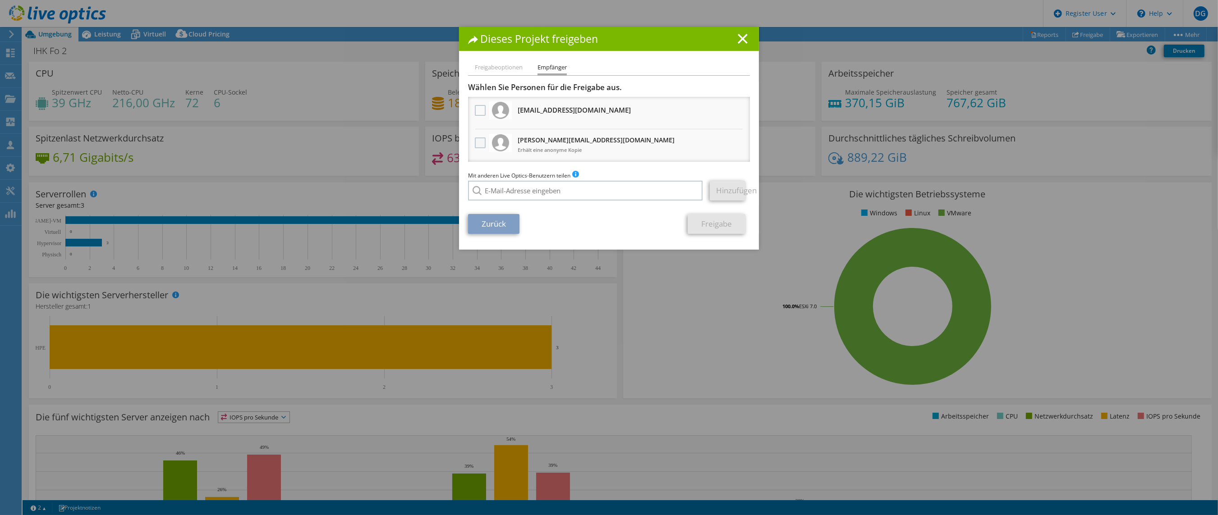
click at [475, 140] on label at bounding box center [481, 142] width 13 height 11
click at [0, 0] on input "checkbox" at bounding box center [0, 0] width 0 height 0
click at [713, 219] on link "Freigabe" at bounding box center [716, 224] width 58 height 20
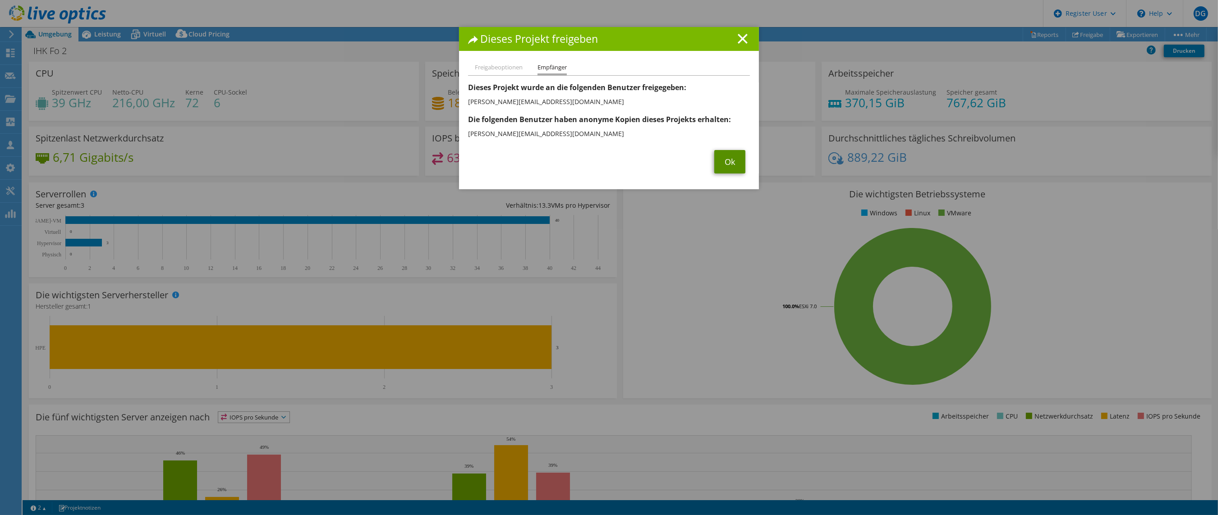
click at [723, 156] on link "Ok" at bounding box center [729, 161] width 31 height 23
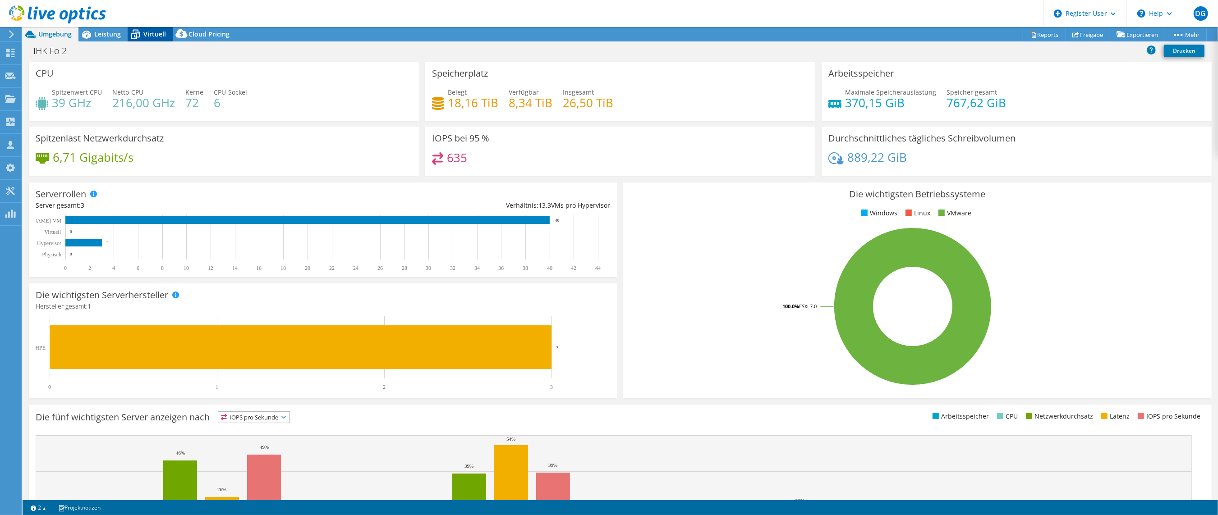
click at [141, 29] on icon at bounding box center [136, 35] width 16 height 16
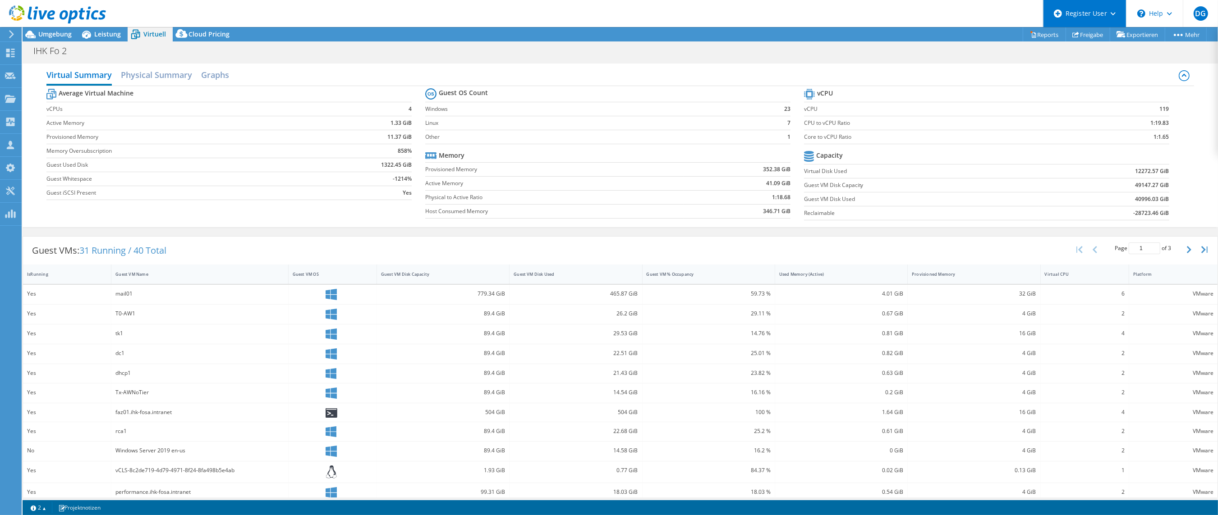
click at [1082, 26] on div "Register User" at bounding box center [1084, 13] width 83 height 27
click at [1064, 95] on tr "vCPU" at bounding box center [986, 95] width 365 height 16
click at [1077, 34] on link "Freigabe" at bounding box center [1087, 34] width 45 height 14
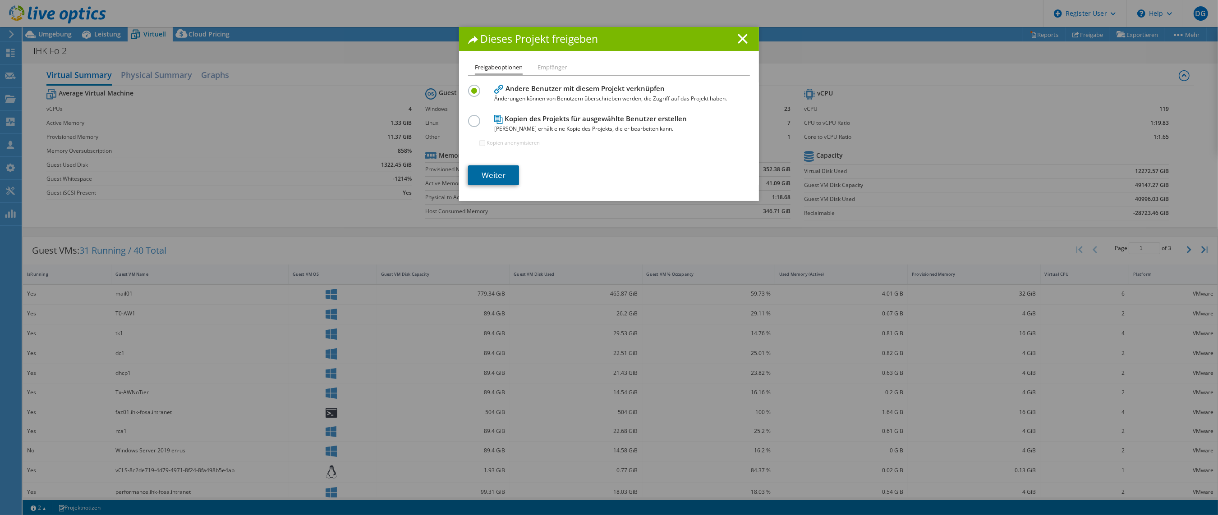
click at [494, 174] on link "Weiter" at bounding box center [493, 175] width 51 height 20
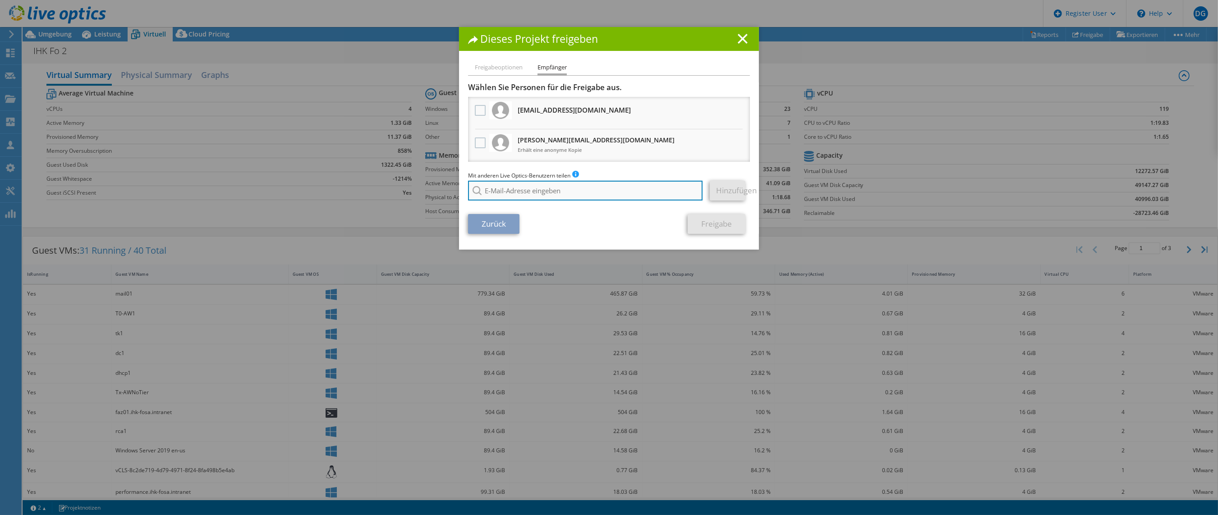
click at [502, 188] on input "search" at bounding box center [585, 191] width 234 height 20
paste input "[PERSON_NAME][EMAIL_ADDRESS][DOMAIN_NAME]"
type input "[PERSON_NAME][EMAIL_ADDRESS][DOMAIN_NAME]"
click at [724, 190] on link "Hinzufügen" at bounding box center [728, 191] width 36 height 20
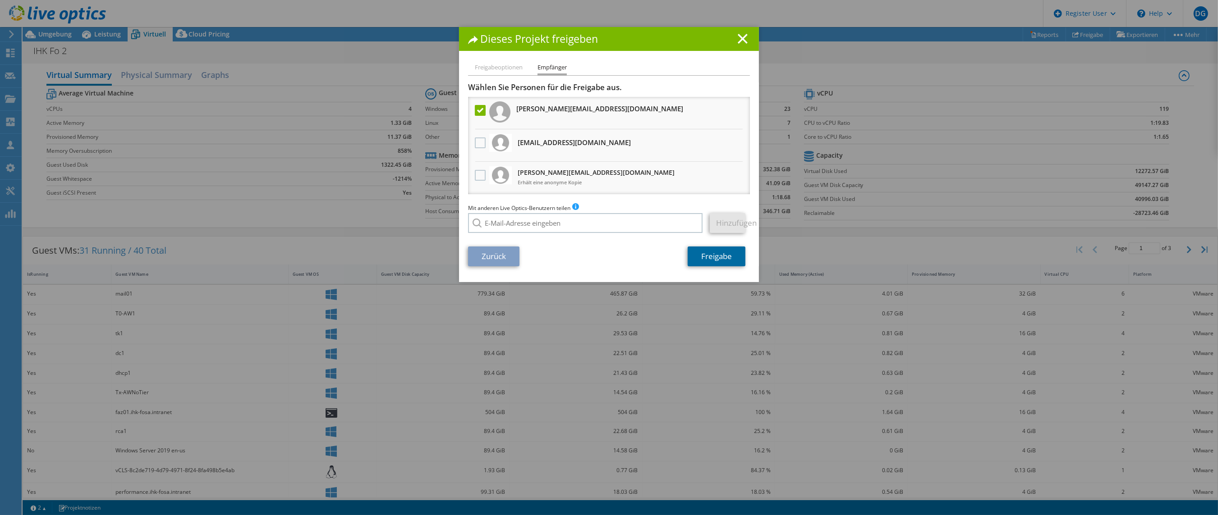
click at [716, 253] on link "Freigabe" at bounding box center [716, 257] width 58 height 20
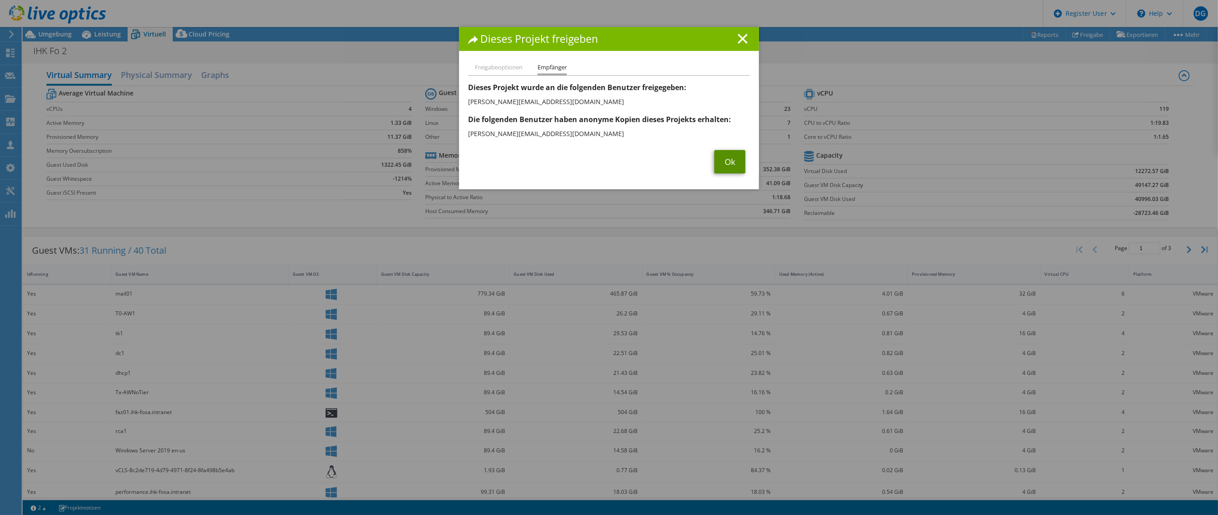
click at [732, 165] on link "Ok" at bounding box center [729, 161] width 31 height 23
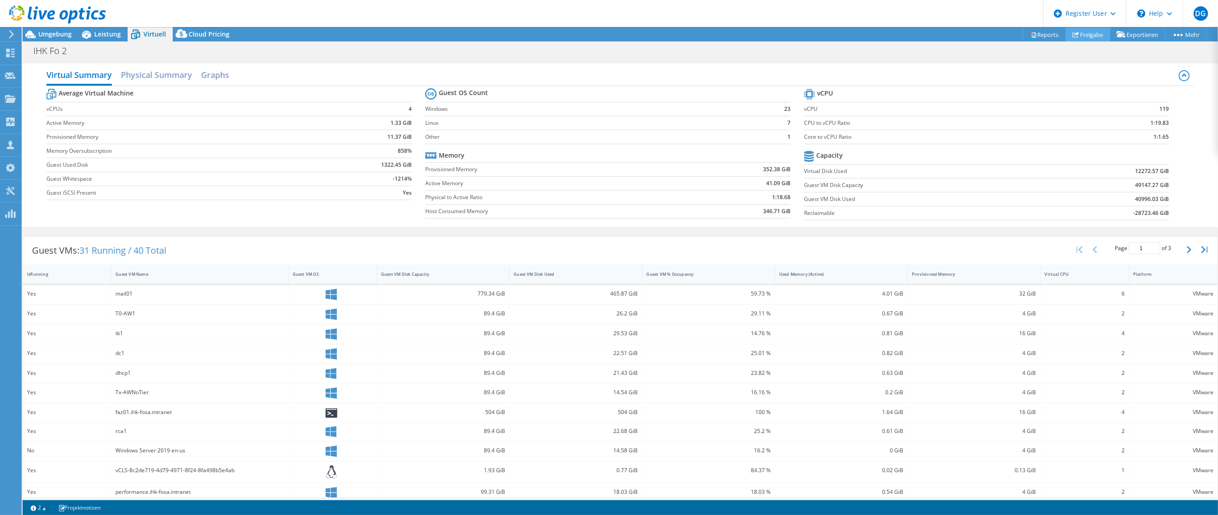
click at [1084, 33] on link "Freigabe" at bounding box center [1087, 34] width 45 height 14
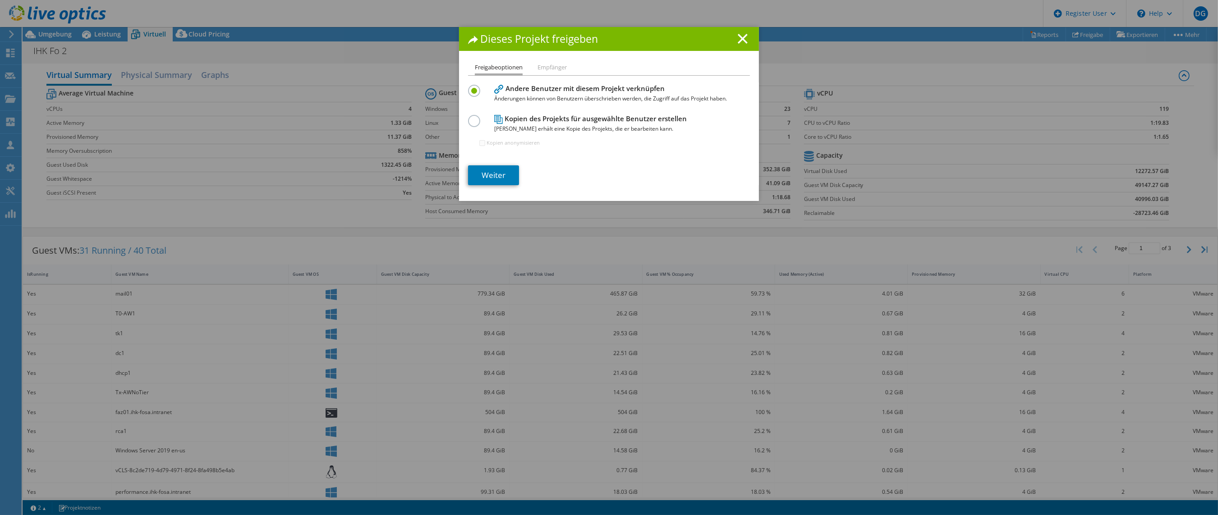
click at [532, 120] on h4 "Kopien des Projekts für ausgewählte Benutzer erstellen Jeder Benutzer erhält ei…" at bounding box center [606, 124] width 225 height 20
click at [469, 117] on label at bounding box center [476, 116] width 16 height 2
click at [0, 0] on input "radio" at bounding box center [0, 0] width 0 height 0
click at [490, 173] on link "Weiter" at bounding box center [493, 175] width 51 height 20
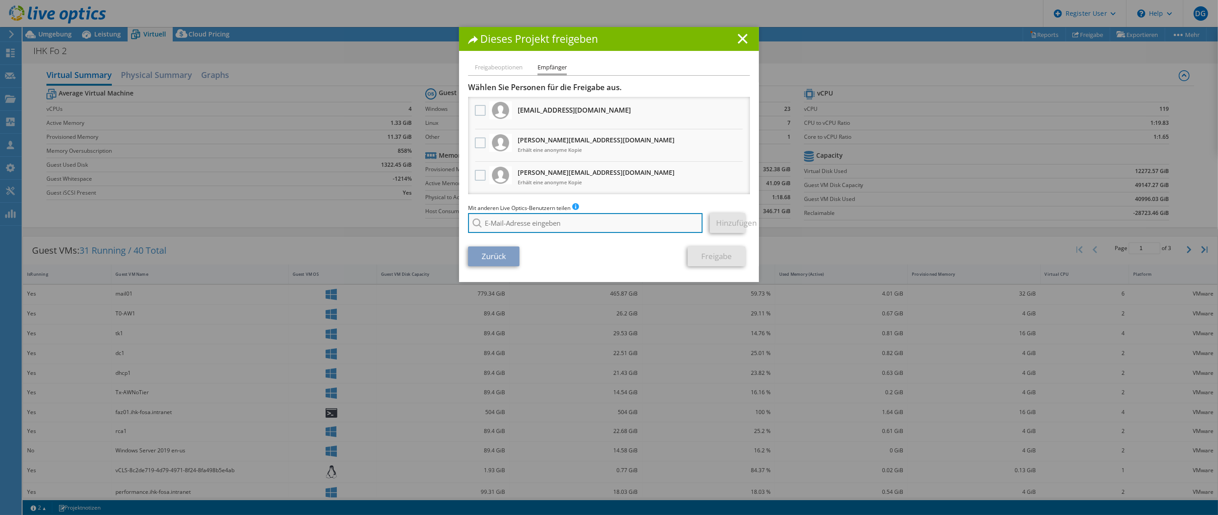
click at [540, 225] on input "search" at bounding box center [585, 223] width 234 height 20
paste input "[PERSON_NAME][EMAIL_ADDRESS][DOMAIN_NAME]"
type input "[PERSON_NAME][EMAIL_ADDRESS][DOMAIN_NAME]"
click at [512, 231] on div "[PERSON_NAME][EMAIL_ADDRESS][DOMAIN_NAME]" at bounding box center [538, 229] width 141 height 11
click at [713, 219] on link "Hinzufügen" at bounding box center [728, 223] width 36 height 20
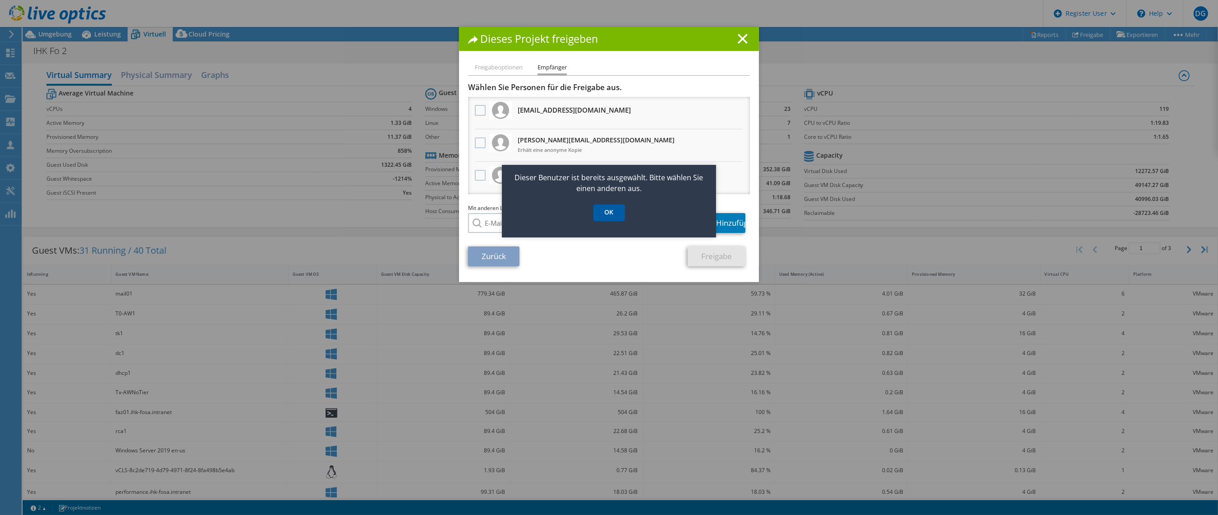
click at [610, 213] on link "OK" at bounding box center [609, 213] width 32 height 17
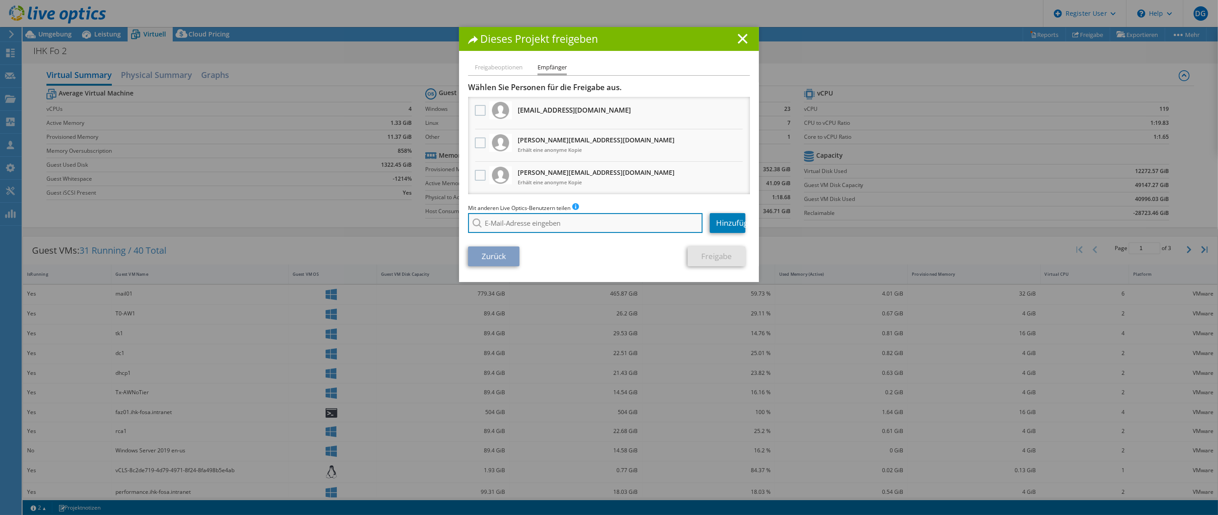
click at [509, 215] on input "search" at bounding box center [585, 223] width 234 height 20
click at [480, 179] on div at bounding box center [479, 175] width 15 height 19
click at [477, 172] on label at bounding box center [481, 175] width 13 height 11
click at [0, 0] on input "checkbox" at bounding box center [0, 0] width 0 height 0
click at [718, 256] on link "Freigabe" at bounding box center [716, 257] width 58 height 20
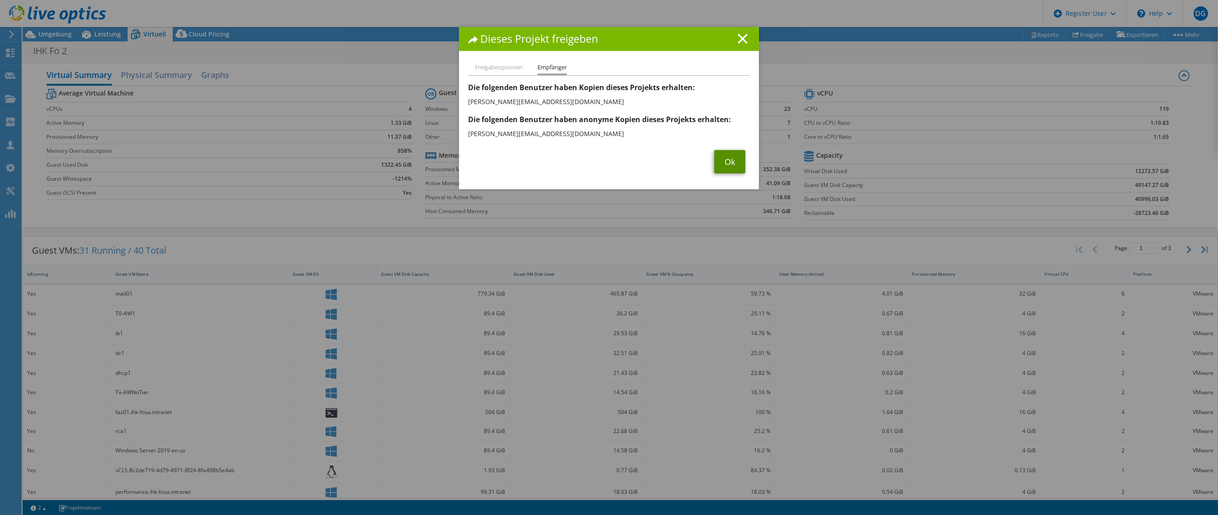
click at [726, 161] on link "Ok" at bounding box center [729, 161] width 31 height 23
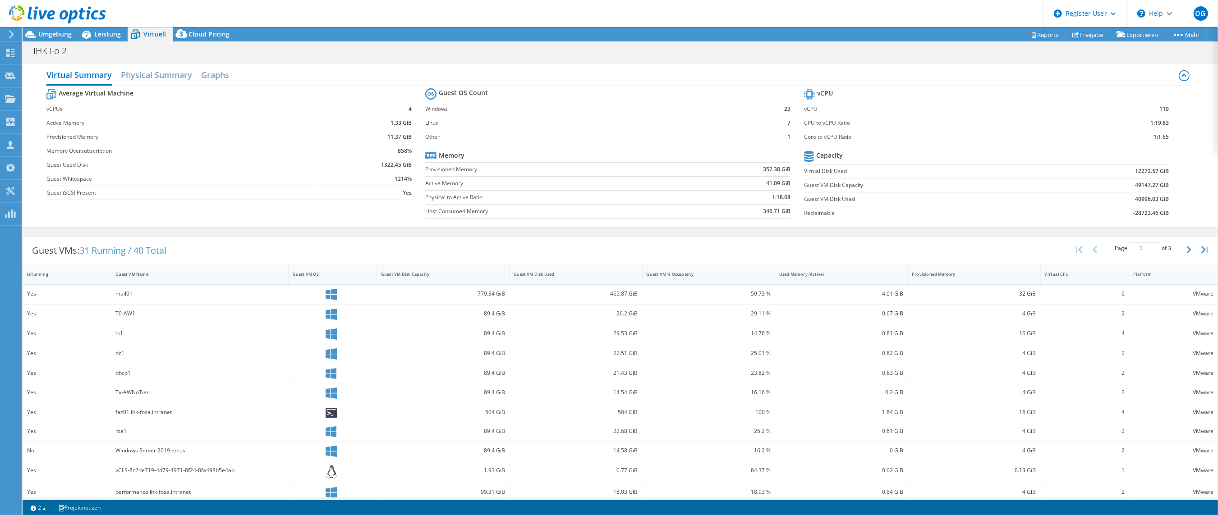
click at [8, 37] on icon at bounding box center [11, 34] width 7 height 8
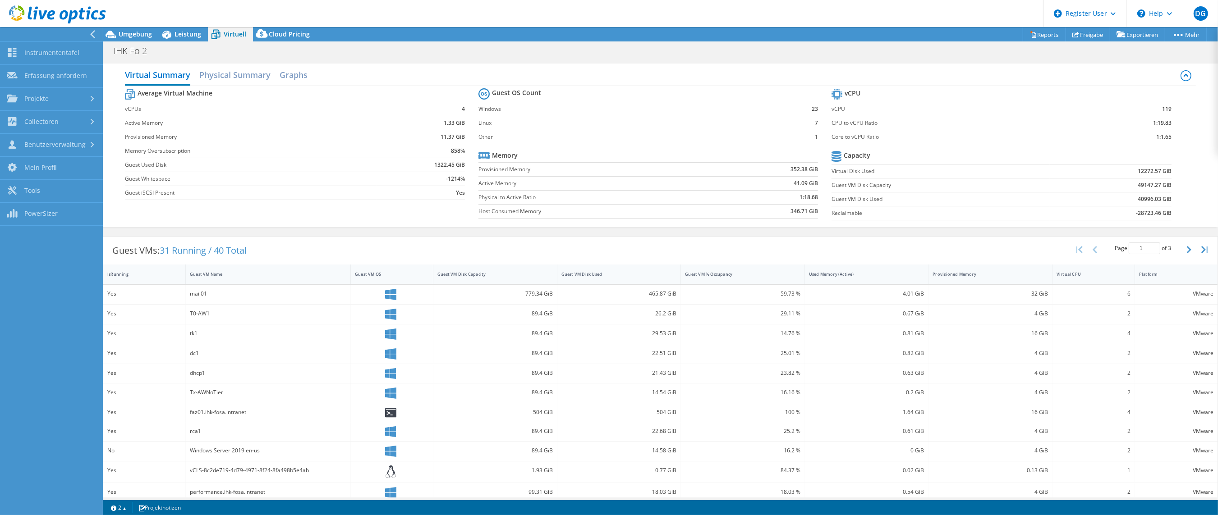
click at [93, 36] on use at bounding box center [92, 34] width 5 height 8
